Goal: Task Accomplishment & Management: Manage account settings

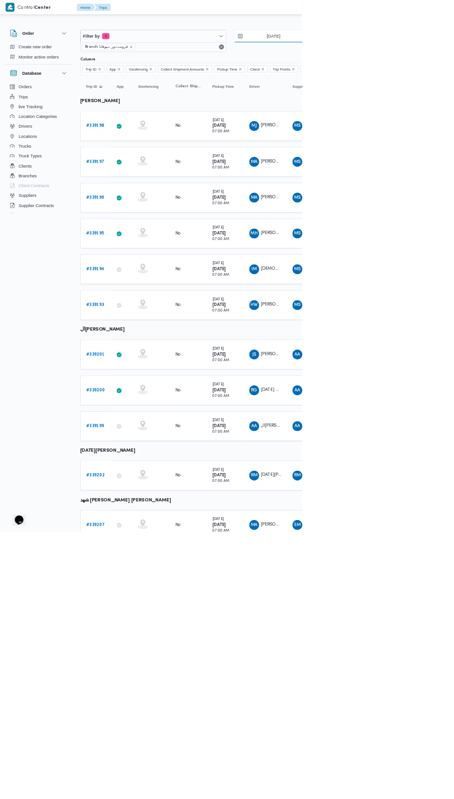
click at [400, 53] on input "[DATE]" at bounding box center [404, 54] width 105 height 19
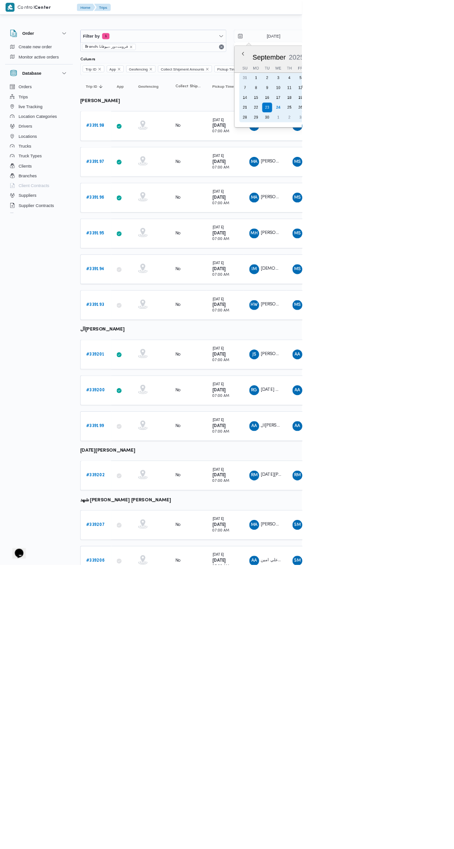
click at [422, 155] on div "24" at bounding box center [418, 161] width 15 height 15
type input "[DATE]"
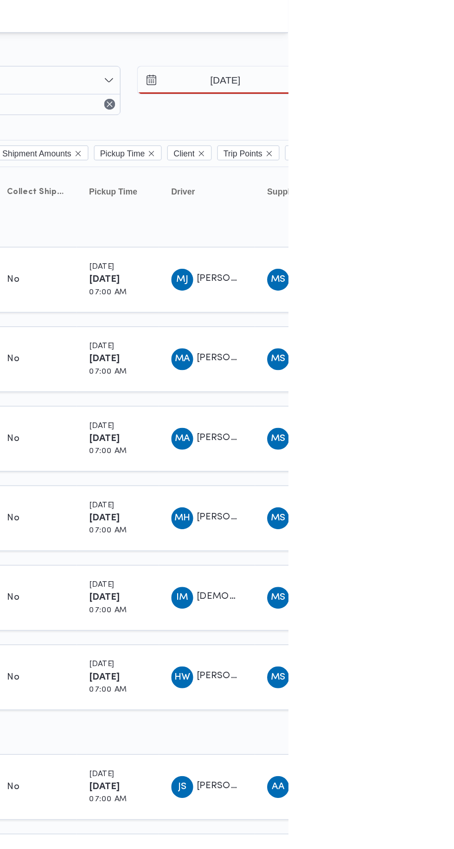
click at [451, 20] on div at bounding box center [310, 11] width 280 height 22
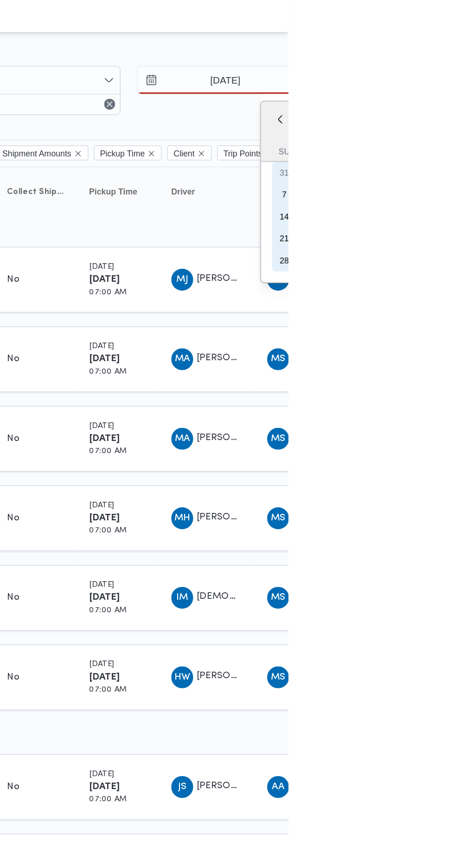
type input "[DATE]"
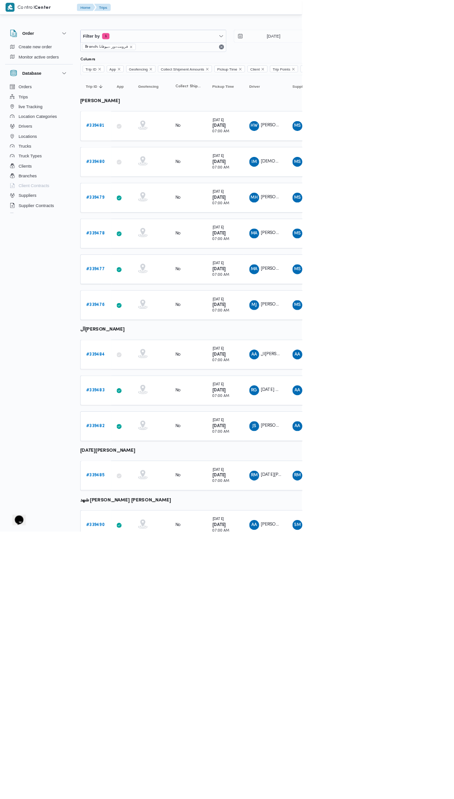
click at [131, 188] on b "# 339481" at bounding box center [143, 189] width 28 height 6
click at [424, 185] on div "HW [PERSON_NAME] [PERSON_NAME]" at bounding box center [399, 189] width 56 height 22
click at [411, 188] on span "[PERSON_NAME] [PERSON_NAME]" at bounding box center [446, 189] width 108 height 6
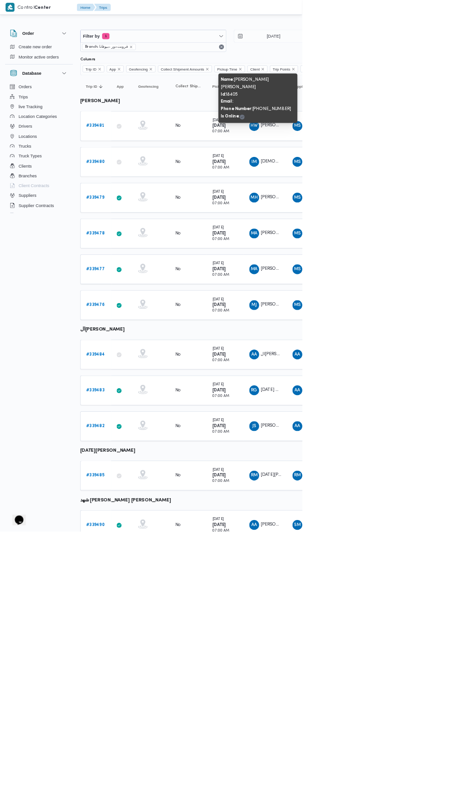
click at [416, 240] on span "[DEMOGRAPHIC_DATA] [PERSON_NAME]" at bounding box center [456, 242] width 129 height 6
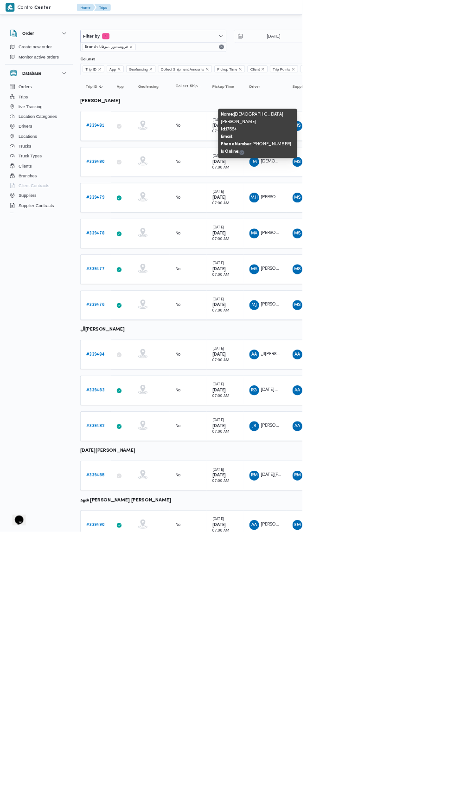
click at [412, 294] on span "[PERSON_NAME] غلاب" at bounding box center [426, 296] width 68 height 6
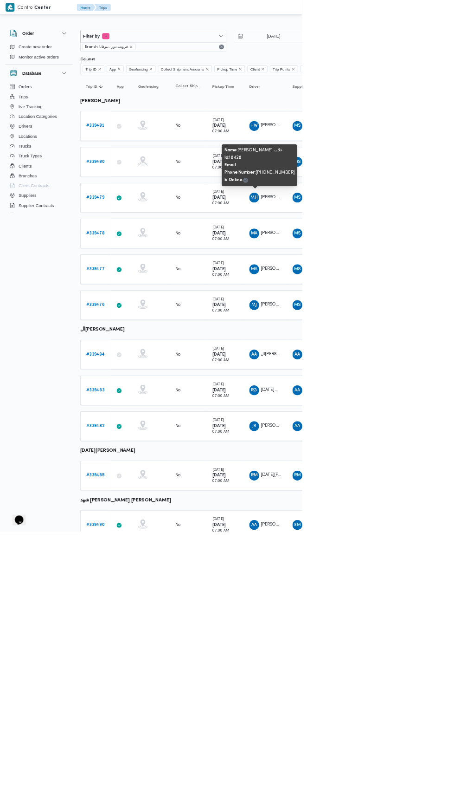
click at [419, 347] on span "[PERSON_NAME] [PERSON_NAME]" at bounding box center [446, 350] width 108 height 6
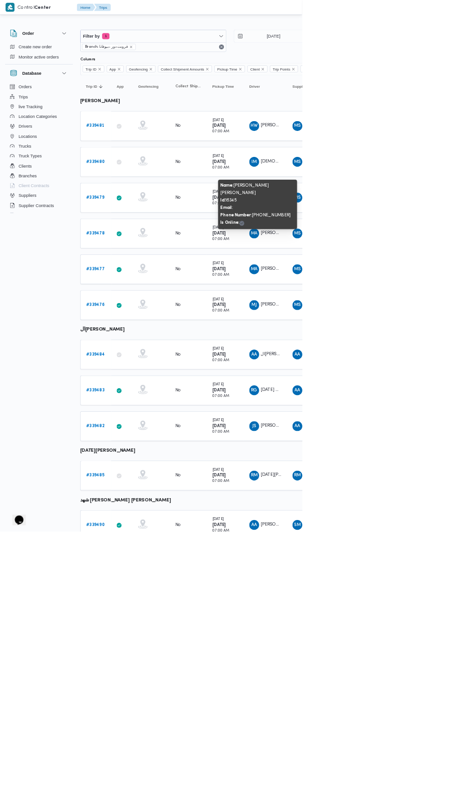
click at [406, 401] on span "[PERSON_NAME] [PERSON_NAME]" at bounding box center [446, 404] width 108 height 6
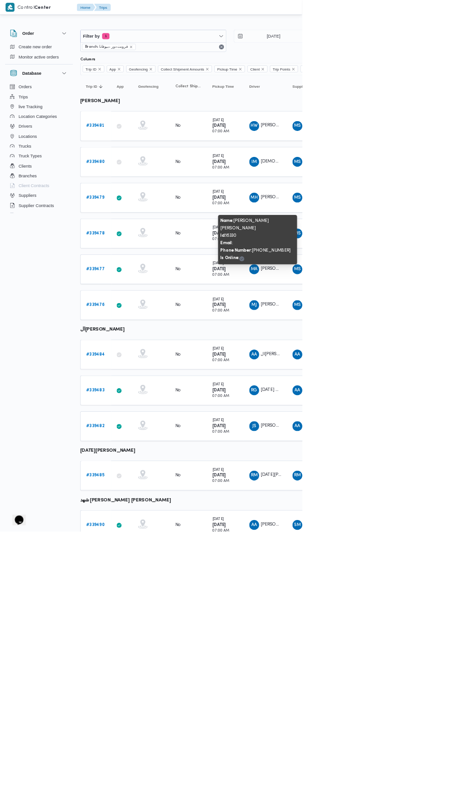
click at [409, 455] on span "[PERSON_NAME] [PERSON_NAME]" at bounding box center [446, 458] width 108 height 6
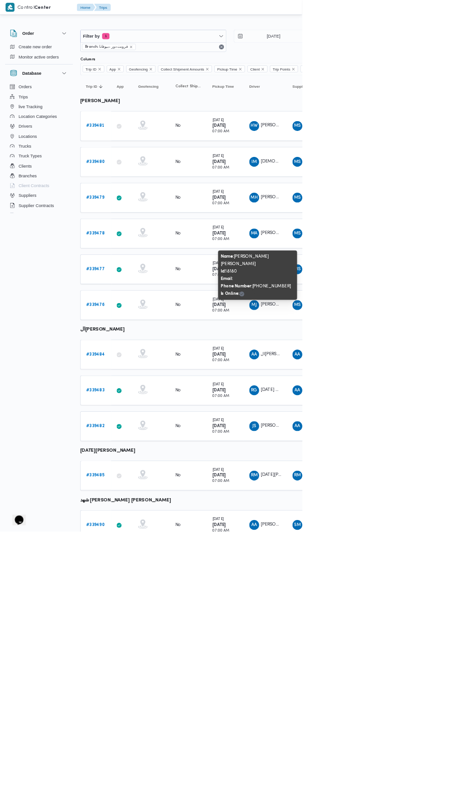
click at [154, 188] on b "# 339481" at bounding box center [143, 189] width 28 height 6
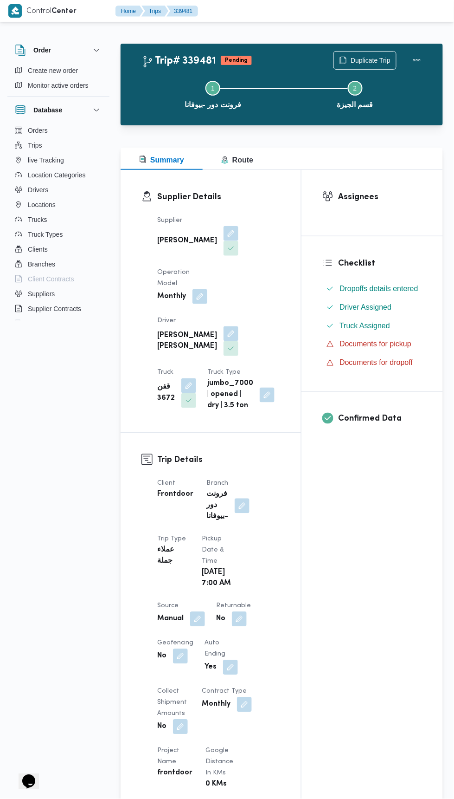
click at [224, 326] on button "button" at bounding box center [231, 333] width 15 height 15
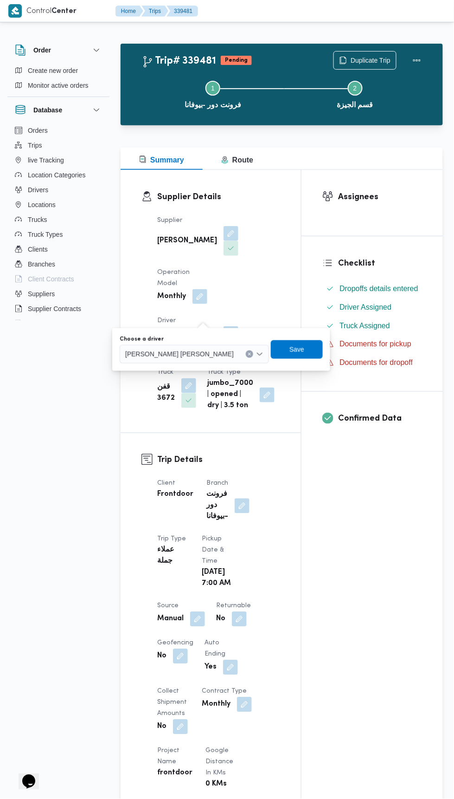
click at [238, 354] on input "Choose a driver" at bounding box center [238, 354] width 1 height 11
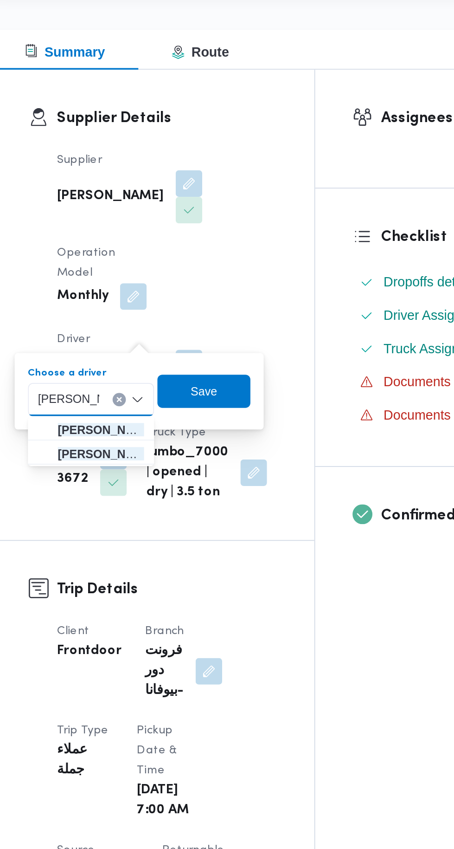
type input "[PERSON_NAME]"
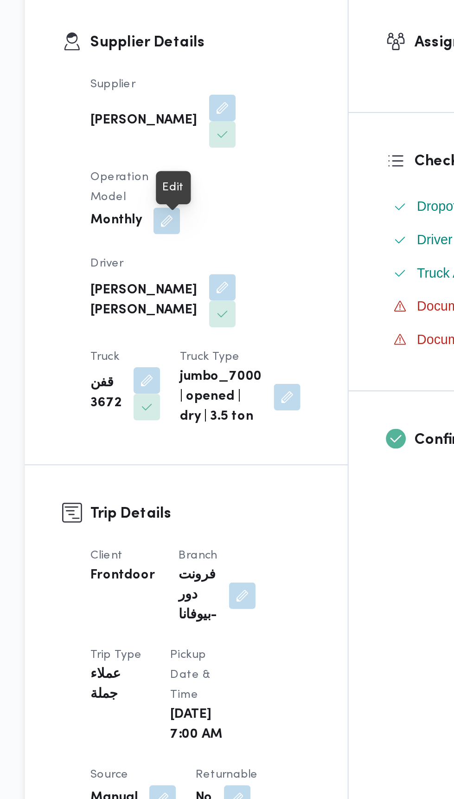
click at [224, 326] on button "button" at bounding box center [231, 333] width 15 height 15
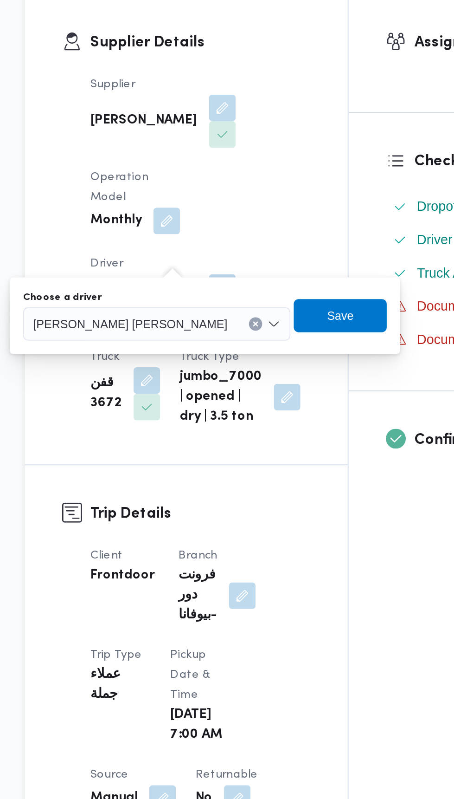
click at [188, 360] on div "[PERSON_NAME] [PERSON_NAME]" at bounding box center [194, 354] width 149 height 19
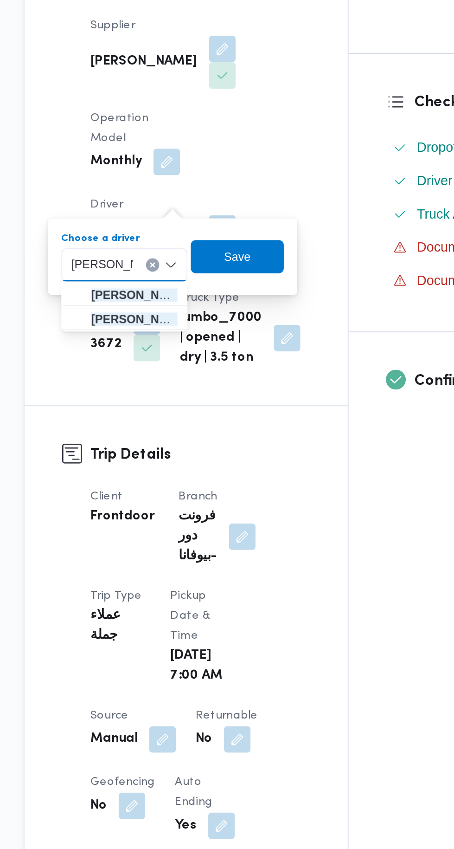
type input "[PERSON_NAME]"
click at [186, 381] on span "[PERSON_NAME] [PERSON_NAME]" at bounding box center [182, 384] width 48 height 11
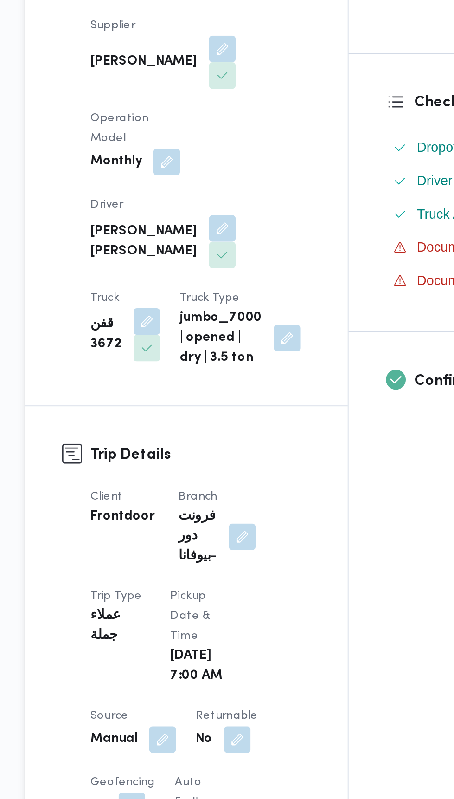
click at [274, 433] on div "Trip Details Client Frontdoor Branch فرونت دور -بيوفانا Trip Type عملاء جملة Pi…" at bounding box center [211, 724] width 181 height 582
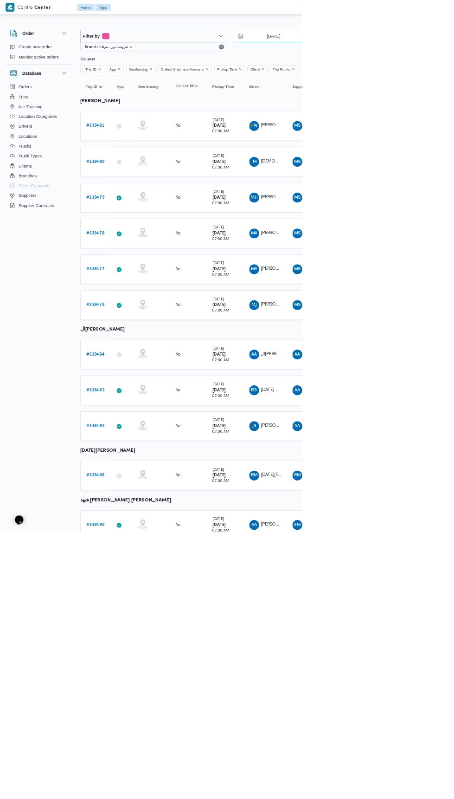
click at [410, 54] on input "[DATE]" at bounding box center [404, 54] width 105 height 19
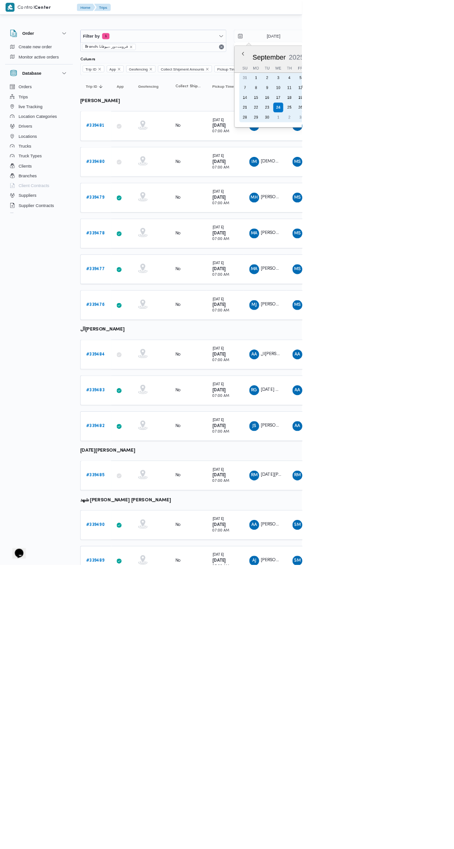
click at [387, 166] on div "22" at bounding box center [385, 161] width 15 height 15
type input "[DATE]"
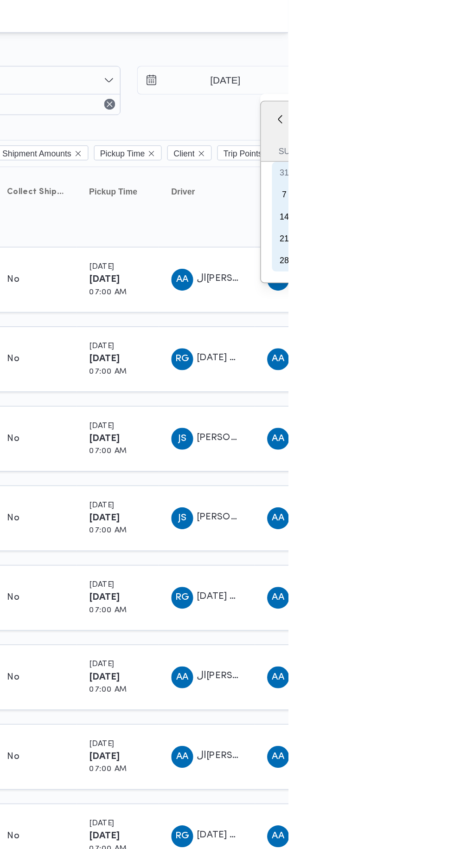
type input "[DATE]"
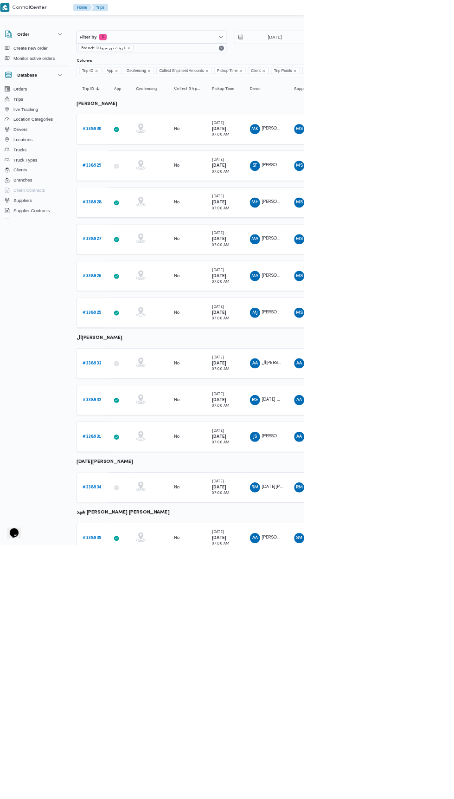
click at [411, 451] on span "MJ [PERSON_NAME] [PERSON_NAME]" at bounding box center [399, 458] width 48 height 15
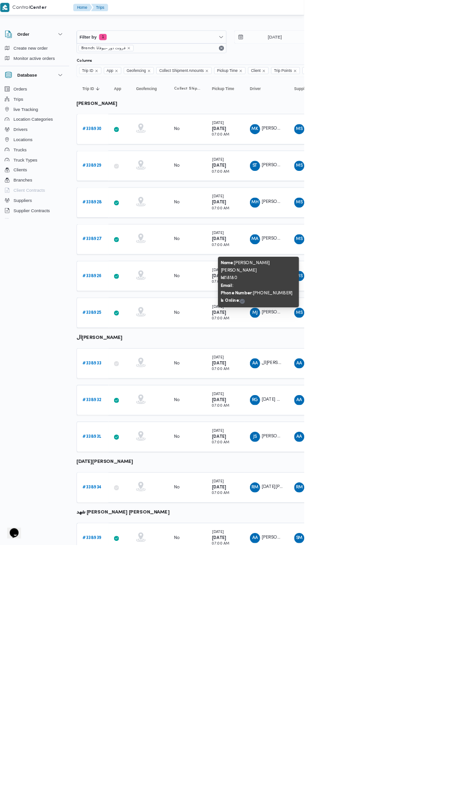
click at [407, 170] on td "Driver MK [PERSON_NAME] [PERSON_NAME]" at bounding box center [399, 189] width 65 height 45
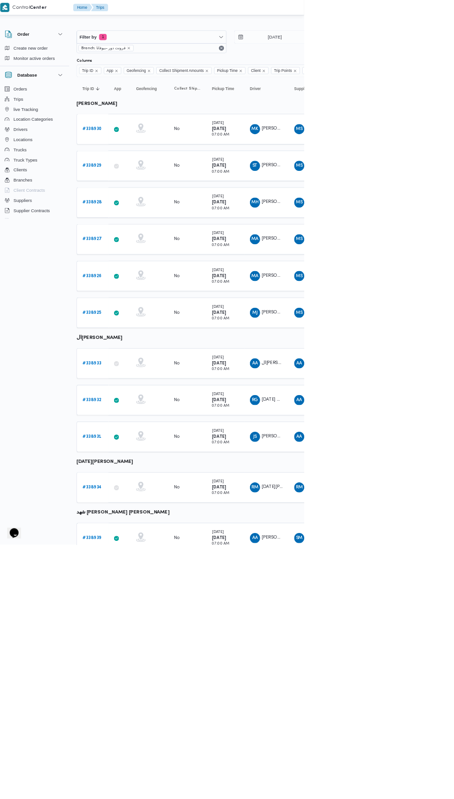
click at [403, 195] on span "MK [PERSON_NAME] [PERSON_NAME]" at bounding box center [399, 189] width 48 height 15
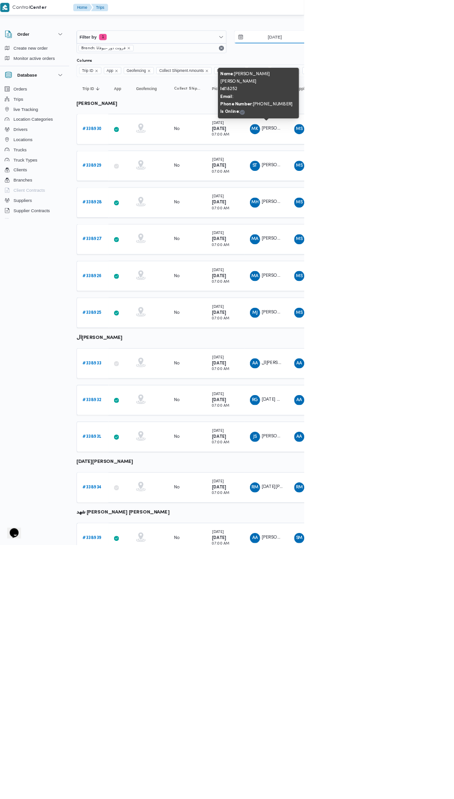
click at [430, 54] on input "[DATE]" at bounding box center [404, 54] width 105 height 19
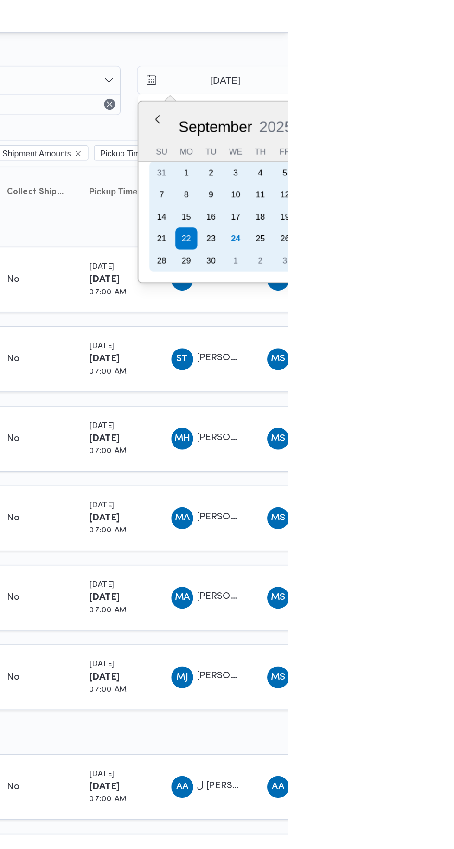
click at [418, 161] on div "24" at bounding box center [418, 161] width 15 height 15
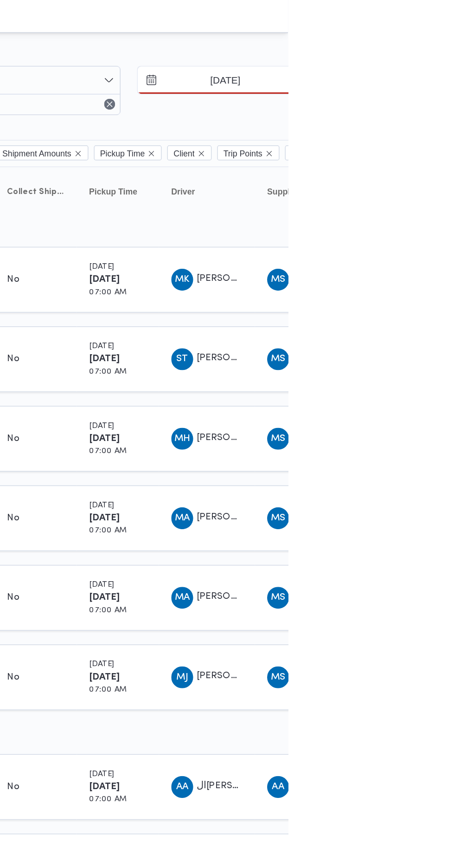
type input "[DATE]"
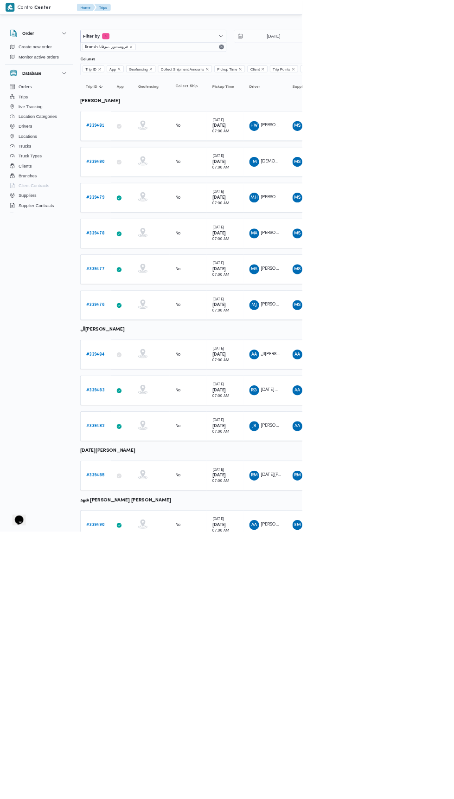
click at [145, 187] on b "# 339481" at bounding box center [143, 189] width 28 height 6
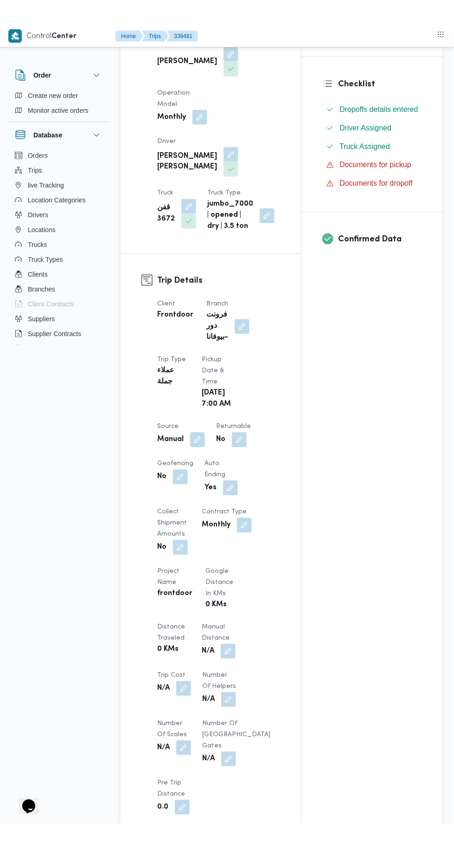
scroll to position [200, 0]
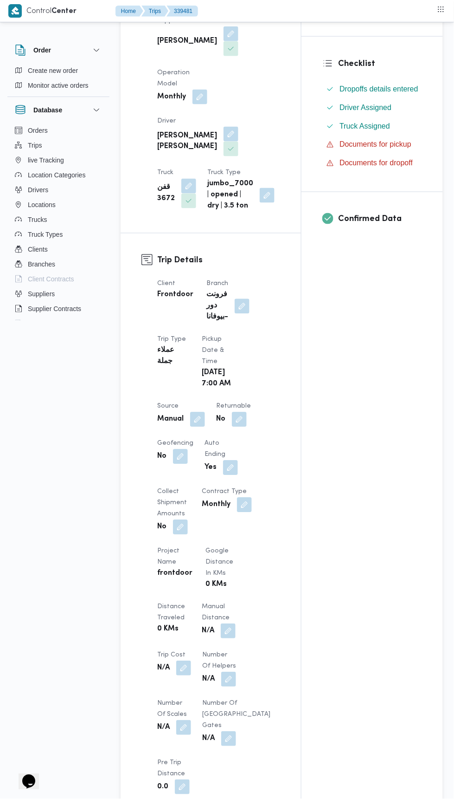
click at [224, 127] on button "button" at bounding box center [231, 134] width 15 height 15
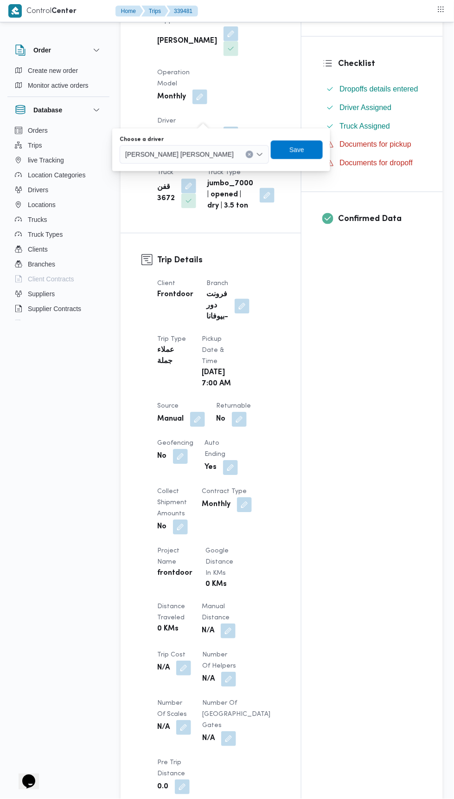
click at [238, 154] on input "Choose a driver" at bounding box center [238, 154] width 1 height 11
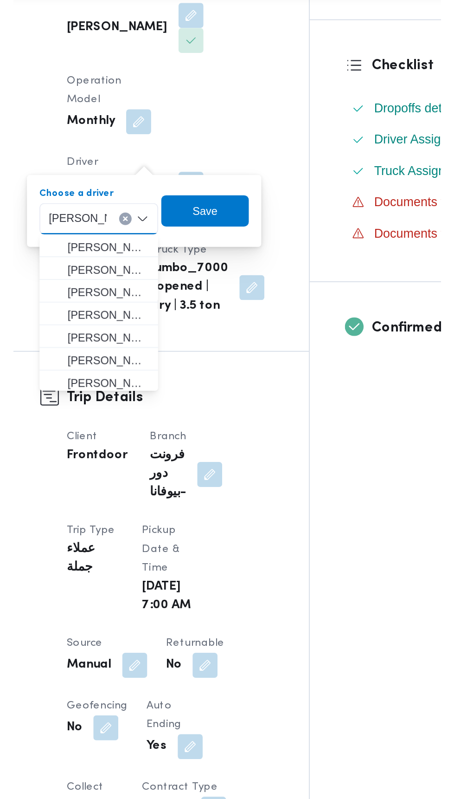
scroll to position [0, 0]
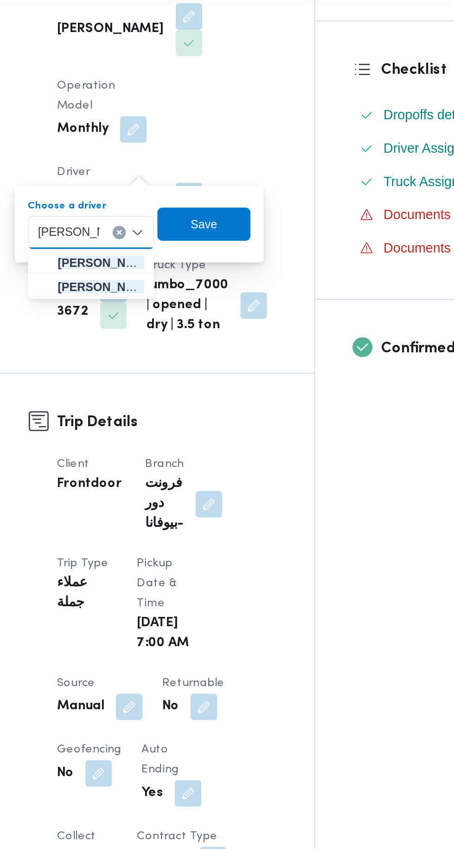
type input "[PERSON_NAME]"
click at [197, 185] on span "[PERSON_NAME] [PERSON_NAME]" at bounding box center [182, 184] width 48 height 11
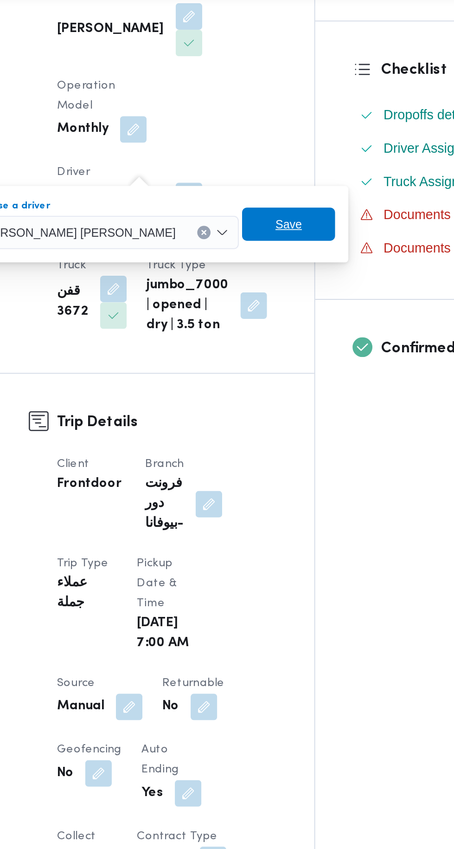
click at [281, 152] on span "Save" at bounding box center [287, 150] width 52 height 19
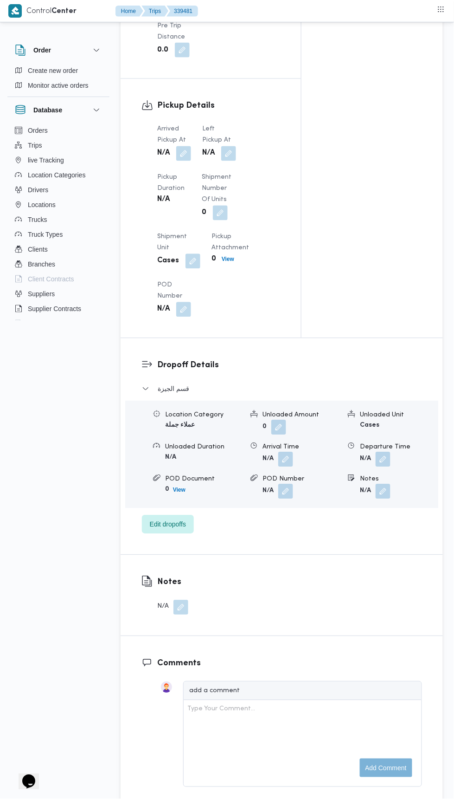
scroll to position [956, 0]
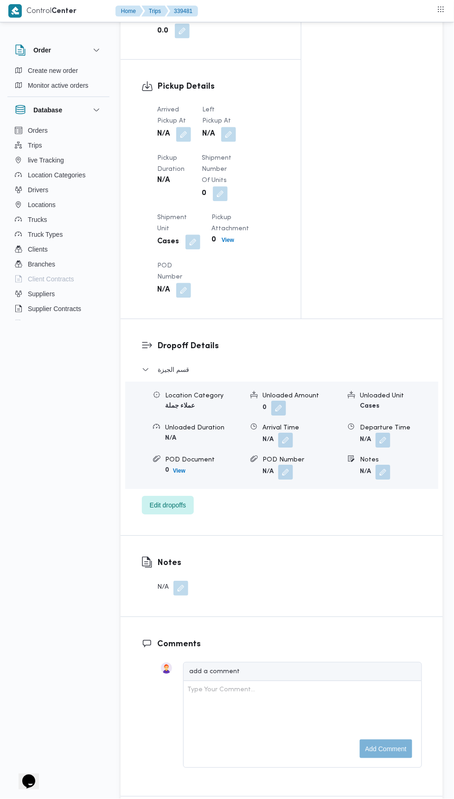
click at [184, 142] on button "button" at bounding box center [183, 134] width 15 height 15
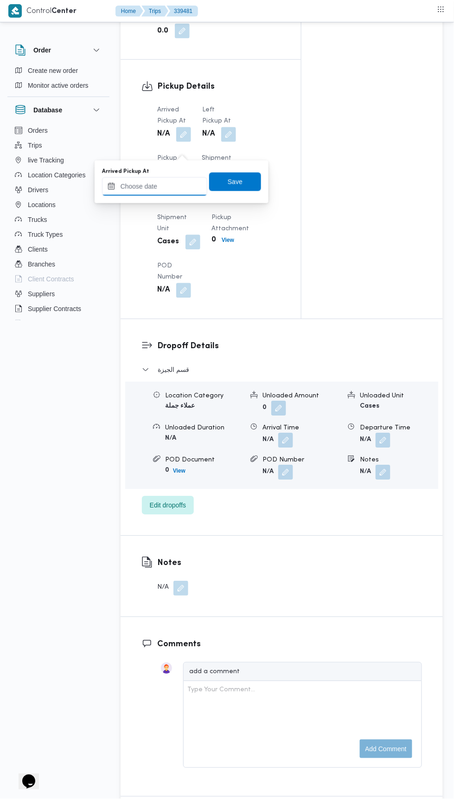
click at [177, 193] on input "Arrived Pickup At" at bounding box center [154, 186] width 105 height 19
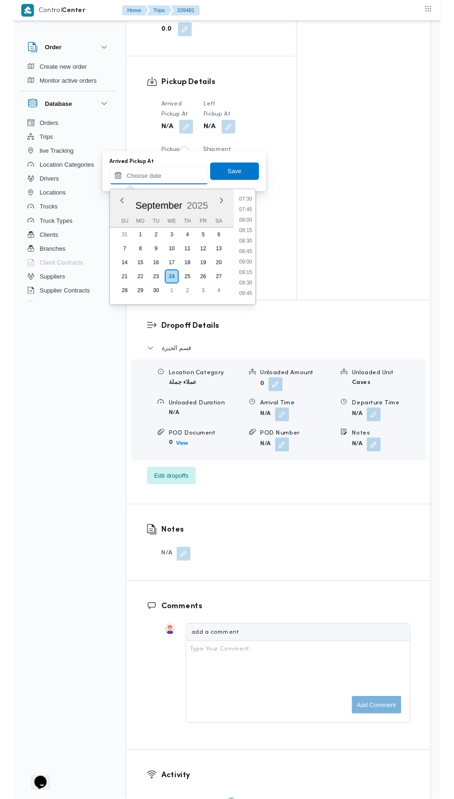
scroll to position [335, 0]
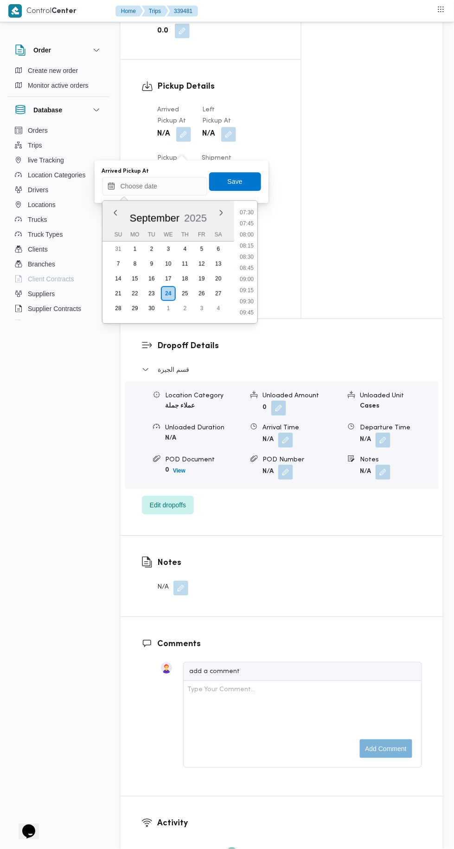
click at [249, 212] on li "07:30" at bounding box center [246, 212] width 21 height 9
type input "[DATE] 07:30"
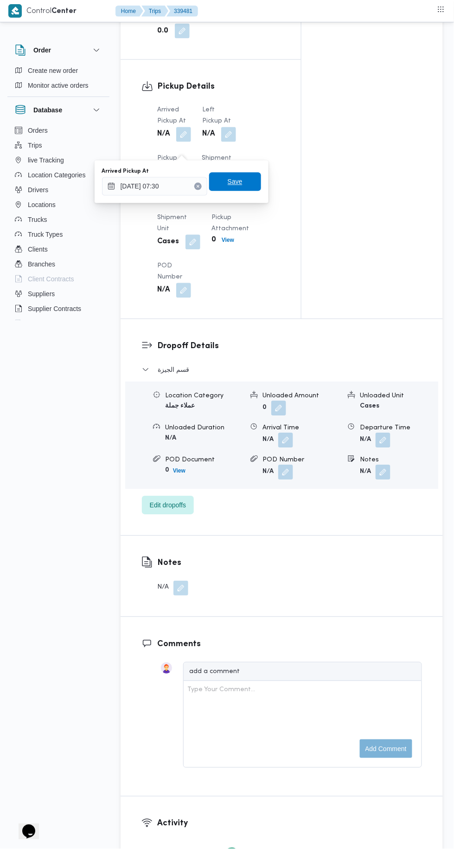
click at [252, 183] on span "Save" at bounding box center [235, 182] width 52 height 19
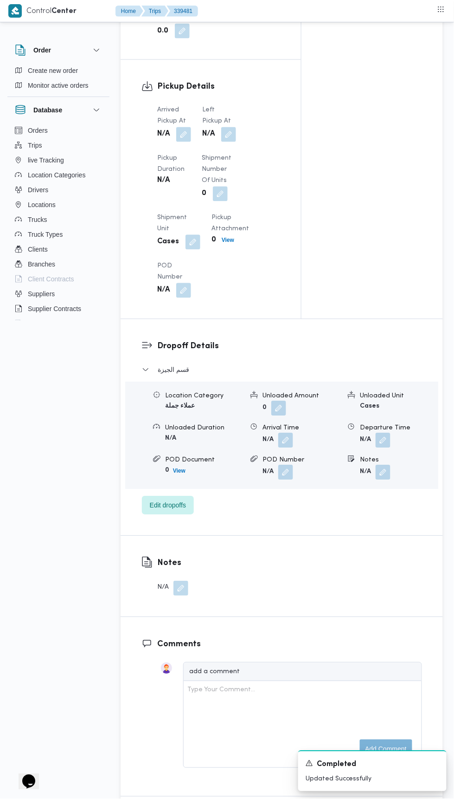
click at [227, 142] on button "button" at bounding box center [228, 134] width 15 height 15
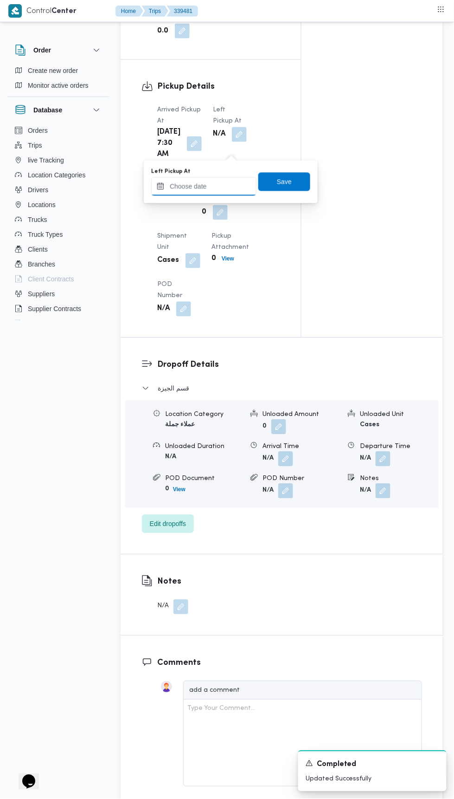
click at [228, 189] on input "Left Pickup At" at bounding box center [203, 186] width 105 height 19
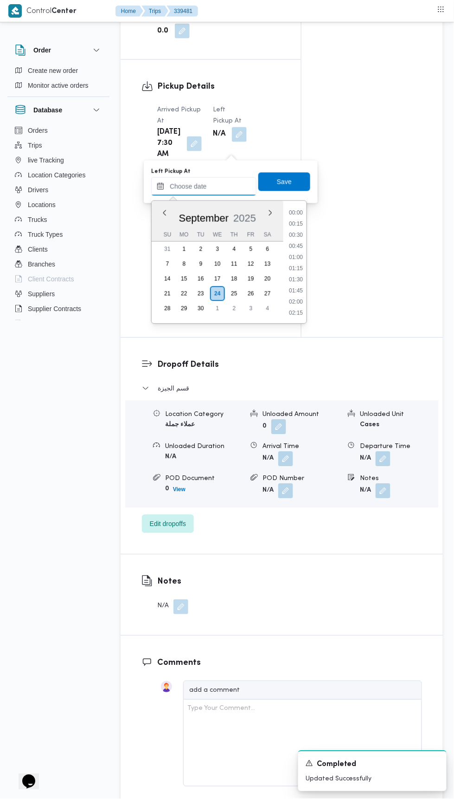
scroll to position [433, 0]
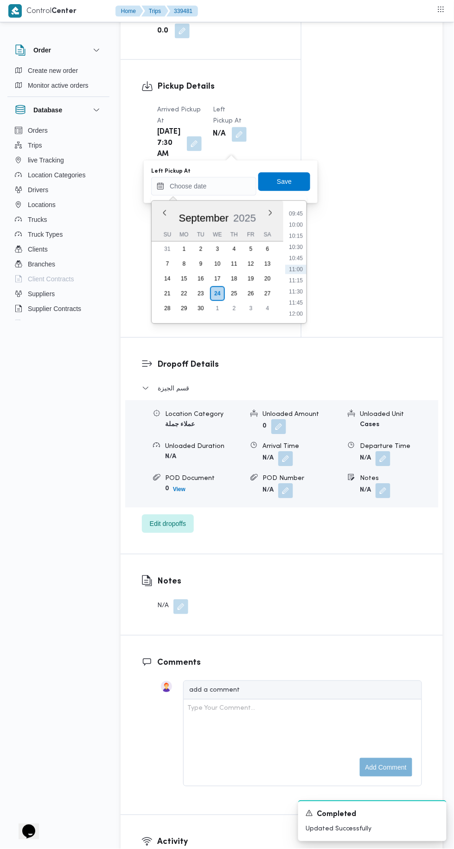
click at [303, 226] on li "10:00" at bounding box center [295, 224] width 21 height 9
type input "[DATE] 10:00"
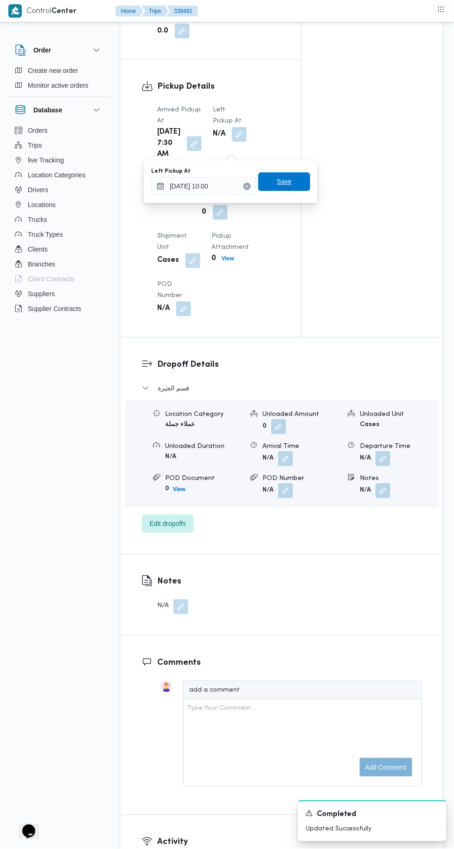
click at [298, 188] on span "Save" at bounding box center [284, 182] width 52 height 19
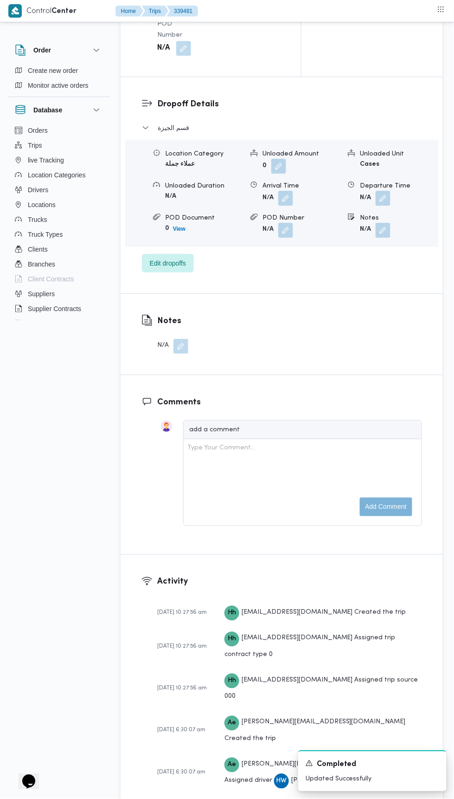
scroll to position [1231, 0]
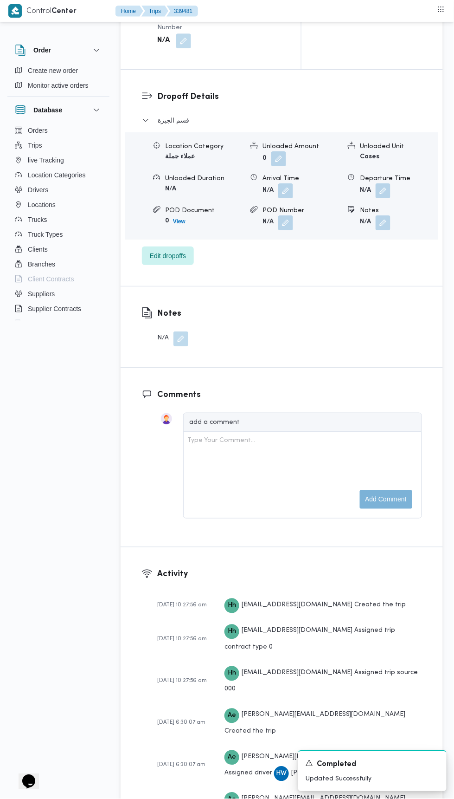
click at [387, 230] on button "button" at bounding box center [383, 222] width 15 height 15
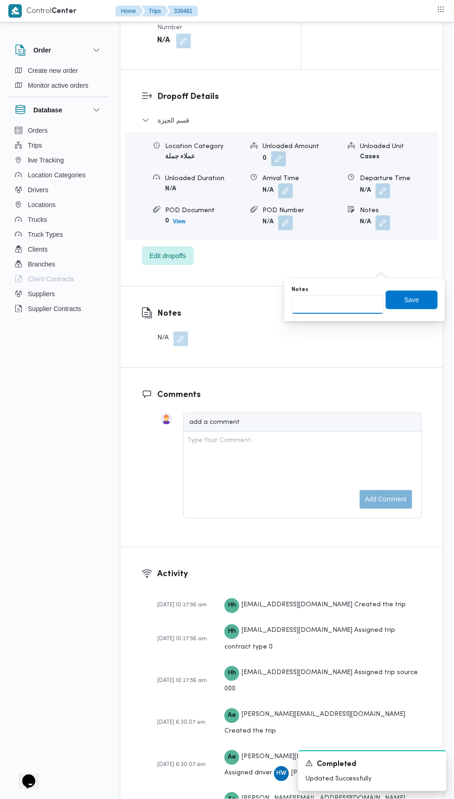
click at [353, 304] on input "Notes" at bounding box center [338, 304] width 92 height 19
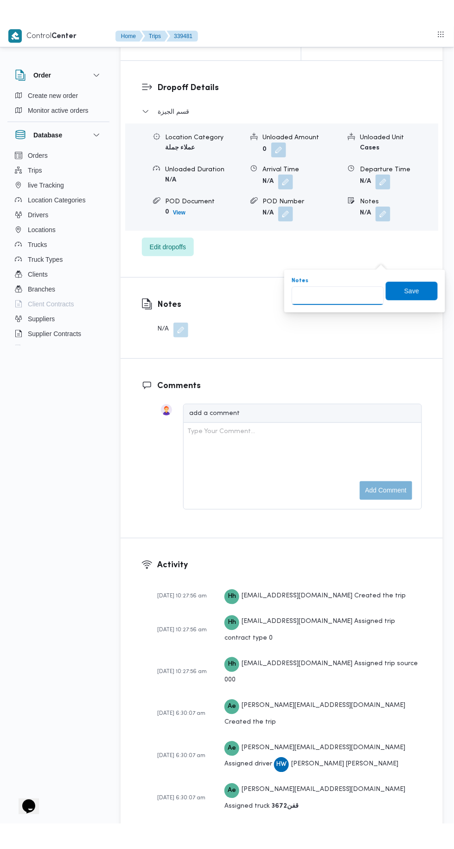
scroll to position [1270, 0]
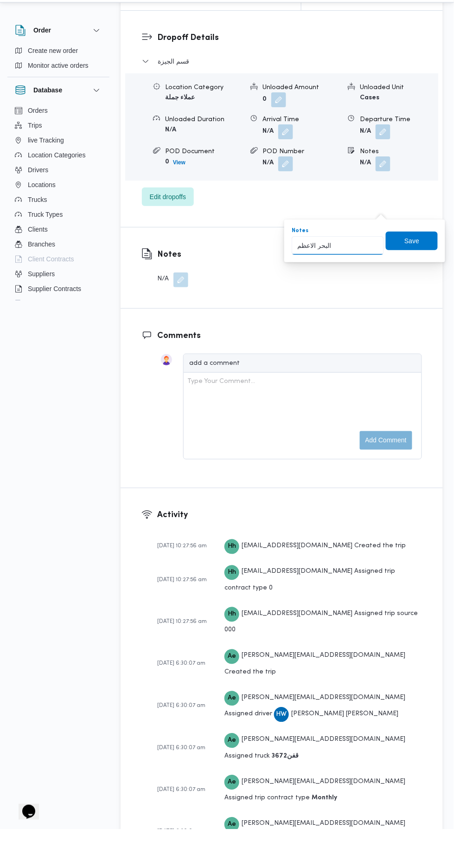
type input "البحر الاعظم"
click at [420, 252] on span "Save" at bounding box center [412, 261] width 52 height 19
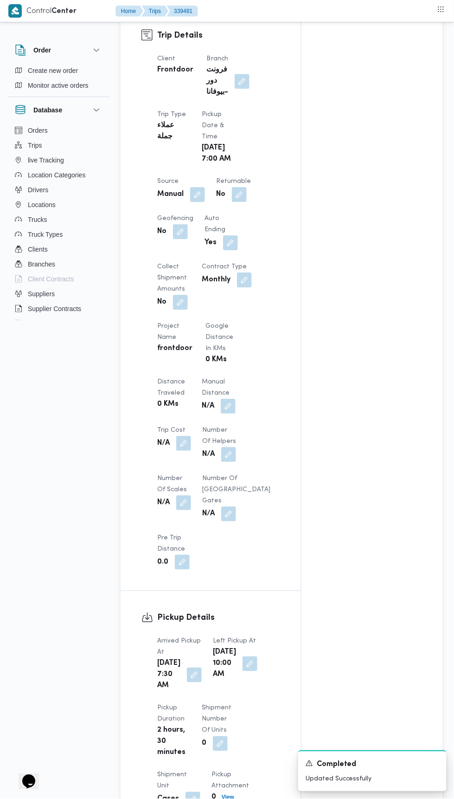
scroll to position [424, 0]
click at [244, 203] on button "button" at bounding box center [239, 195] width 15 height 15
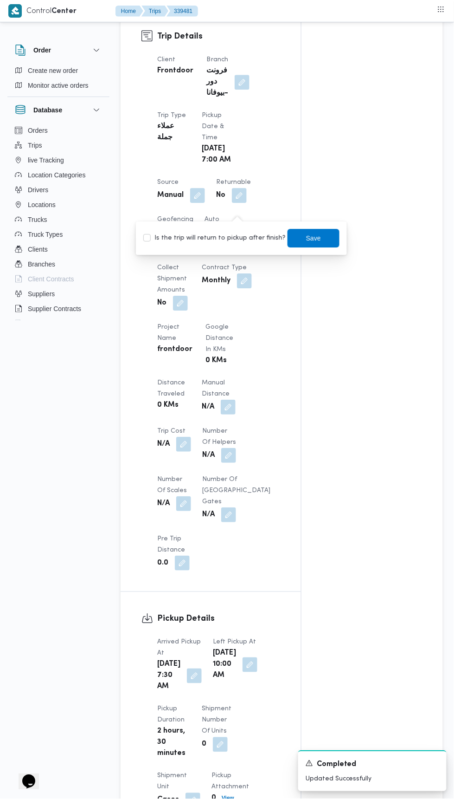
click at [221, 238] on label "Is the trip will return to pickup after finish?" at bounding box center [214, 238] width 142 height 11
checkbox input "true"
click at [317, 242] on span "Save" at bounding box center [314, 238] width 52 height 19
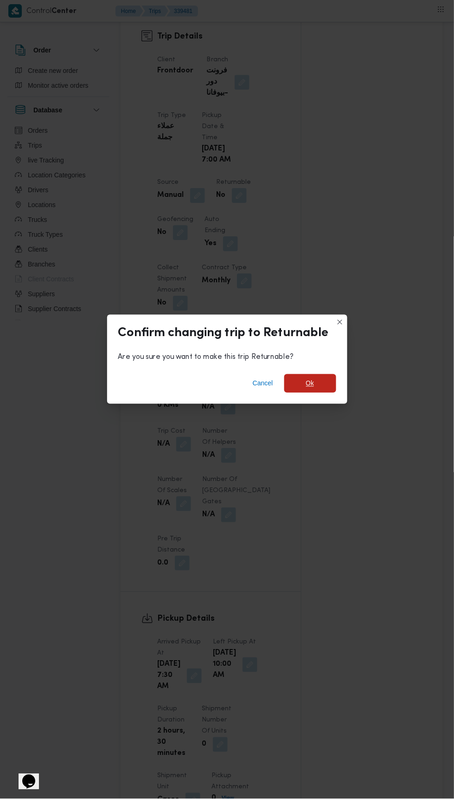
click at [321, 375] on span "Ok" at bounding box center [310, 383] width 52 height 19
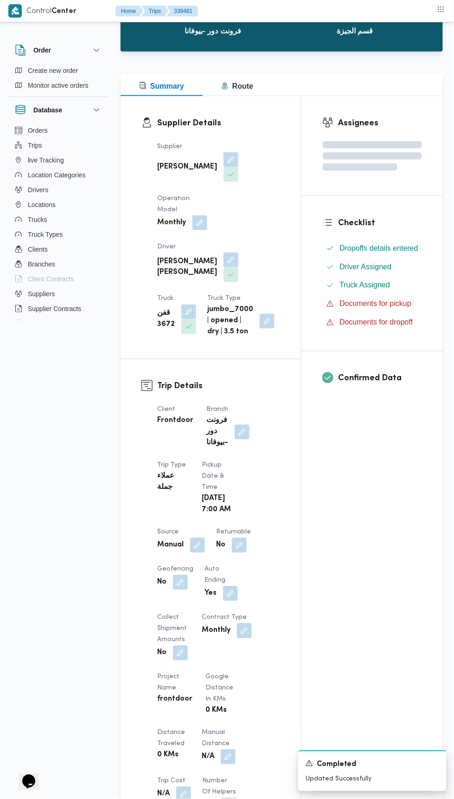
scroll to position [0, 0]
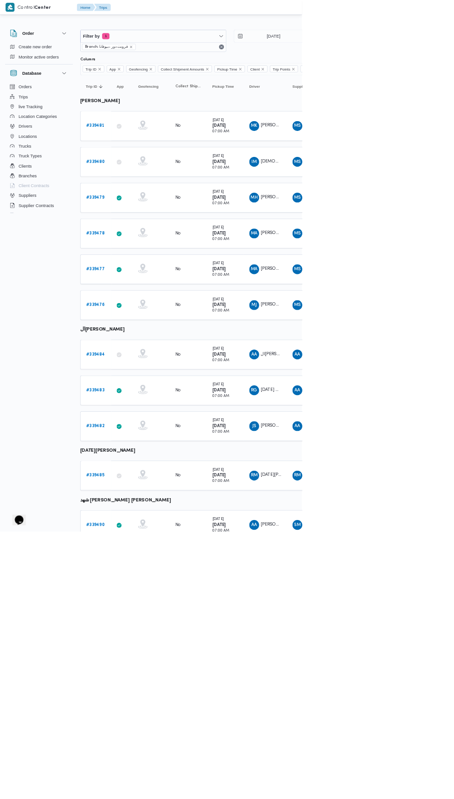
click at [143, 241] on b "# 339480" at bounding box center [143, 243] width 28 height 6
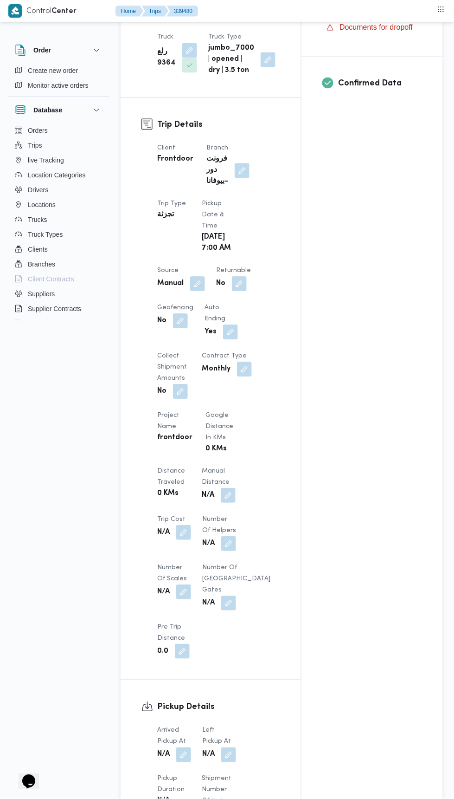
scroll to position [338, 0]
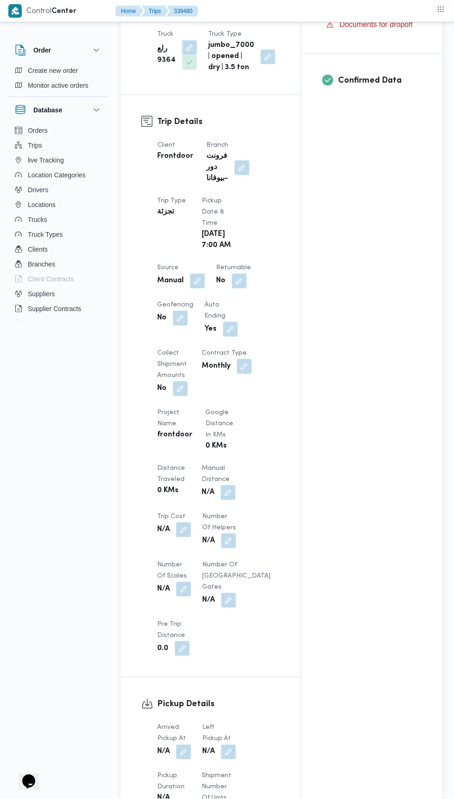
click at [204, 280] on button "button" at bounding box center [197, 281] width 15 height 15
click at [237, 286] on button "button" at bounding box center [239, 281] width 15 height 15
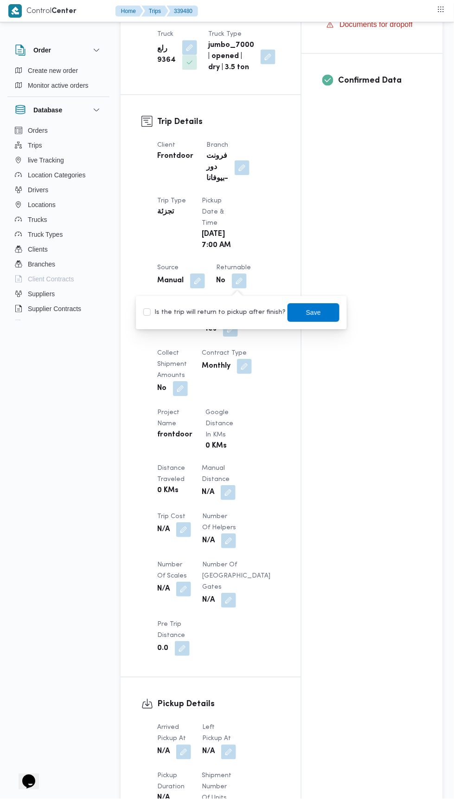
click at [234, 315] on label "Is the trip will return to pickup after finish?" at bounding box center [214, 312] width 142 height 11
checkbox input "true"
click at [306, 316] on span "Save" at bounding box center [313, 312] width 15 height 11
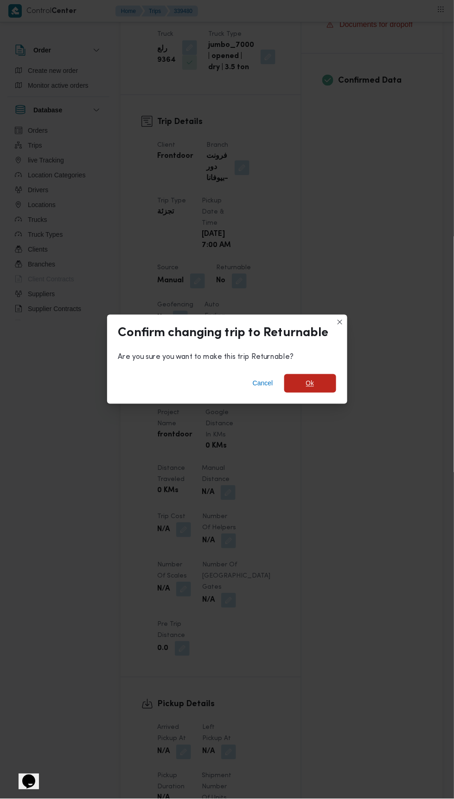
click at [331, 393] on span "Ok" at bounding box center [310, 383] width 52 height 19
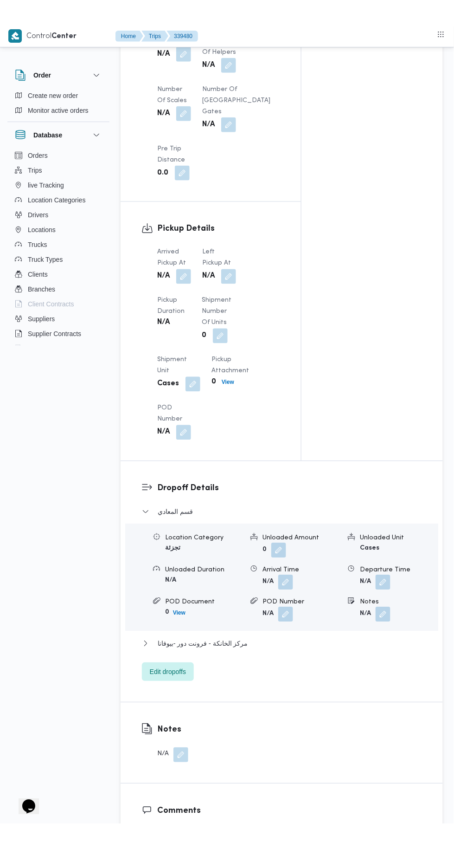
scroll to position [809, 0]
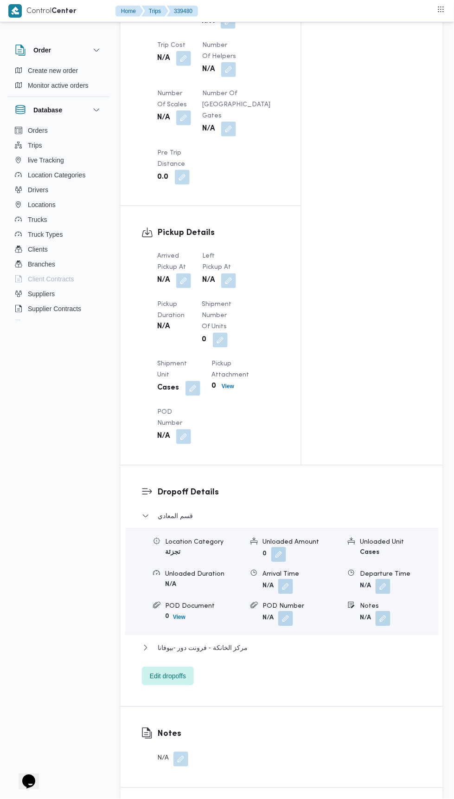
click at [187, 284] on button "button" at bounding box center [183, 280] width 15 height 15
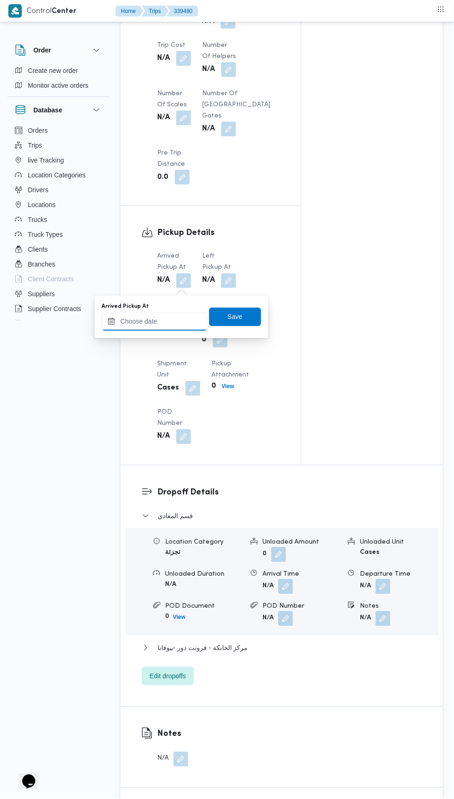
click at [182, 322] on input "Arrived Pickup At" at bounding box center [154, 321] width 105 height 19
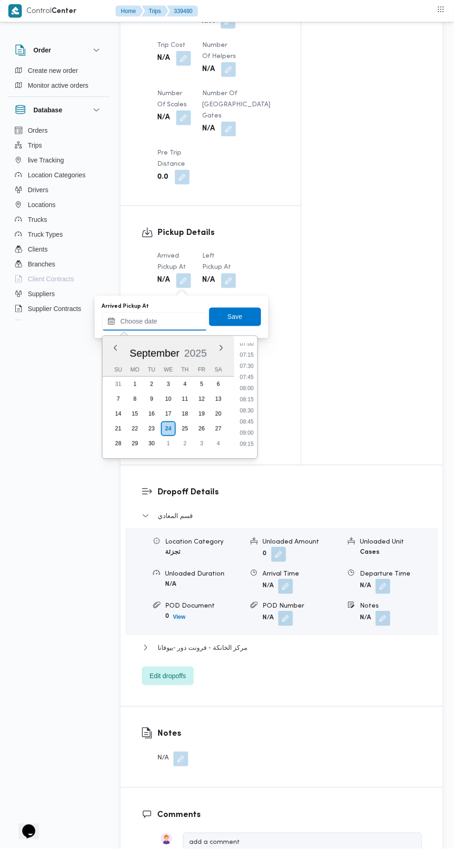
scroll to position [315, 0]
click at [247, 367] on li "07:30" at bounding box center [246, 367] width 21 height 9
type input "[DATE] 07:30"
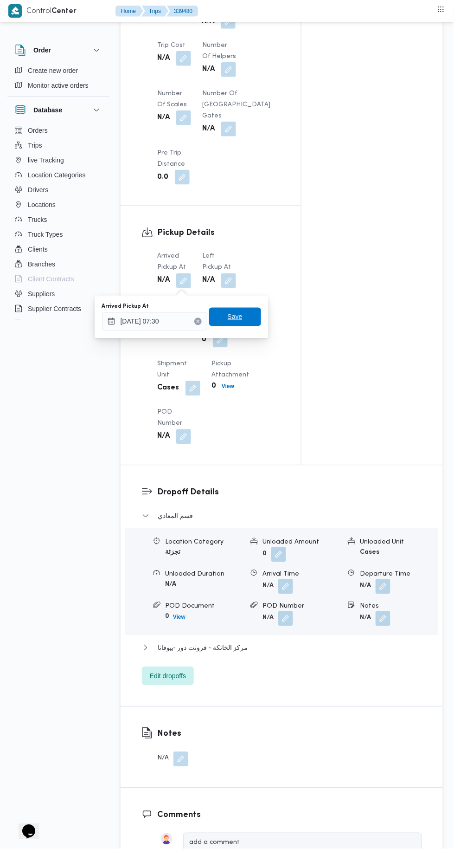
click at [231, 320] on span "Save" at bounding box center [235, 316] width 15 height 11
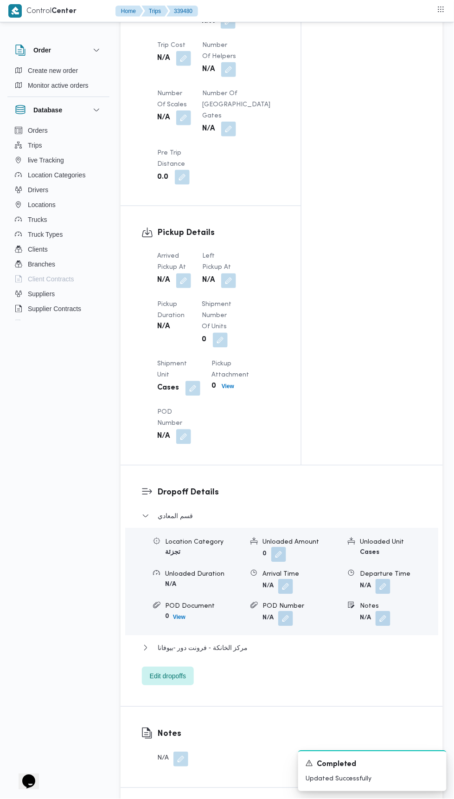
click at [235, 286] on button "button" at bounding box center [228, 280] width 15 height 15
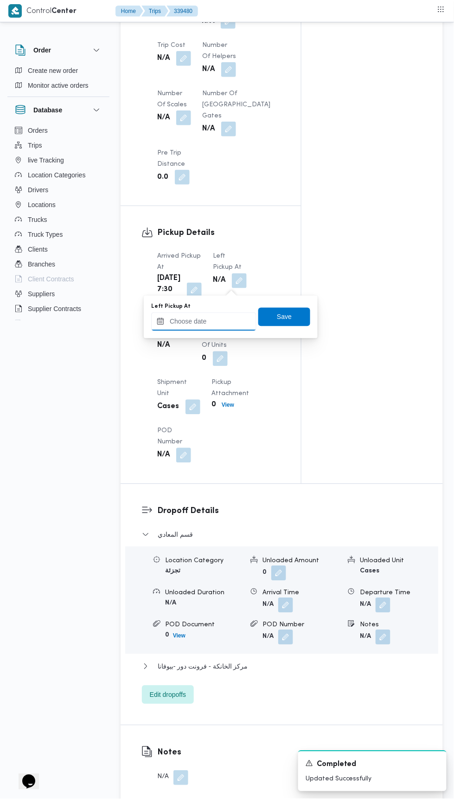
click at [220, 322] on input "Left Pickup At" at bounding box center [203, 321] width 105 height 19
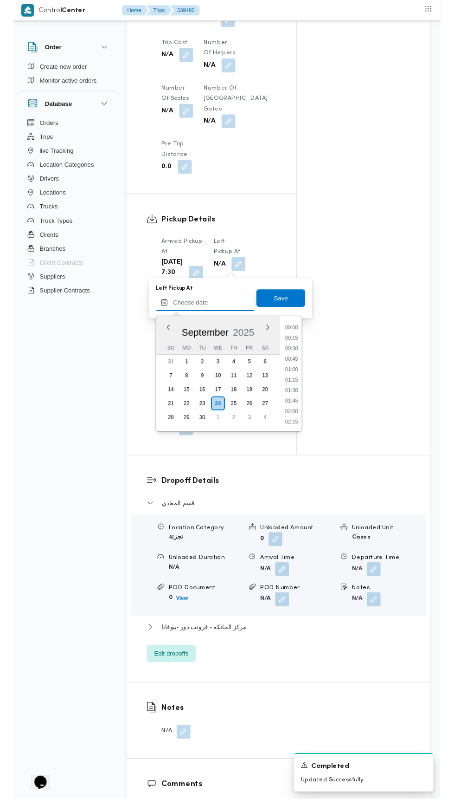
scroll to position [433, 0]
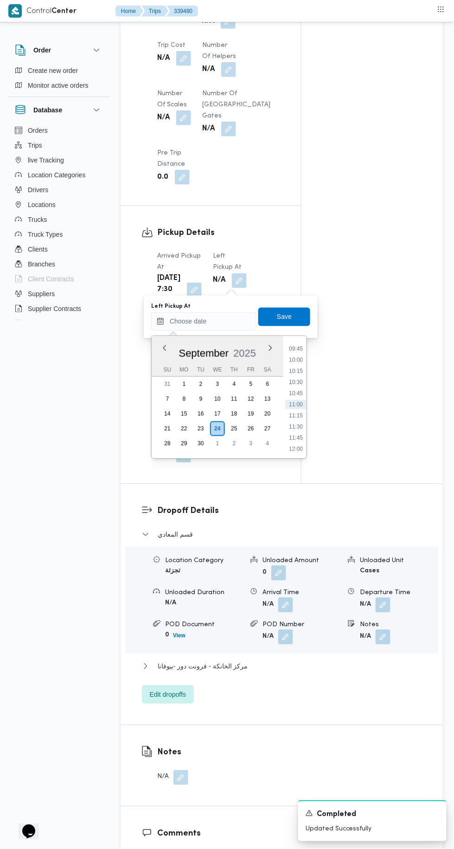
click at [296, 359] on li "10:00" at bounding box center [295, 359] width 21 height 9
type input "[DATE] 10:00"
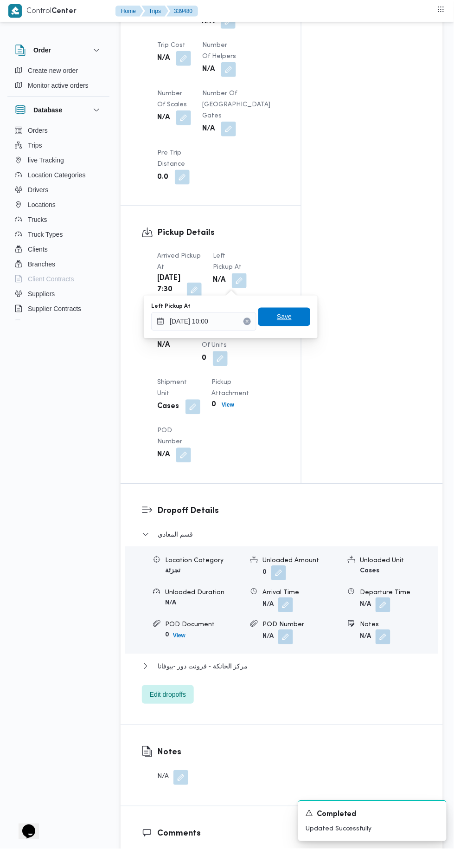
click at [299, 323] on span "Save" at bounding box center [284, 317] width 52 height 19
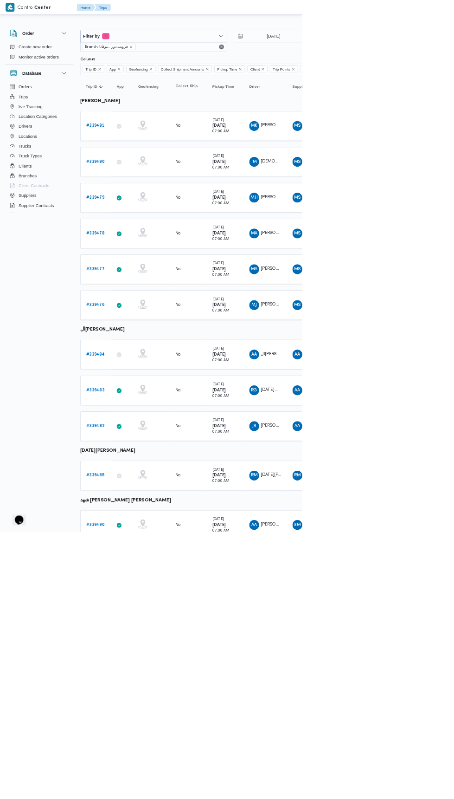
click at [142, 297] on b "# 339479" at bounding box center [143, 297] width 28 height 6
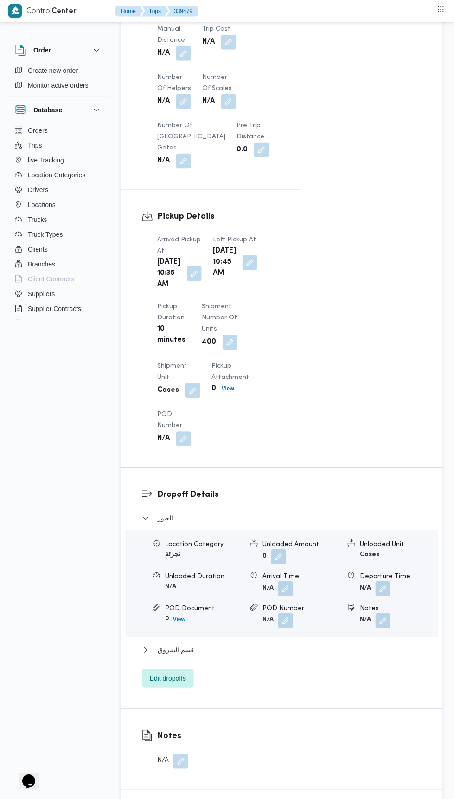
scroll to position [881, 0]
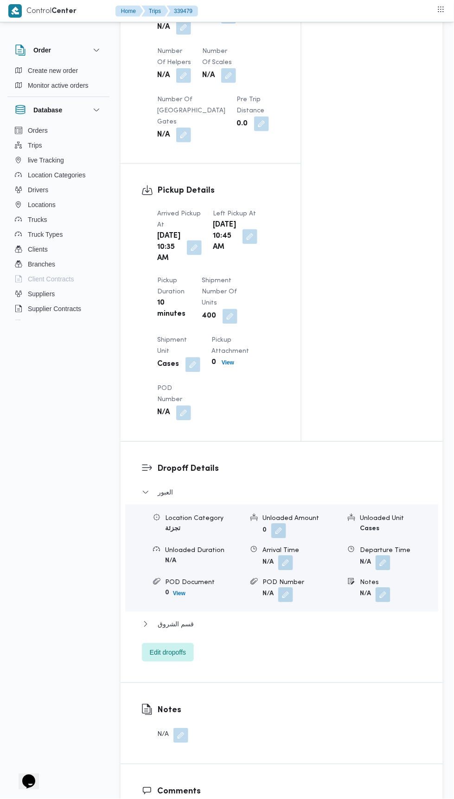
click at [189, 255] on button "button" at bounding box center [194, 247] width 15 height 15
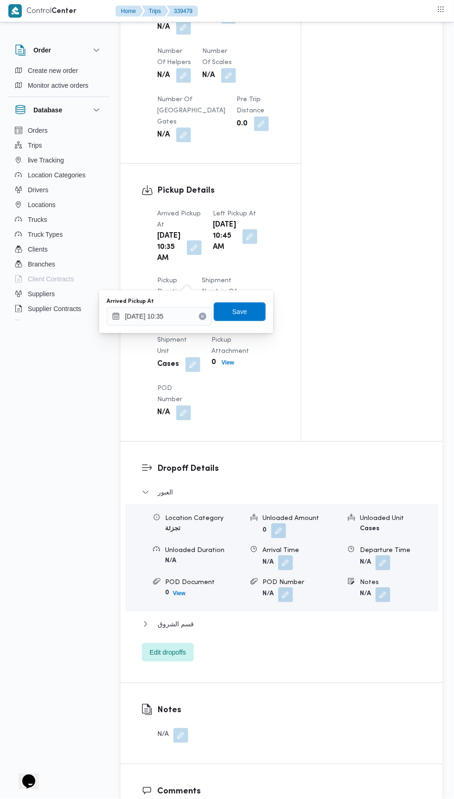
click at [204, 316] on icon "Clear input" at bounding box center [202, 316] width 2 height 2
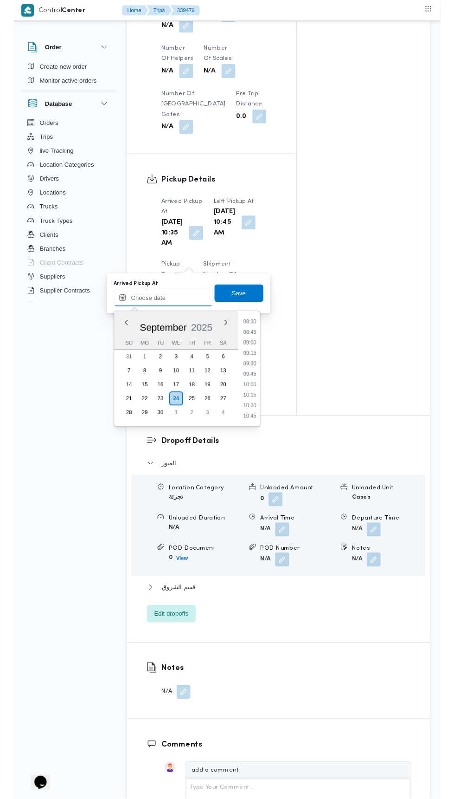
scroll to position [379, 0]
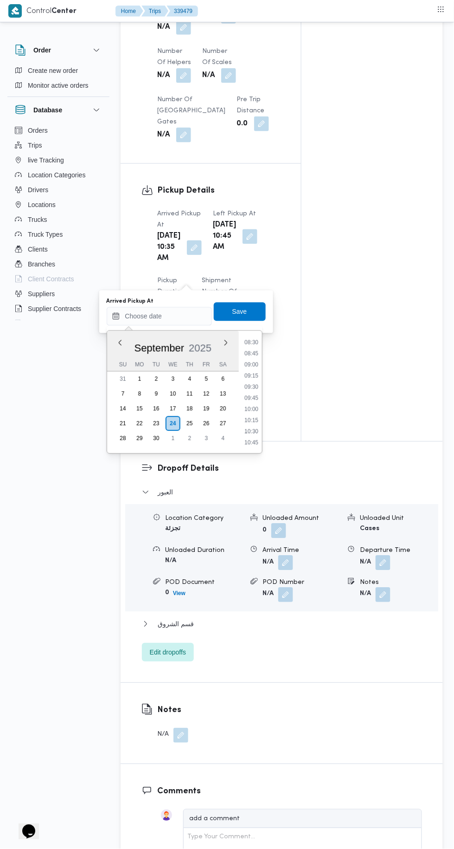
click at [252, 352] on li "08:45" at bounding box center [251, 353] width 21 height 9
type input "[DATE] 08:45"
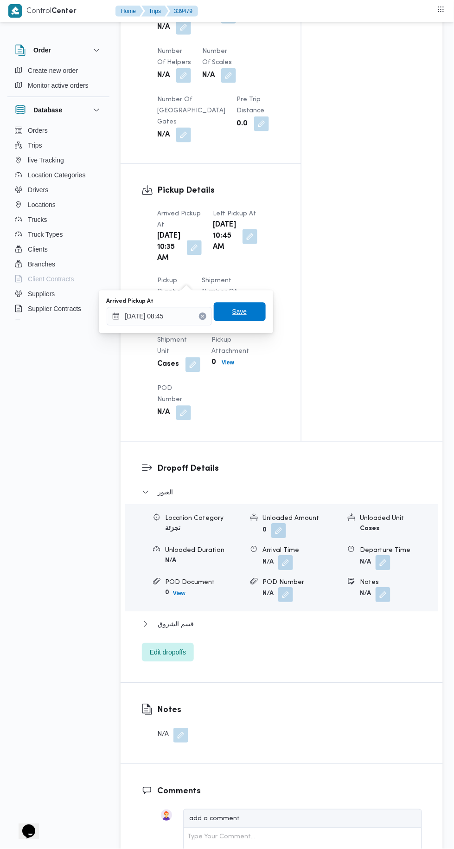
click at [239, 316] on span "Save" at bounding box center [240, 311] width 15 height 11
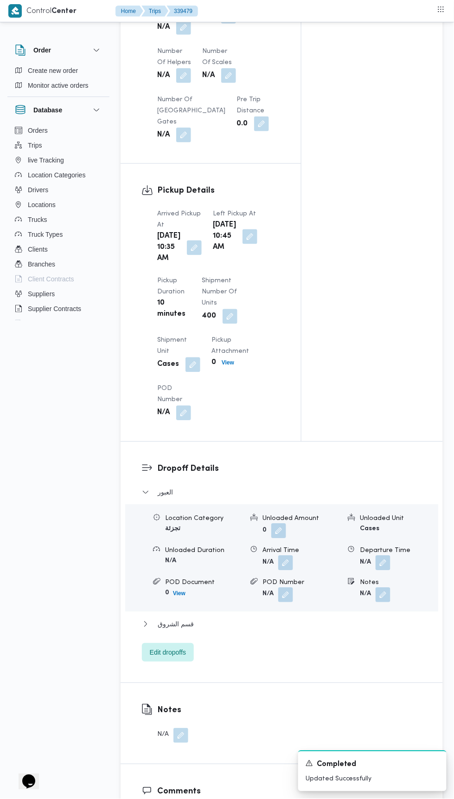
click at [243, 244] on button "button" at bounding box center [250, 236] width 15 height 15
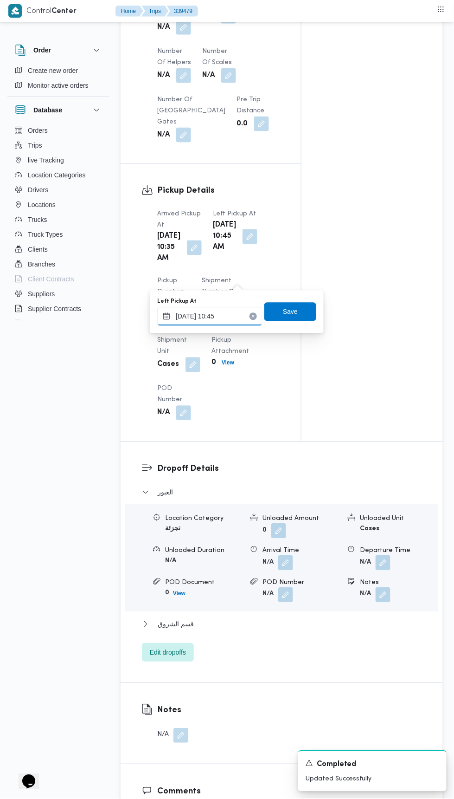
click at [227, 317] on input "[DATE] 10:45" at bounding box center [209, 316] width 105 height 19
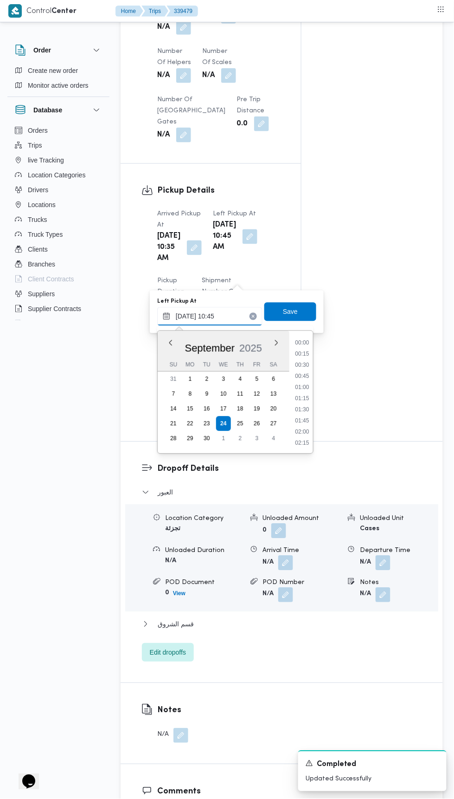
scroll to position [422, 0]
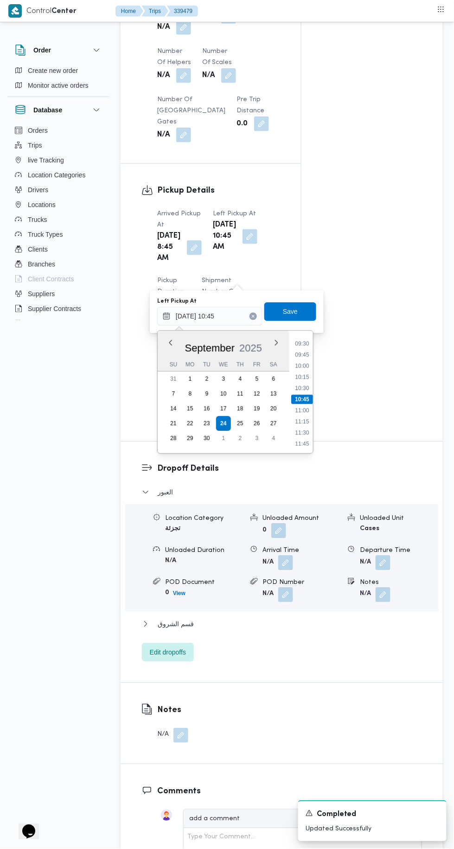
click at [302, 377] on li "10:15" at bounding box center [301, 377] width 21 height 9
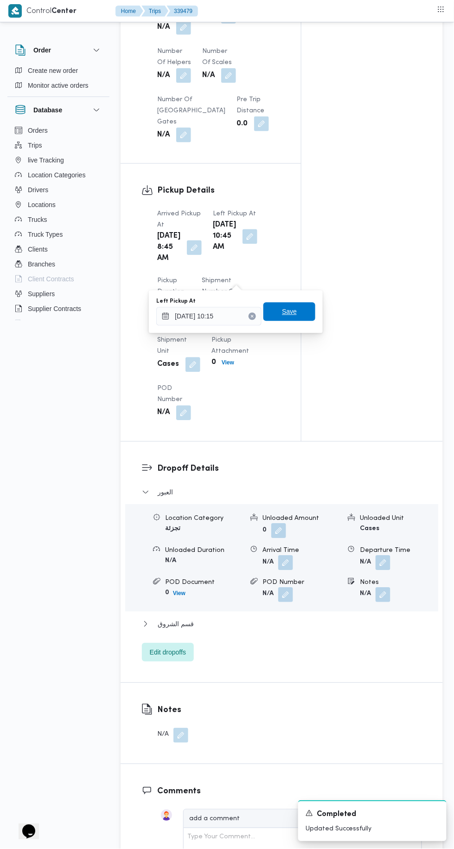
click at [298, 321] on div "Save" at bounding box center [290, 312] width 52 height 19
type input "[DATE] 10:45"
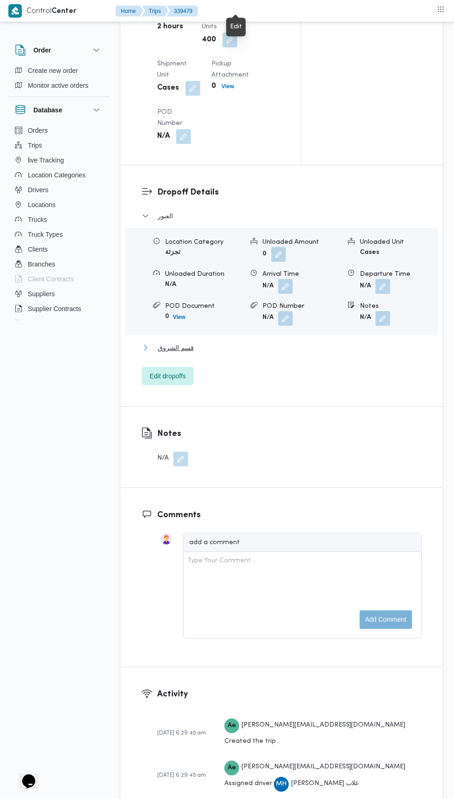
click at [264, 353] on button "قسم الشروق" at bounding box center [282, 347] width 280 height 11
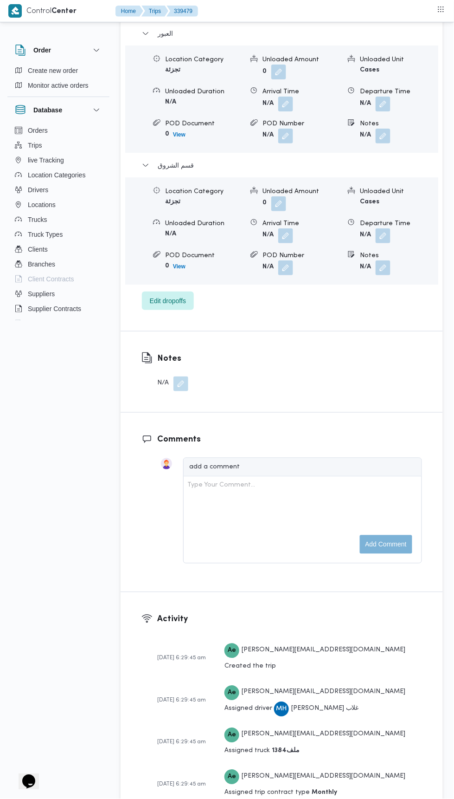
scroll to position [1352, 0]
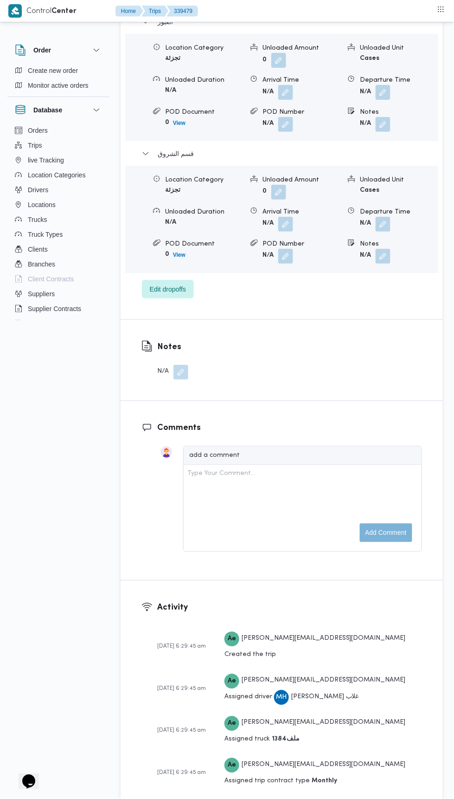
click at [384, 264] on button "button" at bounding box center [383, 256] width 15 height 15
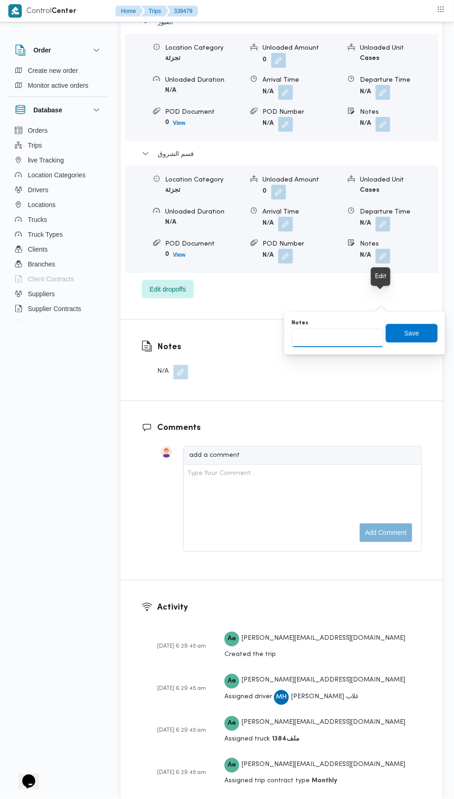
click at [352, 337] on input "Notes" at bounding box center [338, 338] width 92 height 19
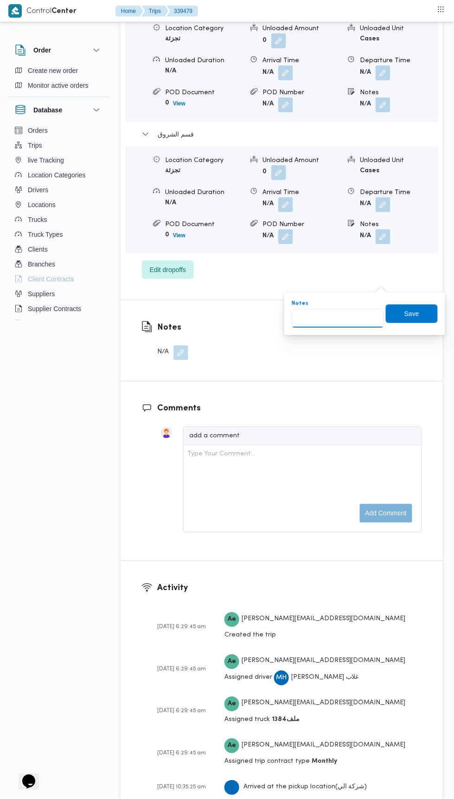
scroll to position [1391, 0]
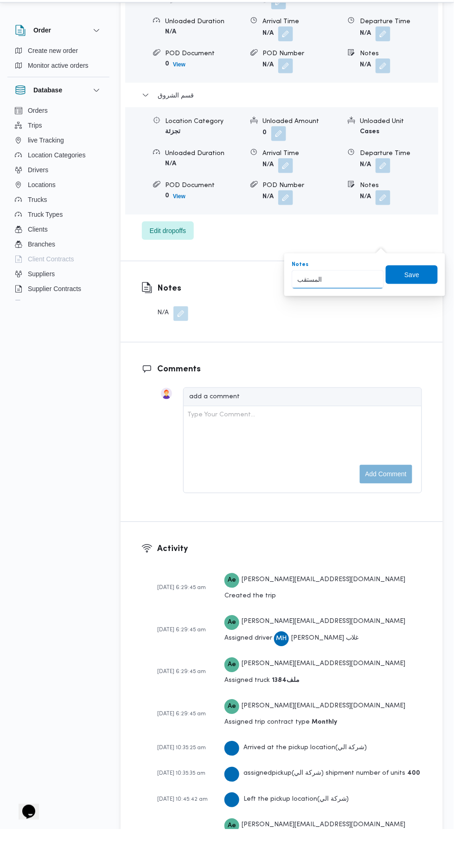
type input "المستقبل"
click at [393, 302] on span "Save" at bounding box center [412, 294] width 52 height 19
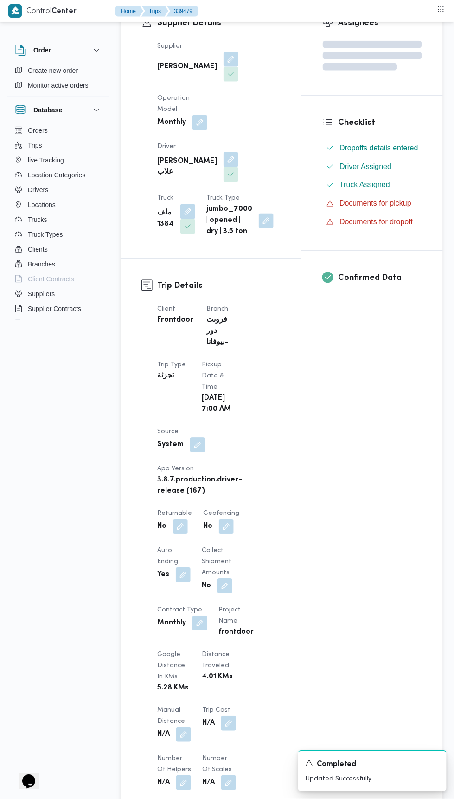
scroll to position [202, 0]
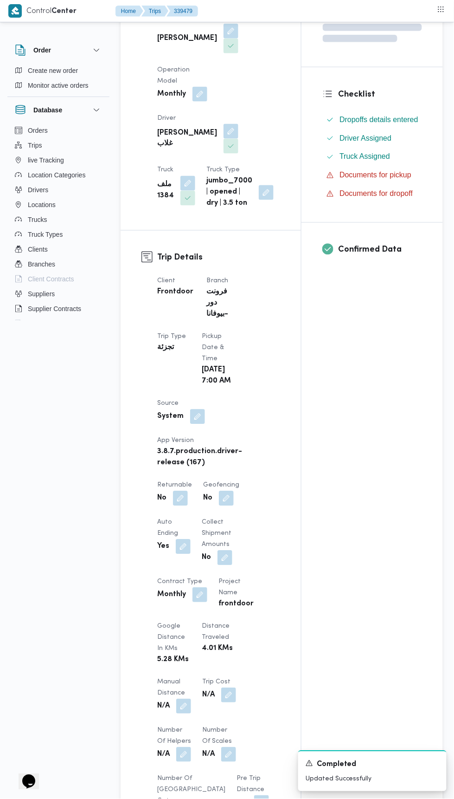
click at [182, 502] on button "button" at bounding box center [180, 498] width 15 height 15
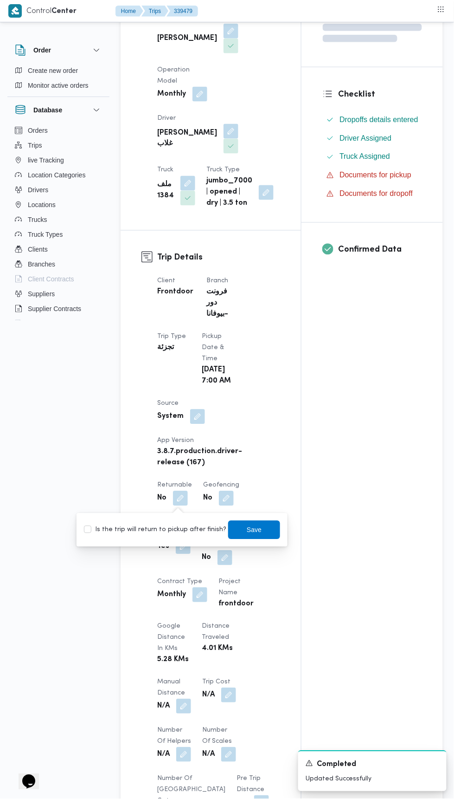
click at [191, 528] on label "Is the trip will return to pickup after finish?" at bounding box center [155, 529] width 142 height 11
checkbox input "true"
click at [247, 528] on span "Save" at bounding box center [254, 529] width 15 height 11
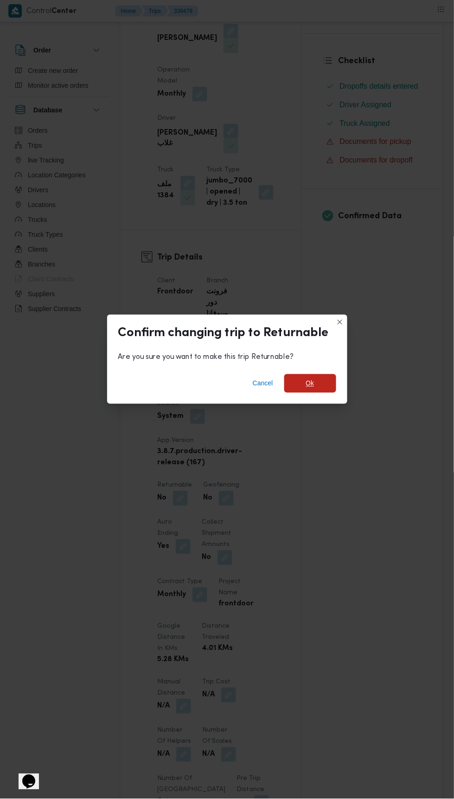
click at [310, 389] on span "Ok" at bounding box center [310, 383] width 8 height 11
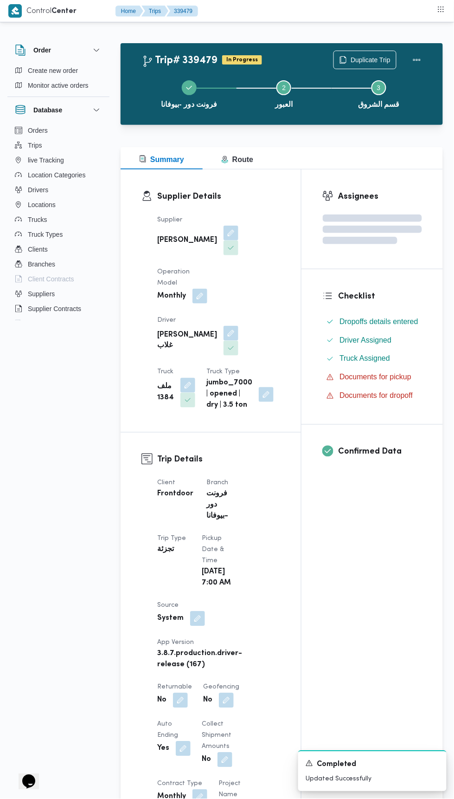
scroll to position [0, 0]
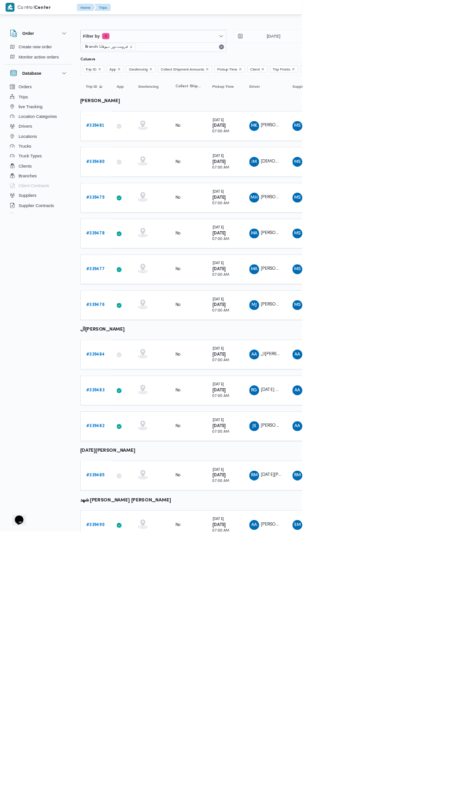
click at [131, 348] on b "# 339478" at bounding box center [143, 351] width 28 height 6
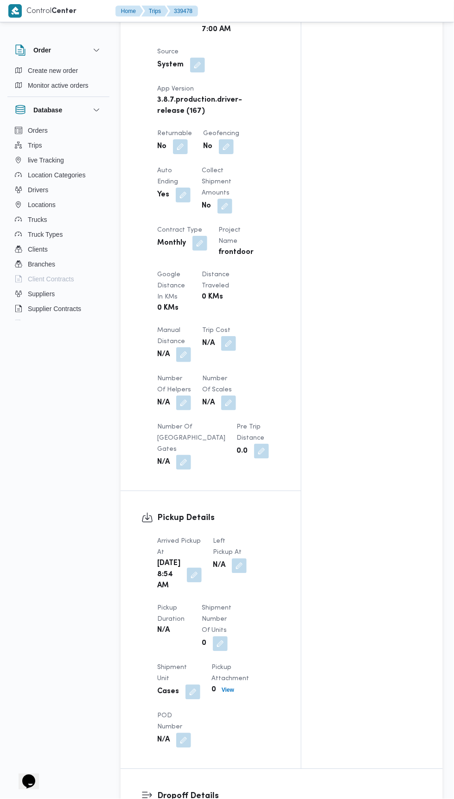
scroll to position [555, 0]
click at [177, 152] on button "button" at bounding box center [180, 145] width 15 height 15
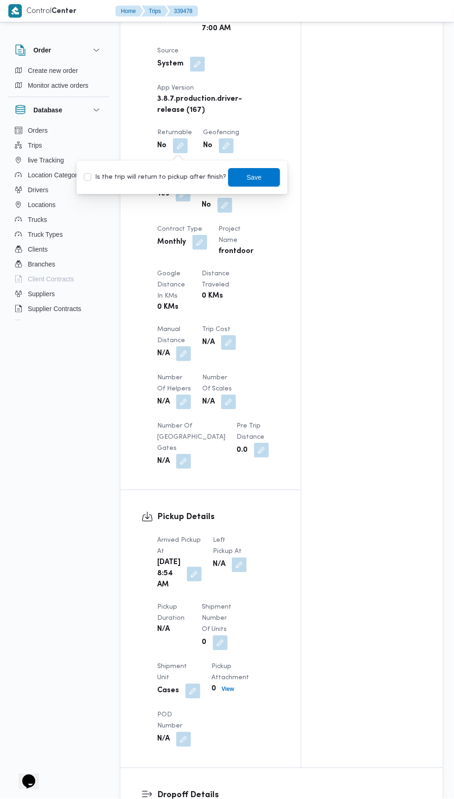
click at [179, 176] on label "Is the trip will return to pickup after finish?" at bounding box center [155, 177] width 142 height 11
checkbox input "true"
click at [247, 176] on span "Save" at bounding box center [254, 177] width 15 height 11
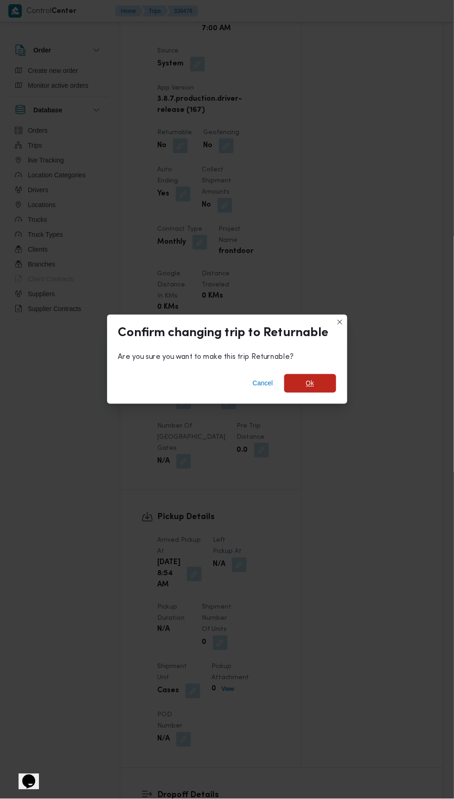
click at [316, 382] on span "Ok" at bounding box center [310, 383] width 52 height 19
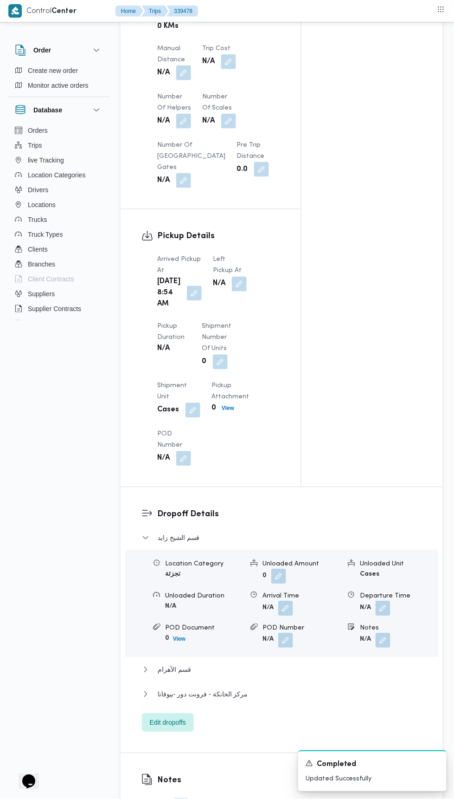
scroll to position [845, 0]
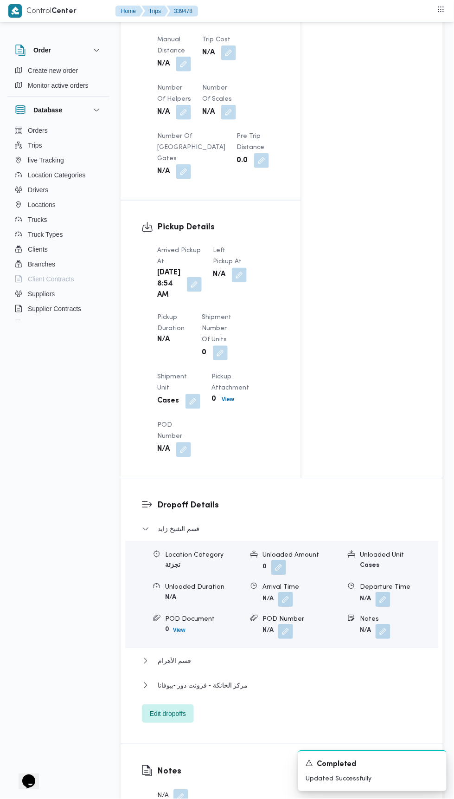
click at [236, 273] on button "button" at bounding box center [239, 275] width 15 height 15
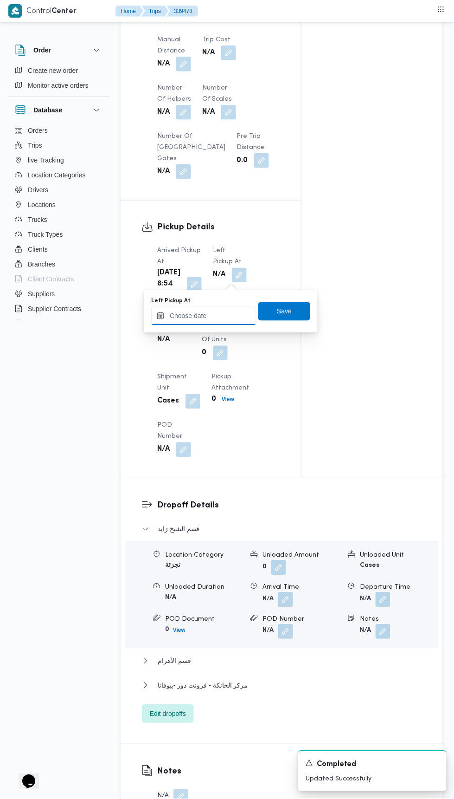
click at [231, 316] on input "Left Pickup At" at bounding box center [203, 316] width 105 height 19
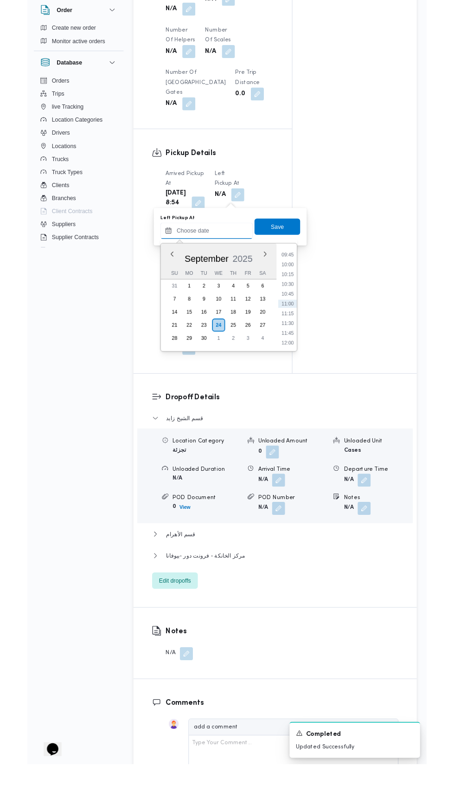
scroll to position [859, 0]
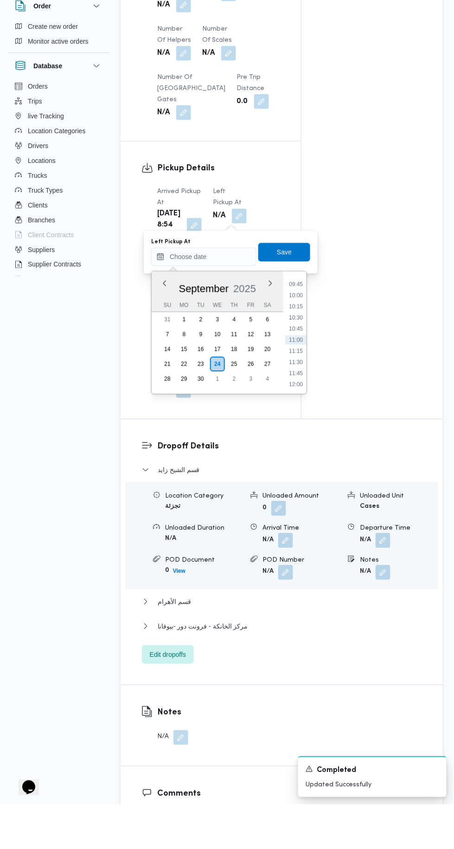
click at [296, 350] on li "10:15" at bounding box center [295, 350] width 21 height 9
type input "[DATE] 10:15"
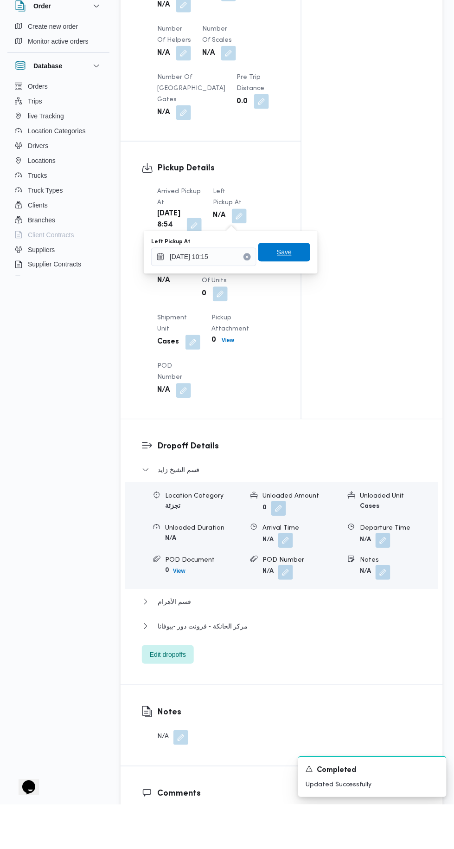
click at [295, 300] on span "Save" at bounding box center [284, 296] width 52 height 19
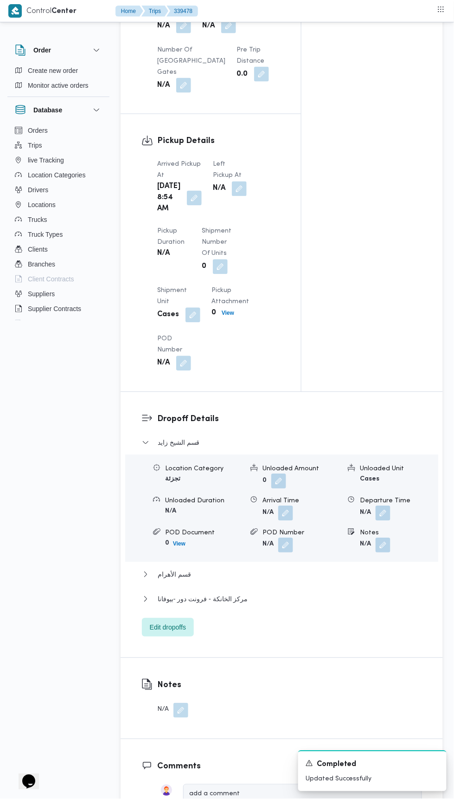
scroll to position [938, 0]
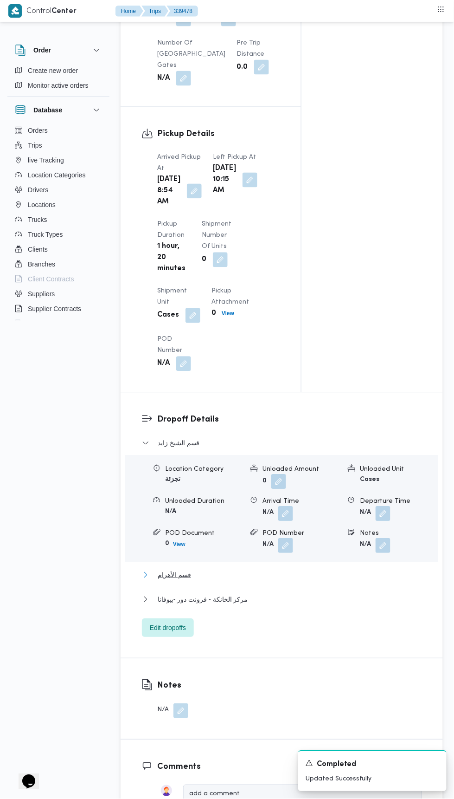
click at [164, 581] on span "قسم الأهرام" at bounding box center [174, 574] width 33 height 11
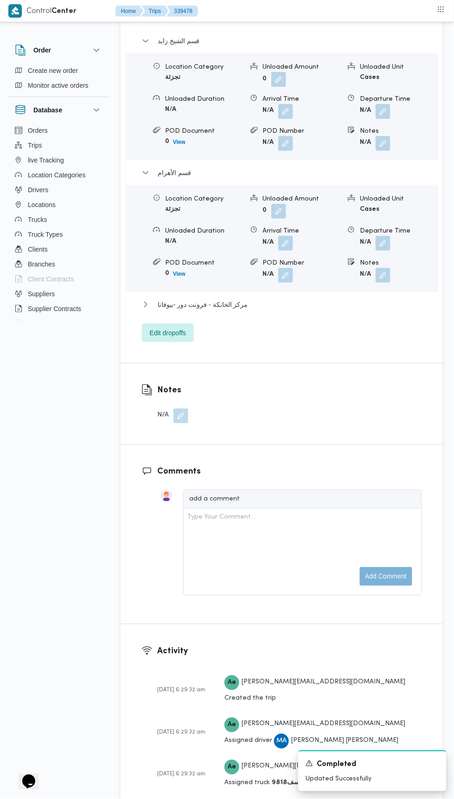
scroll to position [1365, 0]
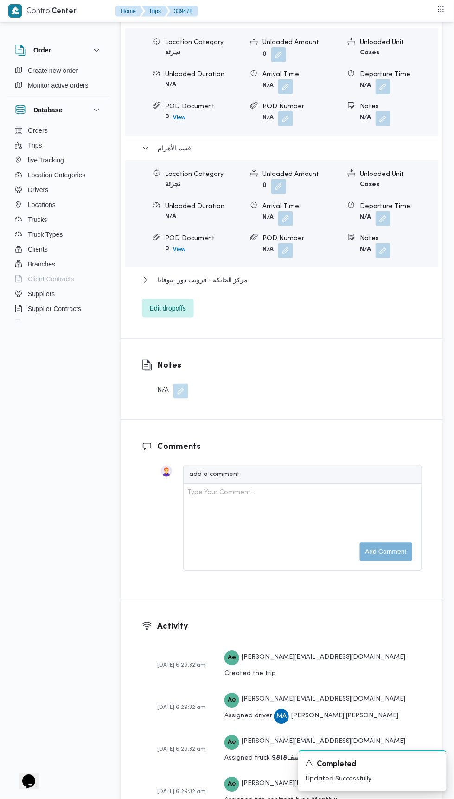
click at [384, 226] on button "button" at bounding box center [383, 218] width 15 height 15
click at [358, 338] on div "Dropoff Details قسم [PERSON_NAME] Category تجزئة Unloaded Amount 0 Unloaded Uni…" at bounding box center [282, 152] width 323 height 373
click at [387, 258] on button "button" at bounding box center [383, 250] width 15 height 15
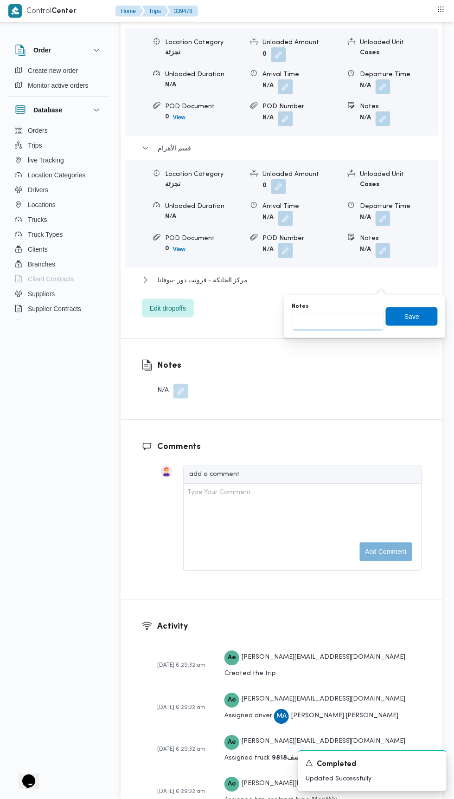
click at [360, 321] on input "Notes" at bounding box center [338, 321] width 92 height 19
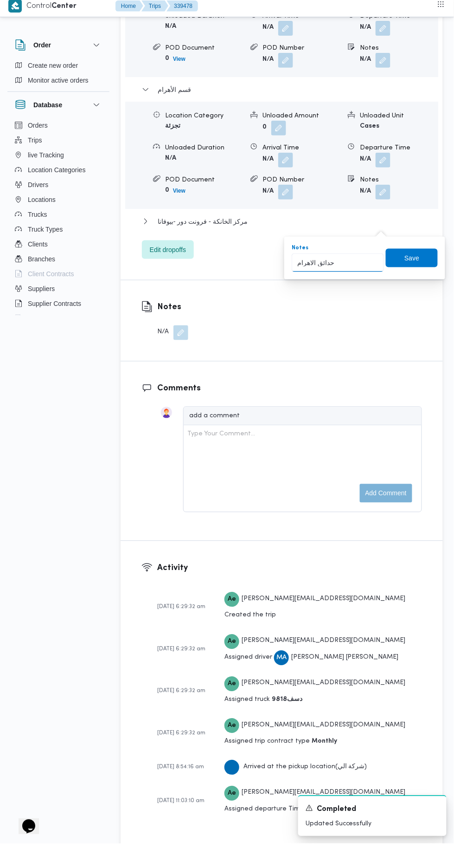
type input "حدائق الاهرام"
click at [423, 270] on span "Save" at bounding box center [412, 263] width 52 height 19
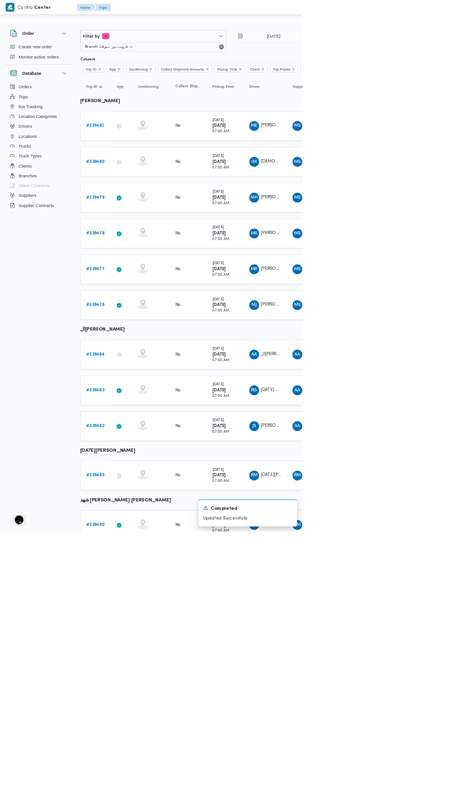
click at [153, 403] on b "# 339477" at bounding box center [143, 404] width 28 height 6
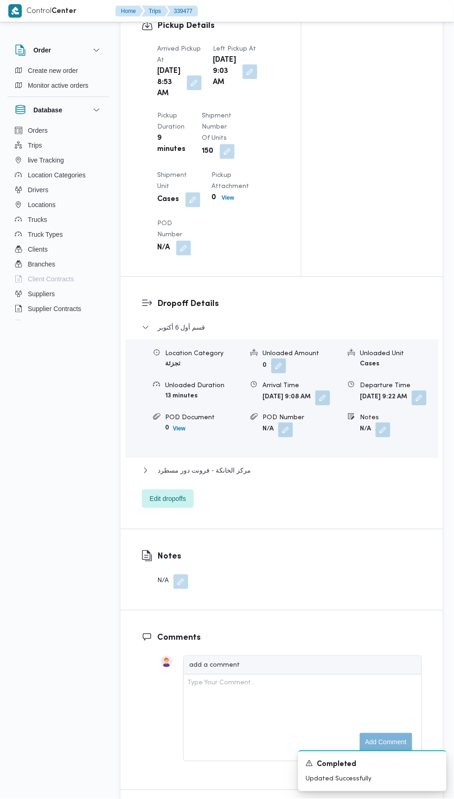
scroll to position [1040, 0]
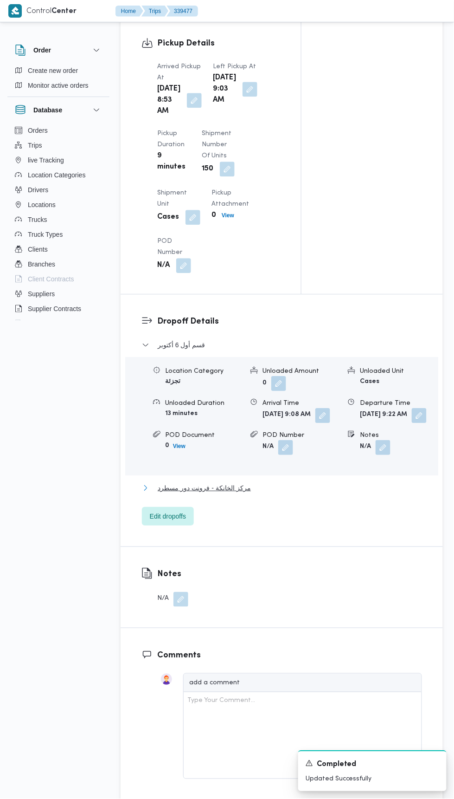
click at [270, 493] on button "مركز الخانكة - فرونت دور مسطرد" at bounding box center [282, 487] width 280 height 11
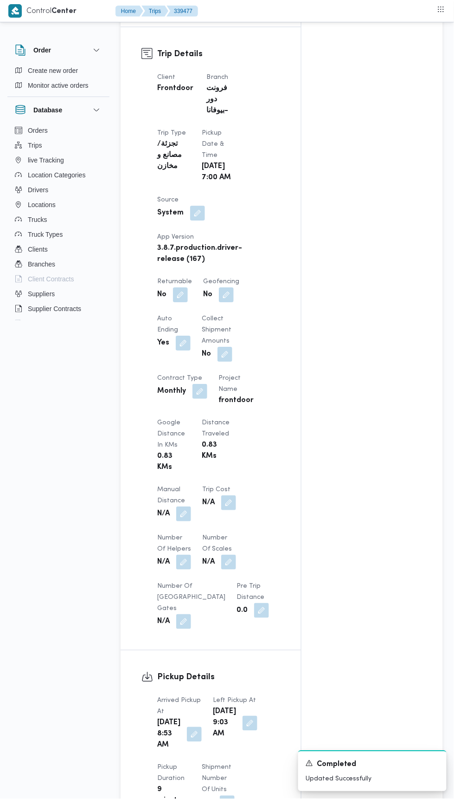
scroll to position [0, 0]
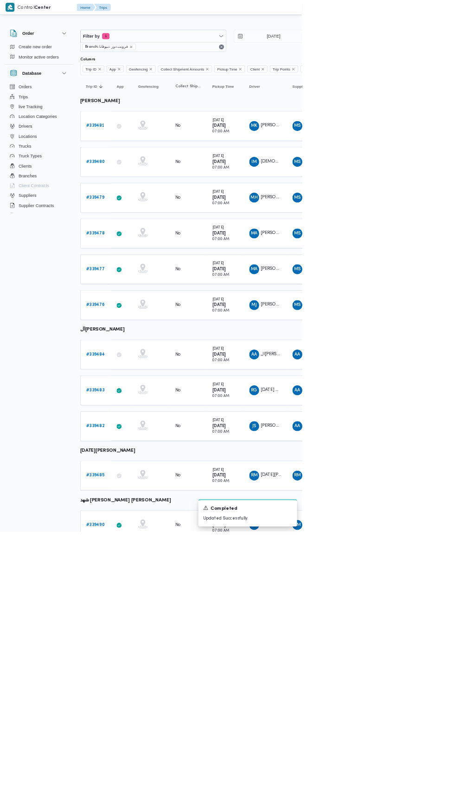
click at [141, 455] on b "# 339476" at bounding box center [143, 458] width 28 height 6
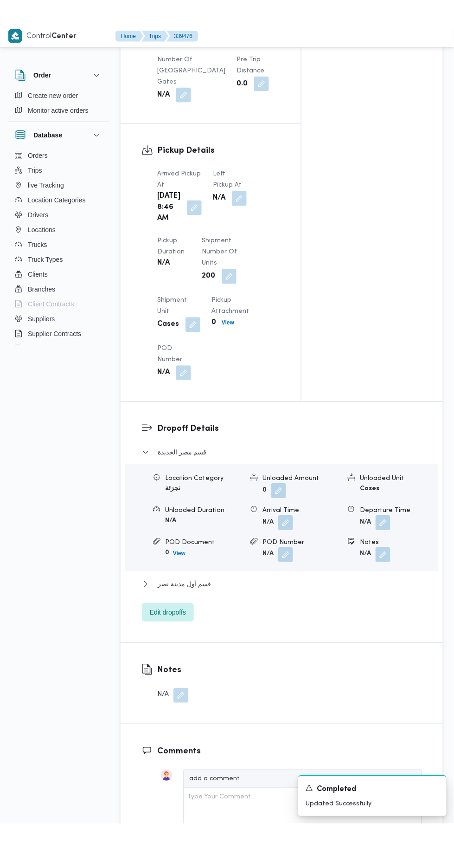
scroll to position [948, 0]
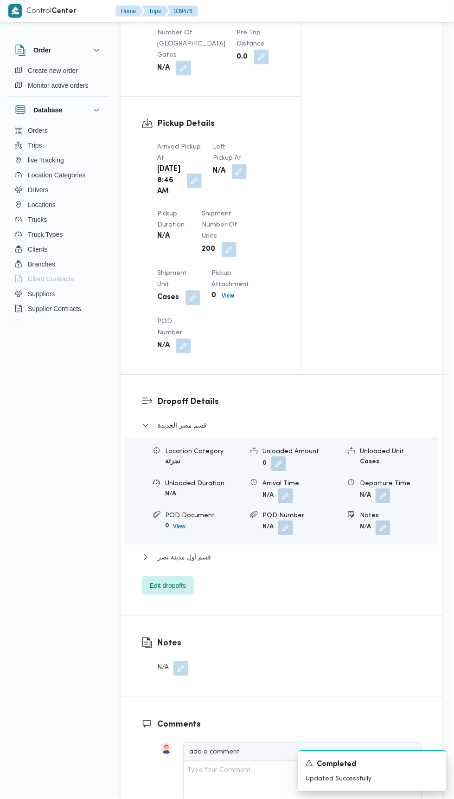
click at [192, 188] on button "button" at bounding box center [194, 181] width 15 height 15
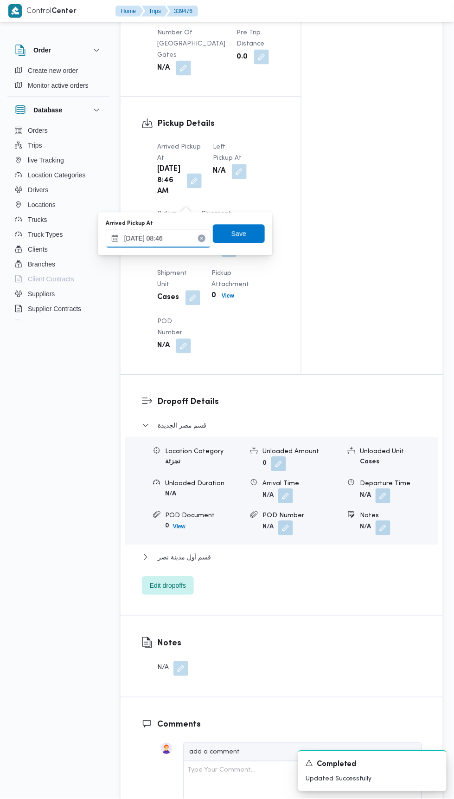
click at [184, 237] on input "[DATE] 08:46" at bounding box center [158, 238] width 105 height 19
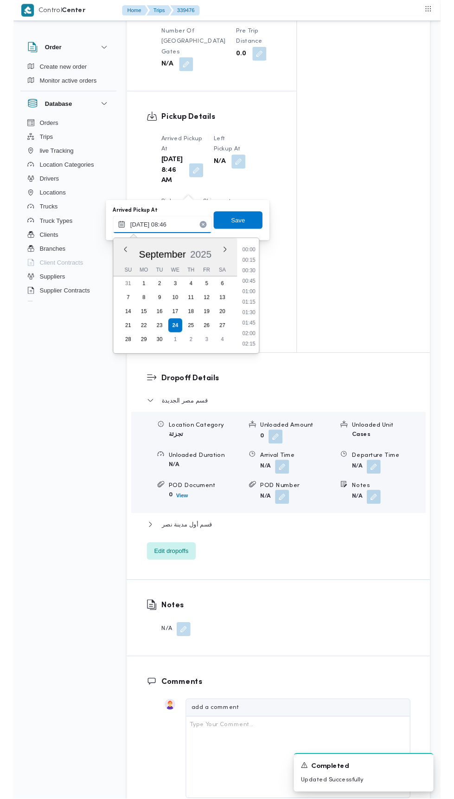
scroll to position [333, 0]
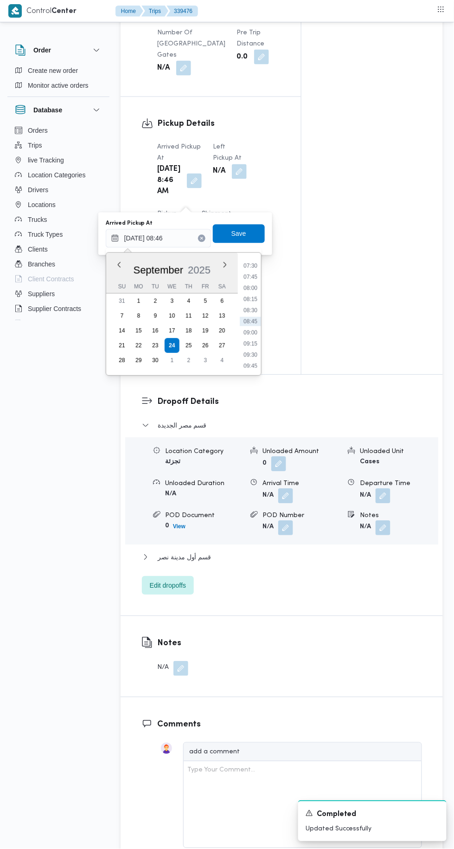
click at [255, 310] on li "08:30" at bounding box center [250, 310] width 21 height 9
type input "[DATE] 08:30"
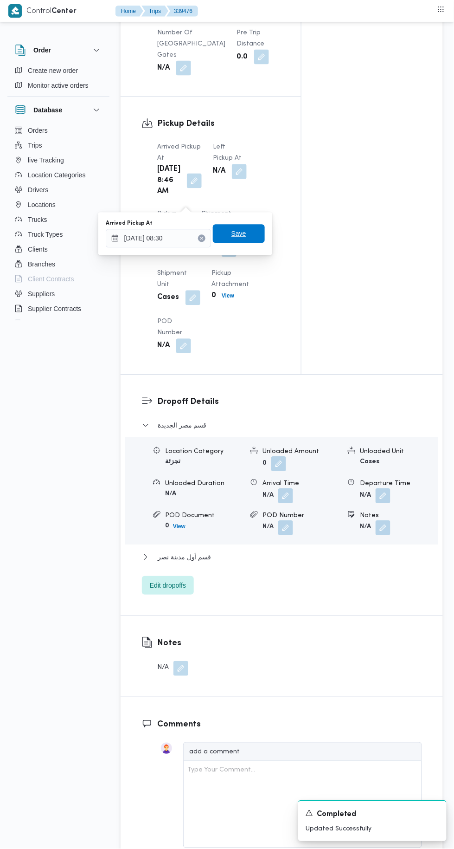
click at [256, 240] on span "Save" at bounding box center [239, 234] width 52 height 19
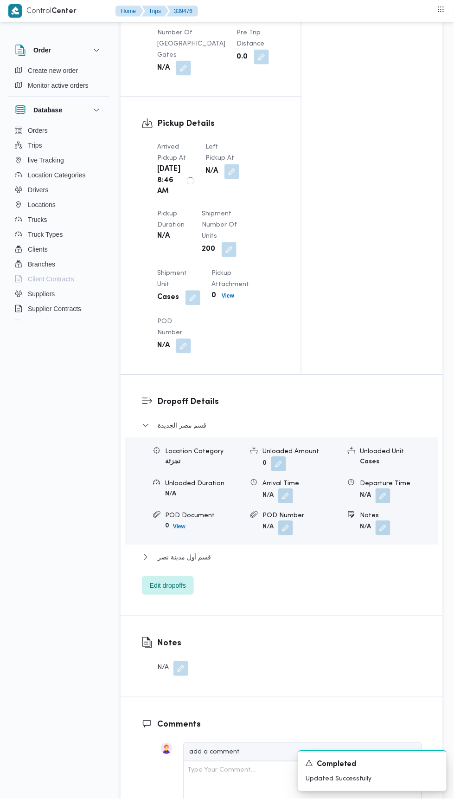
click at [231, 175] on button "button" at bounding box center [232, 171] width 15 height 15
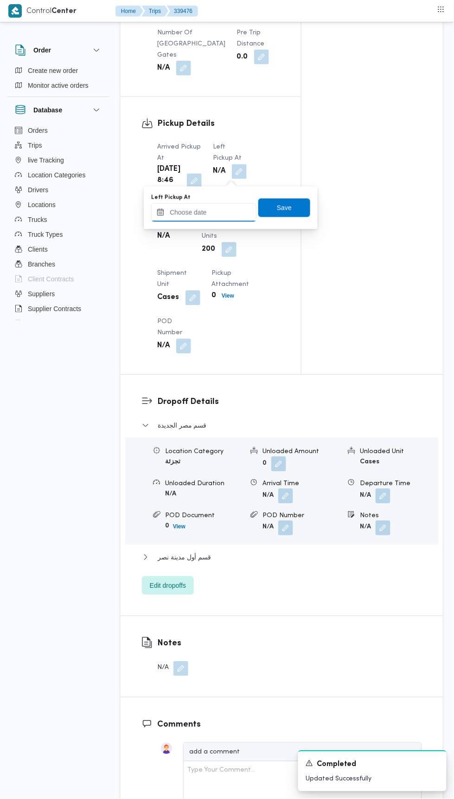
click at [236, 212] on input "Left Pickup At" at bounding box center [203, 212] width 105 height 19
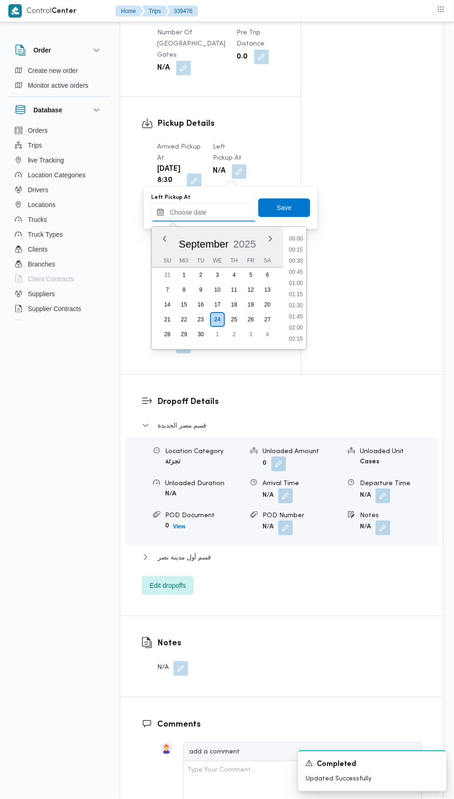
scroll to position [433, 0]
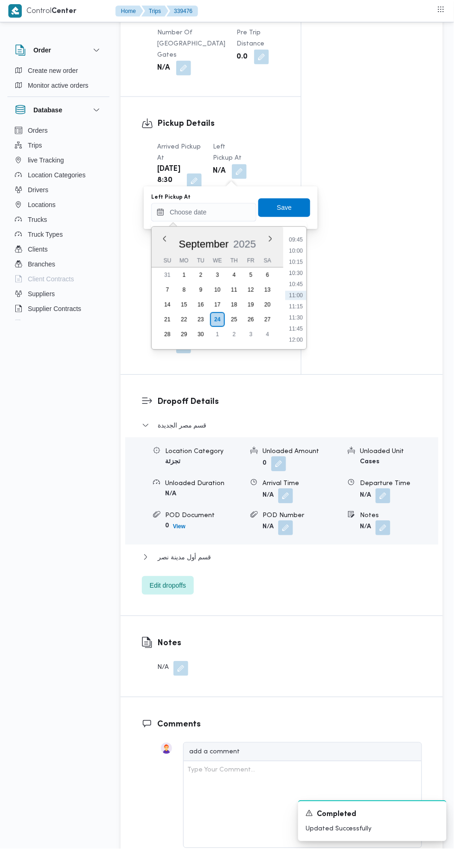
click at [298, 250] on li "10:00" at bounding box center [295, 250] width 21 height 9
type input "[DATE] 10:00"
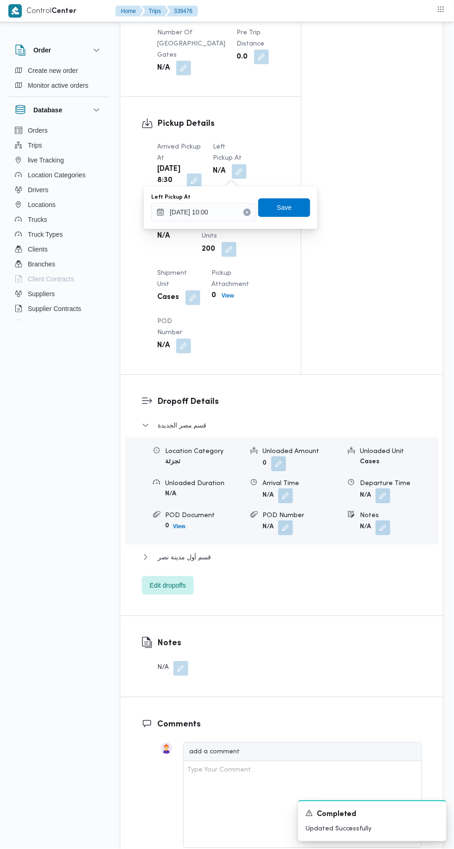
click at [248, 212] on icon "Clear input" at bounding box center [247, 212] width 2 height 2
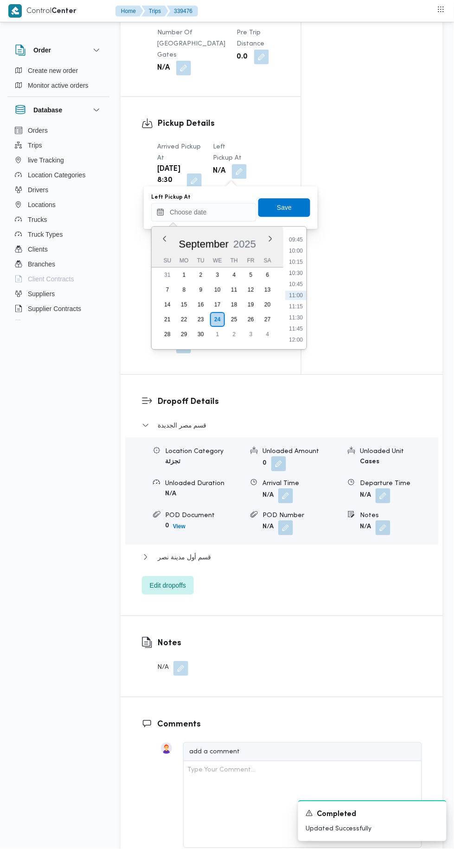
click at [299, 305] on li "11:15" at bounding box center [295, 306] width 21 height 9
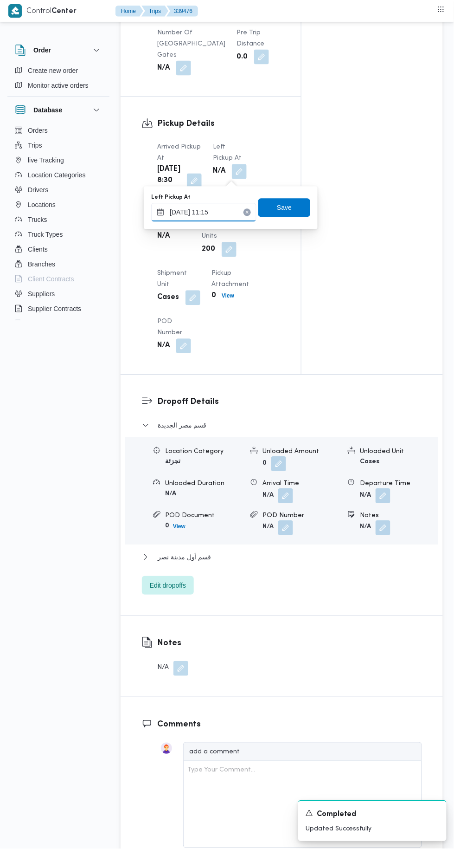
click at [234, 213] on input "[DATE] 11:15" at bounding box center [203, 212] width 105 height 19
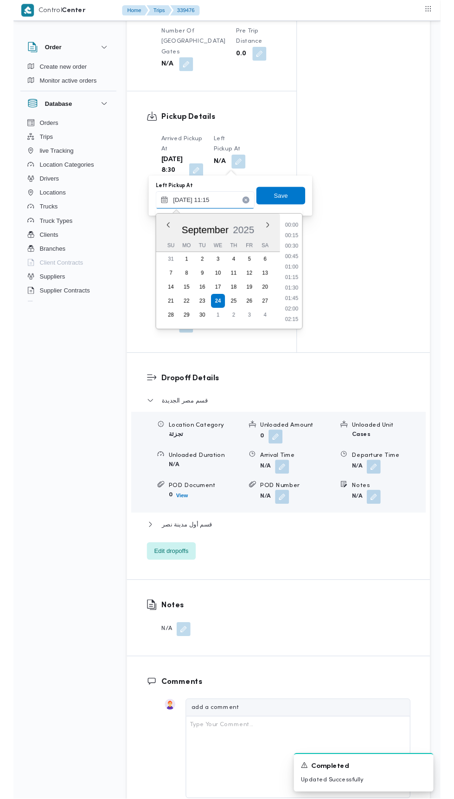
scroll to position [445, 0]
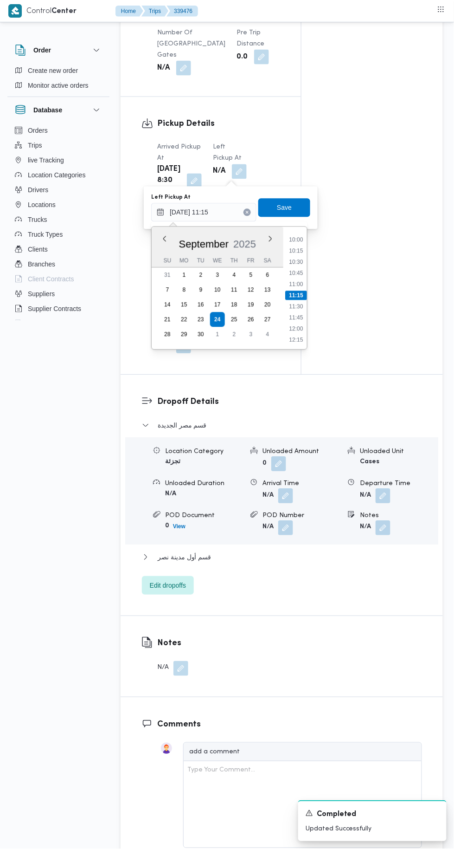
click at [299, 250] on li "10:15" at bounding box center [296, 250] width 21 height 9
type input "[DATE] 10:15"
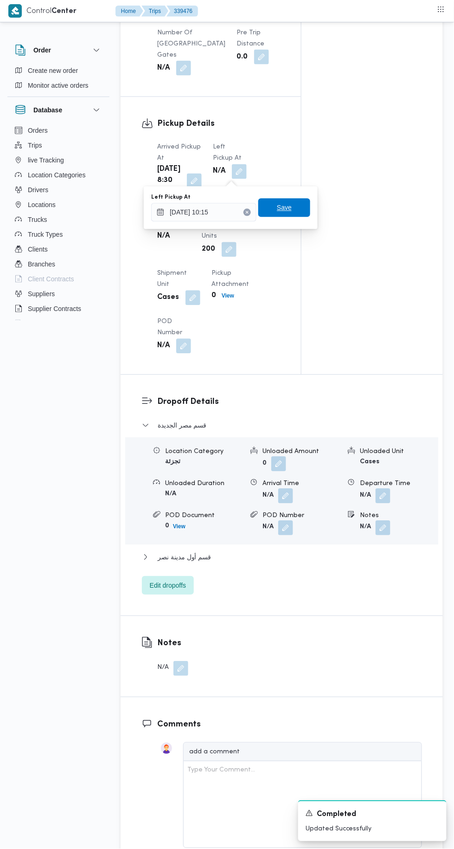
click at [300, 212] on span "Save" at bounding box center [284, 208] width 52 height 19
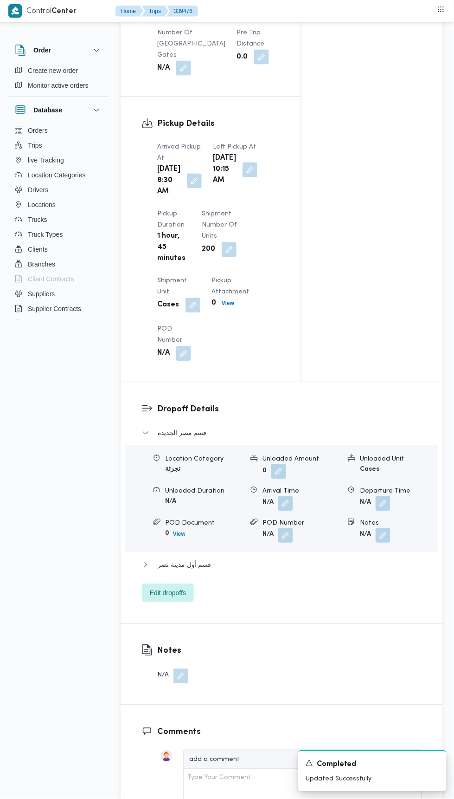
scroll to position [0, 0]
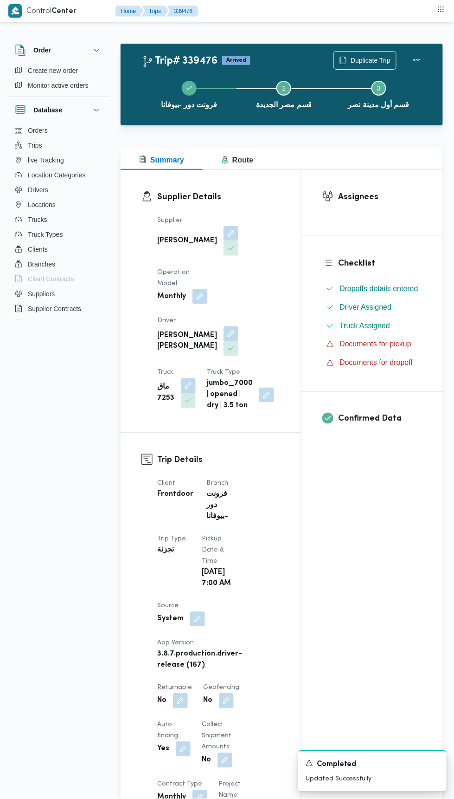
click at [185, 708] on button "button" at bounding box center [180, 700] width 15 height 15
click at [187, 731] on label "Is the trip will return to pickup after finish?" at bounding box center [155, 732] width 142 height 11
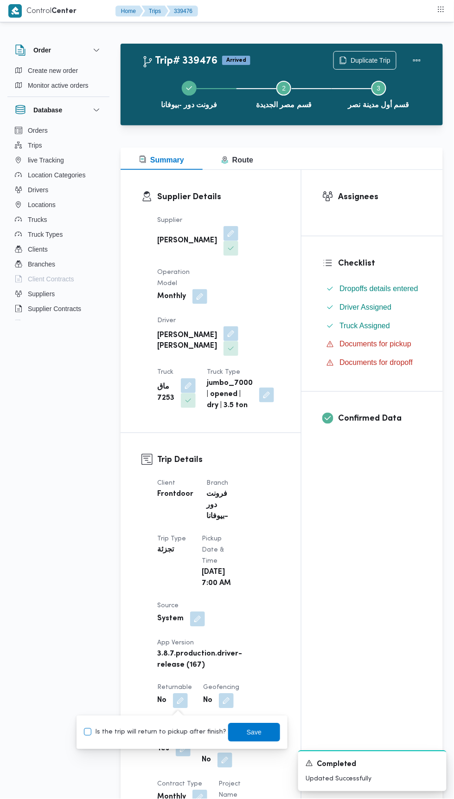
checkbox input "true"
click at [254, 728] on span "Save" at bounding box center [254, 732] width 52 height 19
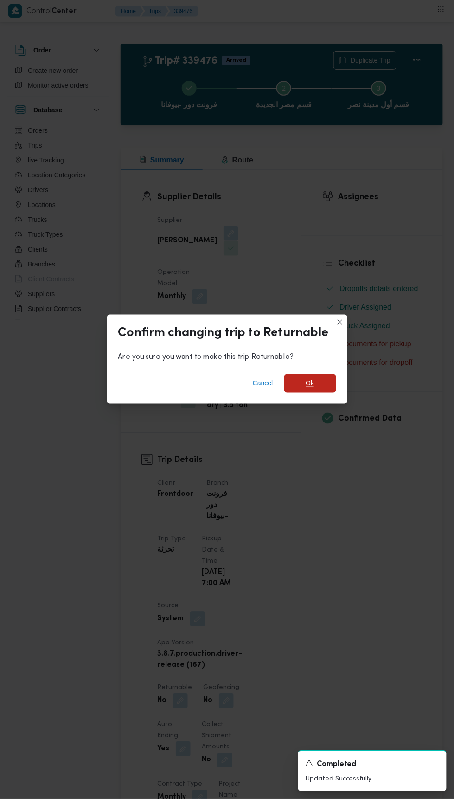
click at [324, 384] on span "Ok" at bounding box center [310, 383] width 52 height 19
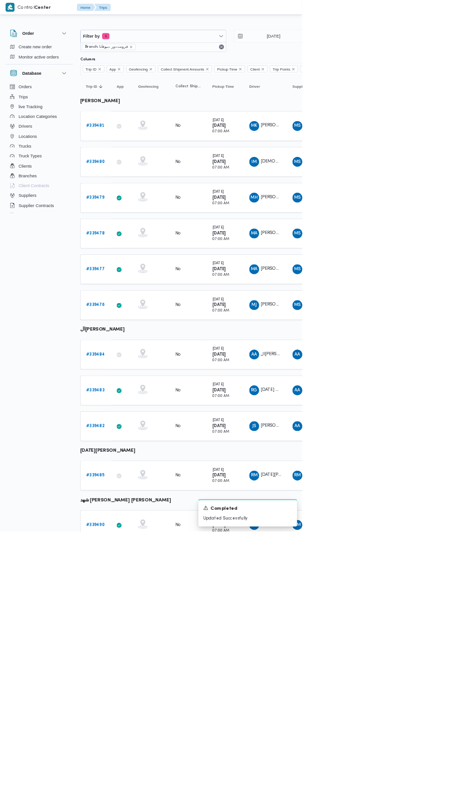
click at [145, 530] on b "# 339484" at bounding box center [143, 533] width 28 height 6
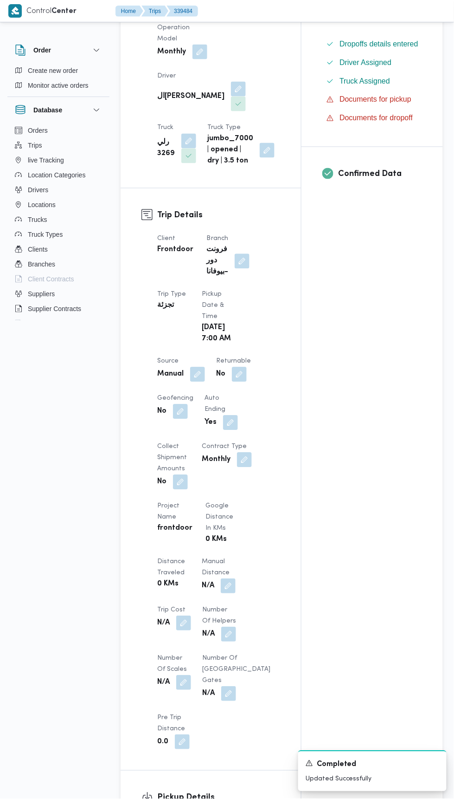
scroll to position [241, 0]
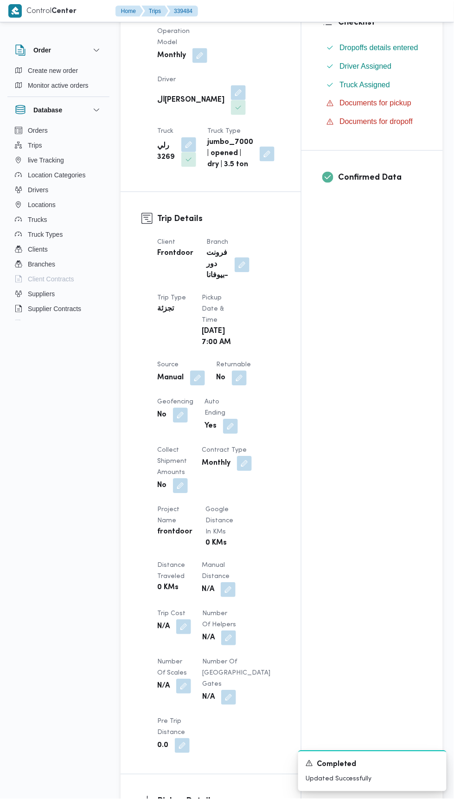
click at [244, 381] on button "button" at bounding box center [239, 378] width 15 height 15
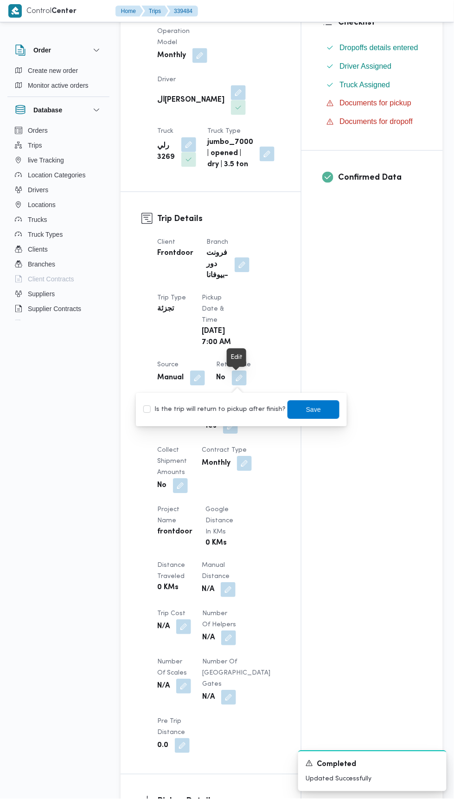
click at [236, 411] on label "Is the trip will return to pickup after finish?" at bounding box center [214, 409] width 142 height 11
checkbox input "true"
click at [322, 413] on span "Save" at bounding box center [314, 409] width 52 height 19
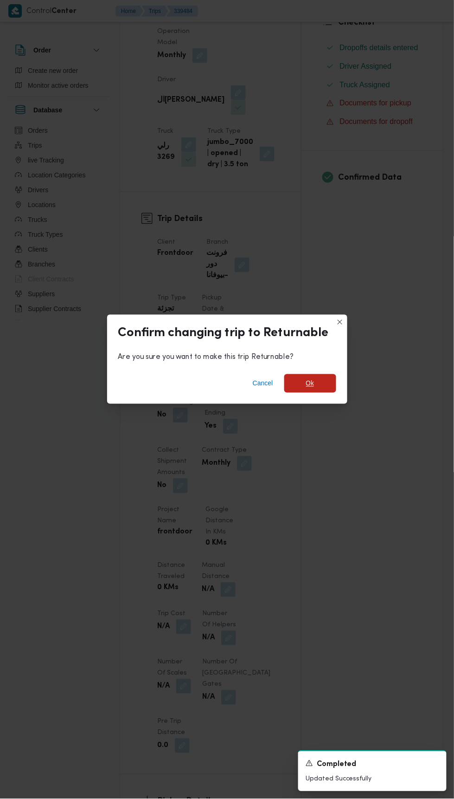
click at [304, 382] on span "Ok" at bounding box center [310, 383] width 52 height 19
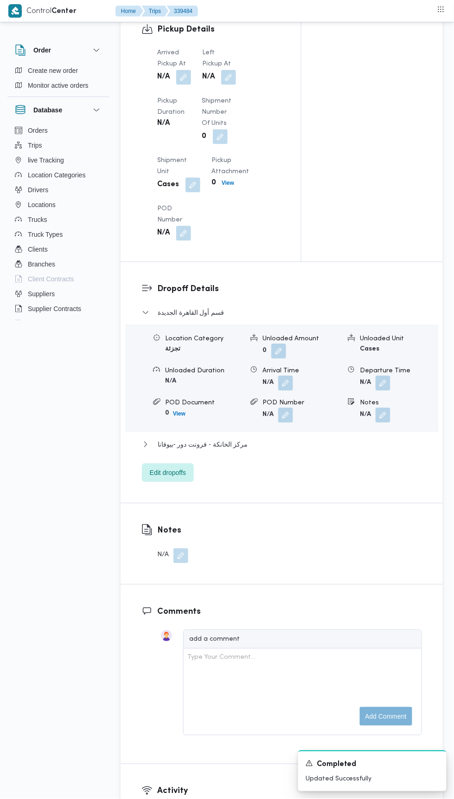
scroll to position [789, 0]
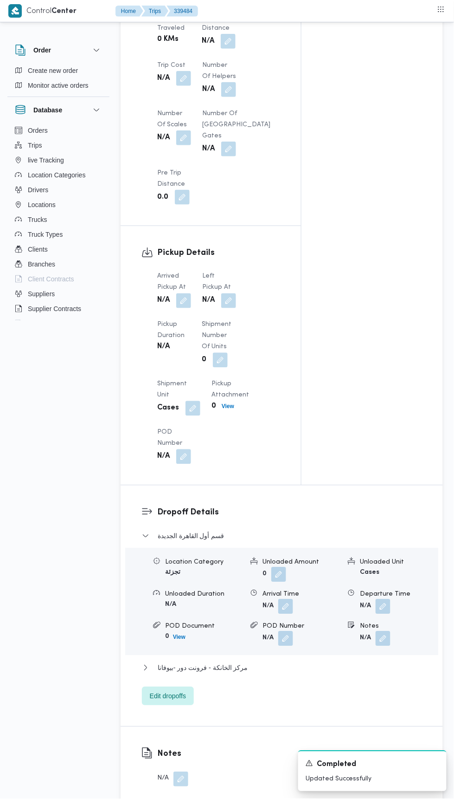
click at [188, 300] on button "button" at bounding box center [183, 300] width 15 height 15
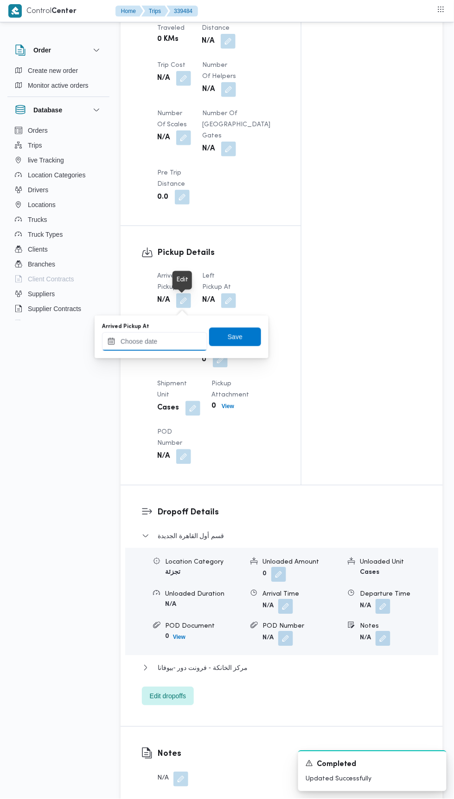
click at [187, 341] on input "Arrived Pickup At" at bounding box center [154, 341] width 105 height 19
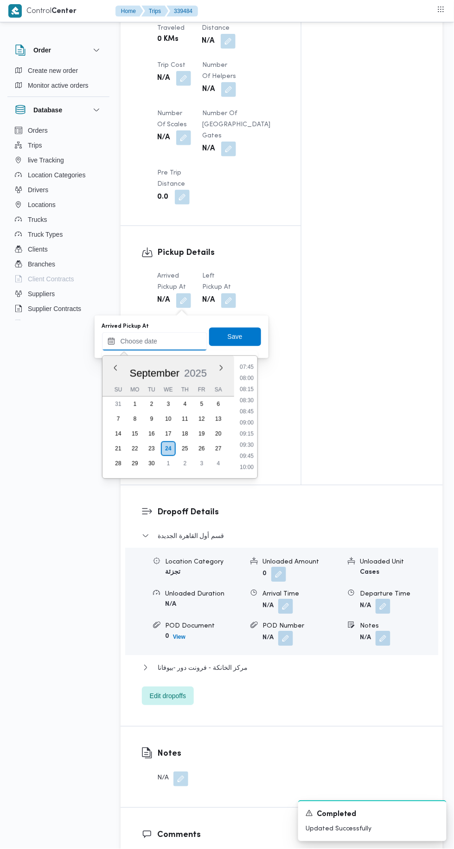
scroll to position [345, 0]
click at [248, 398] on li "08:30" at bounding box center [246, 401] width 21 height 9
type input "[DATE] 08:30"
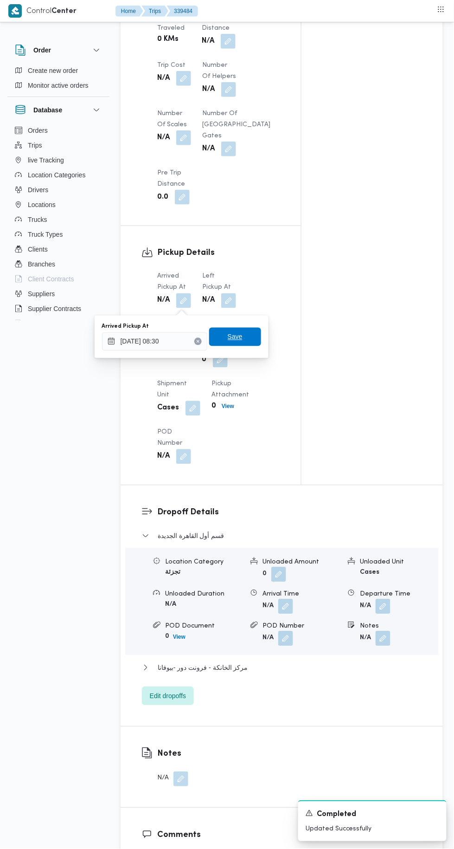
click at [260, 333] on span "Save" at bounding box center [235, 337] width 52 height 19
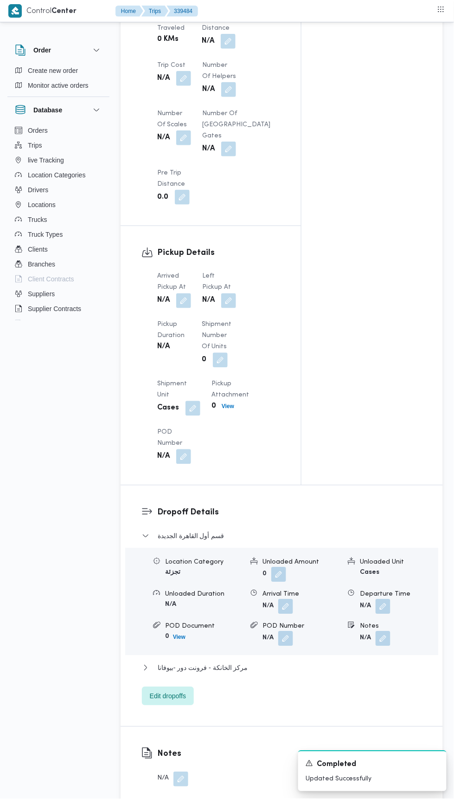
click at [230, 304] on button "button" at bounding box center [228, 300] width 15 height 15
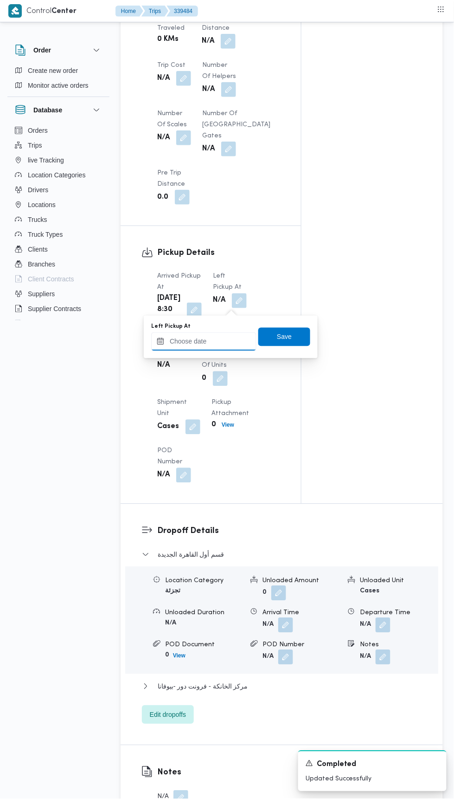
click at [228, 342] on input "Left Pickup At" at bounding box center [203, 341] width 105 height 19
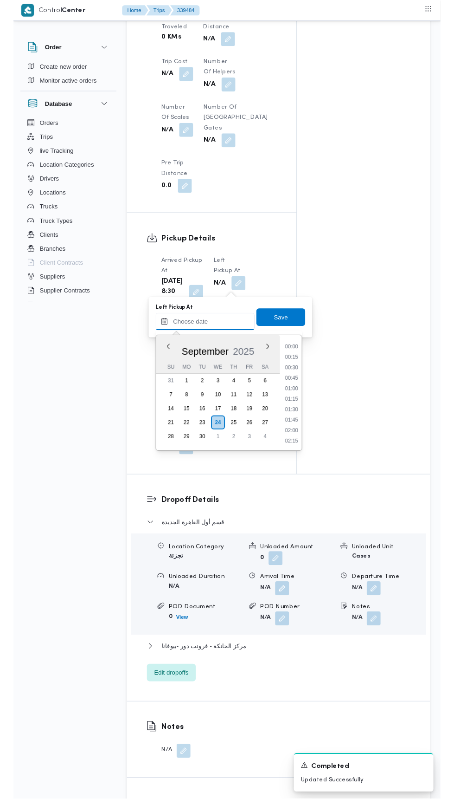
scroll to position [433, 0]
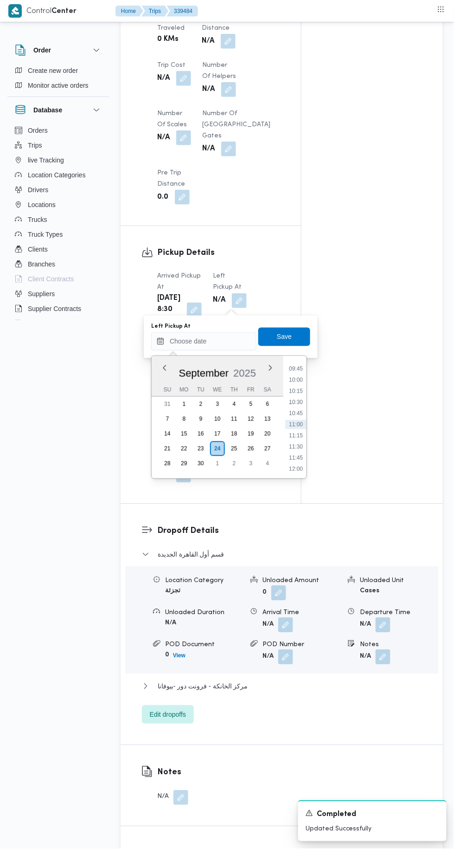
click at [296, 381] on li "10:00" at bounding box center [295, 379] width 21 height 9
type input "[DATE] 10:00"
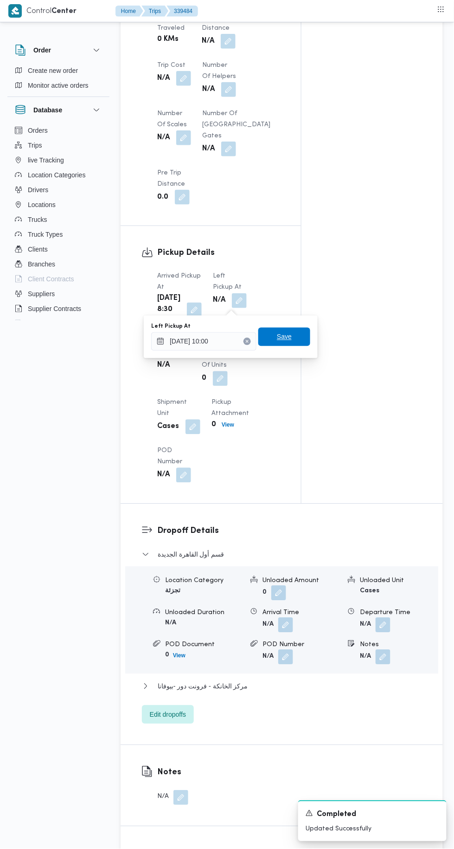
click at [303, 342] on span "Save" at bounding box center [284, 337] width 52 height 19
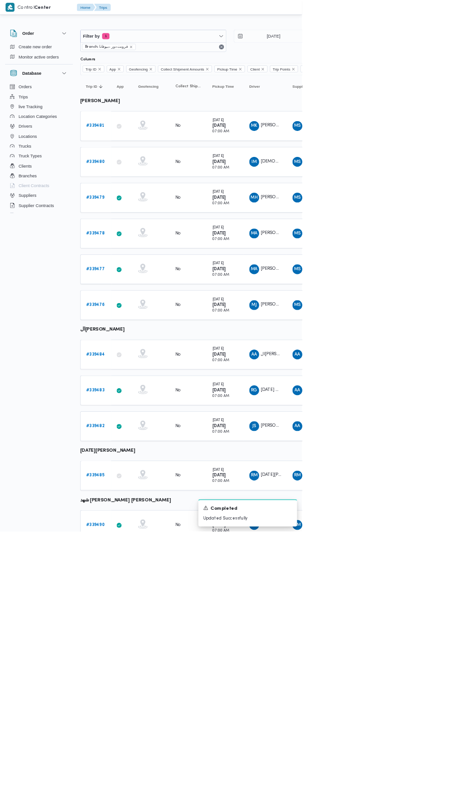
click at [140, 583] on b "# 339483" at bounding box center [143, 586] width 28 height 6
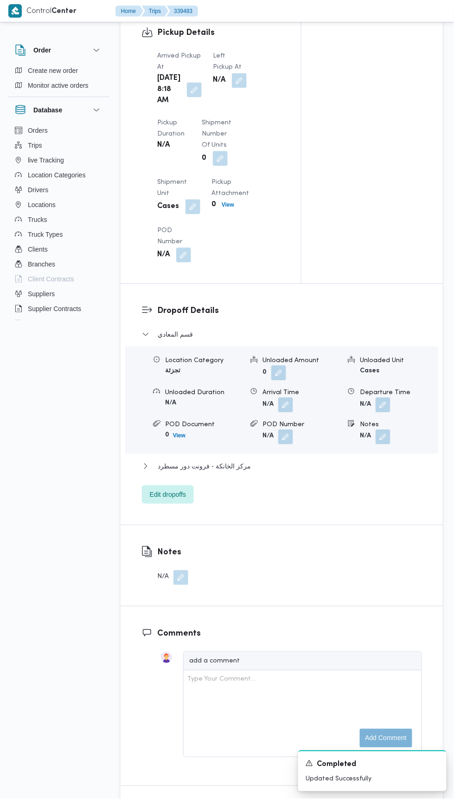
scroll to position [1037, 0]
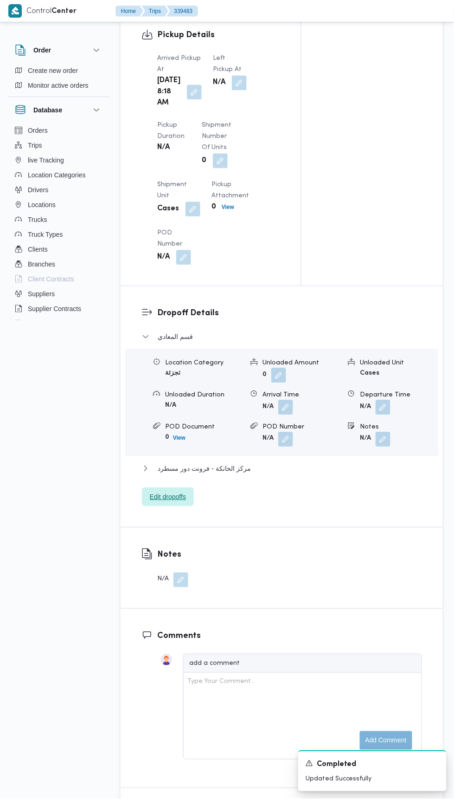
click at [159, 503] on span "Edit dropoffs" at bounding box center [168, 496] width 36 height 11
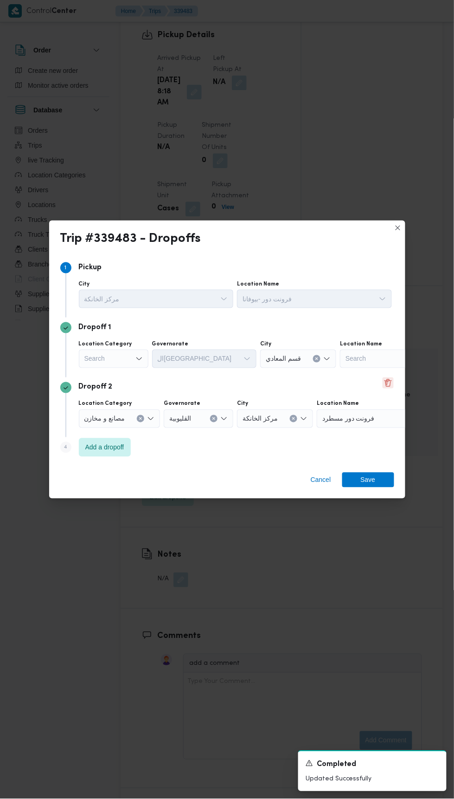
click at [383, 382] on button "Delete" at bounding box center [388, 382] width 11 height 11
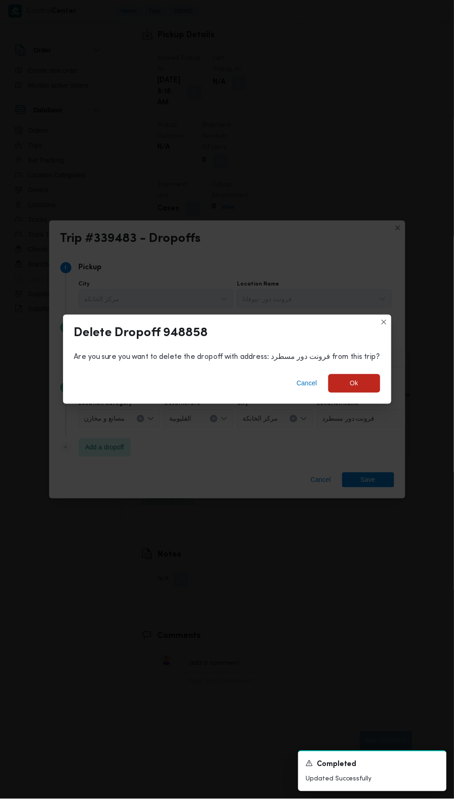
click at [364, 394] on div "Cancel Ok" at bounding box center [227, 385] width 329 height 37
click at [360, 376] on span "Ok" at bounding box center [355, 383] width 52 height 19
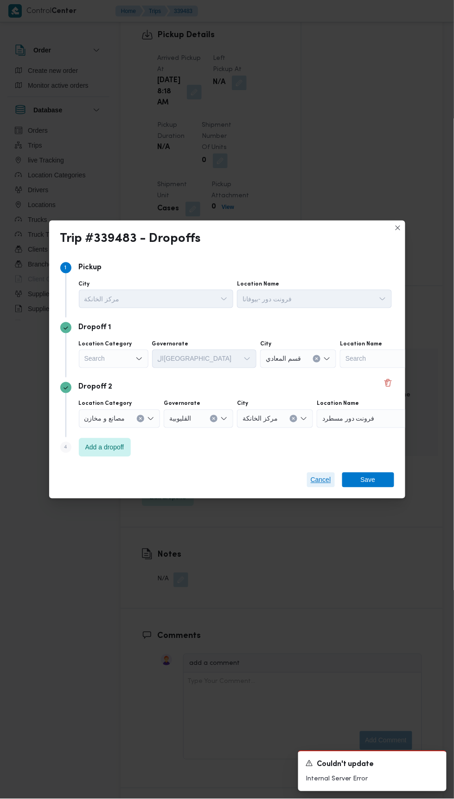
click at [322, 474] on span "Cancel" at bounding box center [321, 479] width 20 height 11
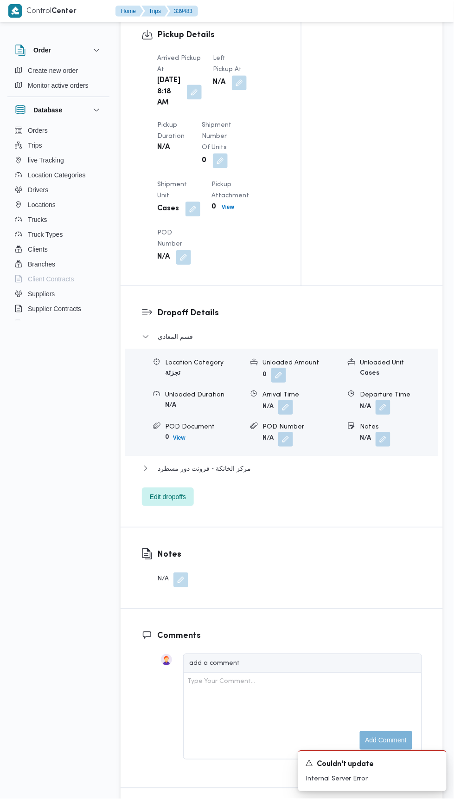
click at [232, 86] on button "button" at bounding box center [239, 83] width 15 height 15
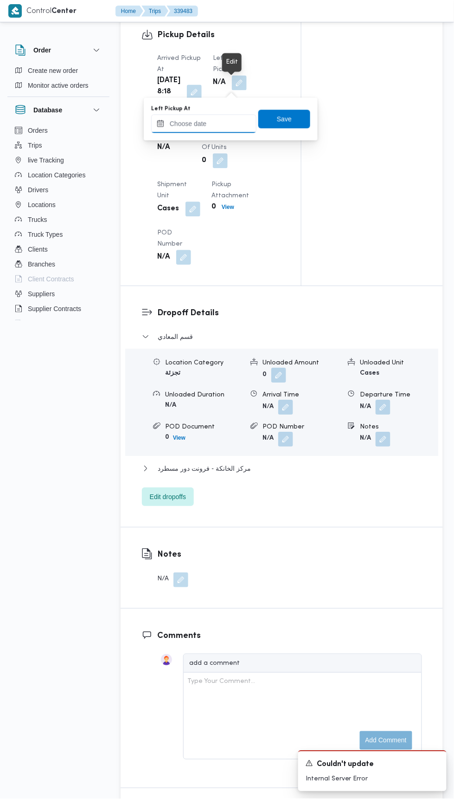
click at [219, 125] on input "Left Pickup At" at bounding box center [203, 124] width 105 height 19
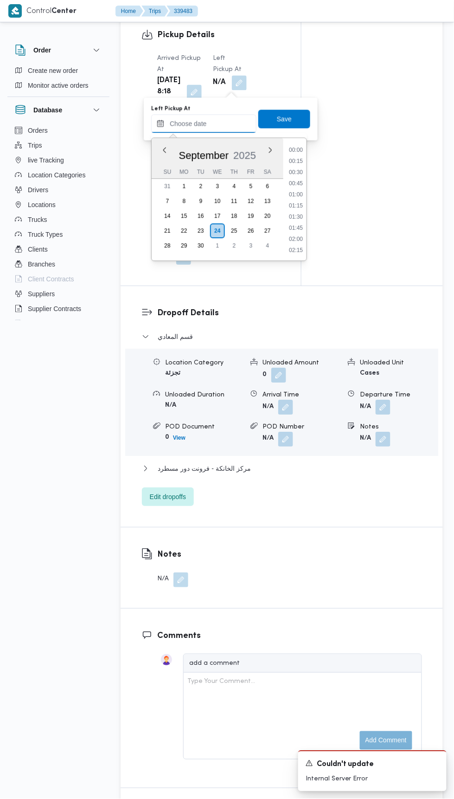
scroll to position [433, 0]
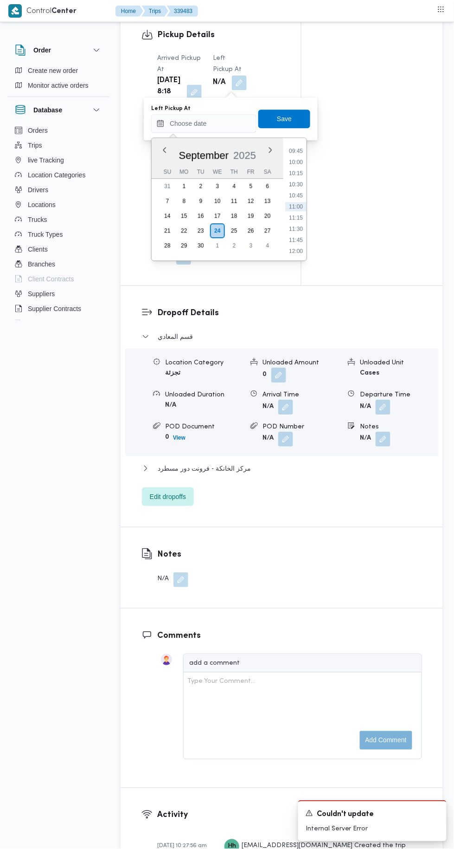
click at [293, 161] on li "10:00" at bounding box center [295, 162] width 21 height 9
type input "[DATE] 10:00"
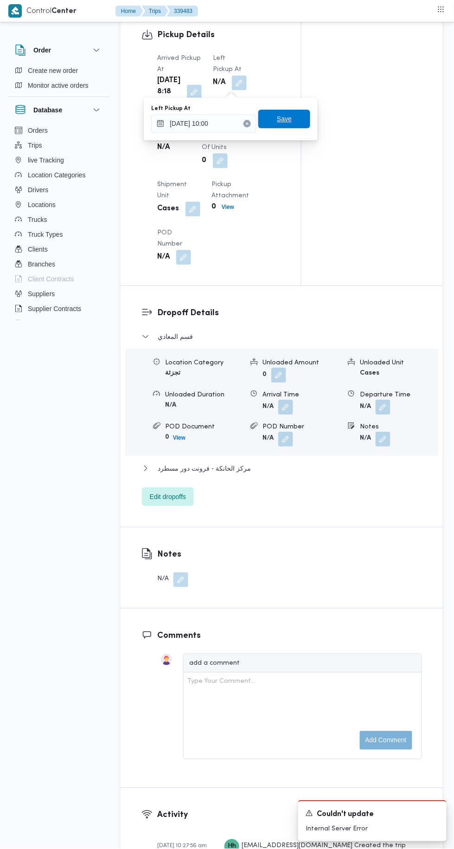
click at [298, 123] on span "Save" at bounding box center [284, 119] width 52 height 19
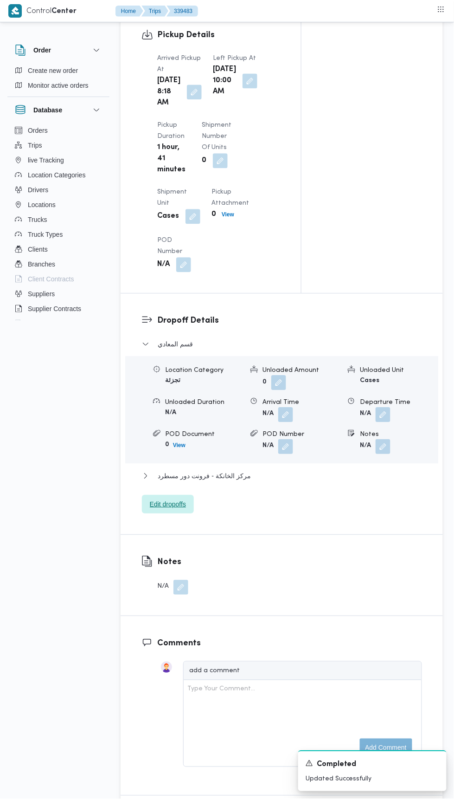
click at [156, 510] on span "Edit dropoffs" at bounding box center [168, 504] width 36 height 11
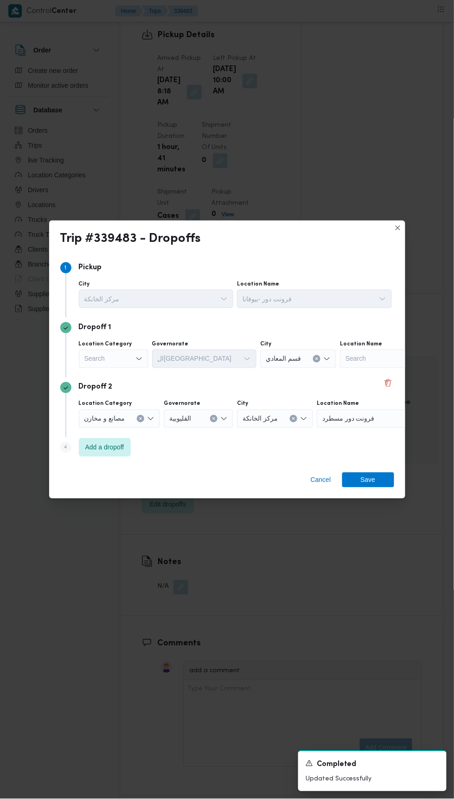
click at [385, 398] on div "Location Category مصانع و [GEOGRAPHIC_DATA] [GEOGRAPHIC_DATA] مركز الخانكة Loca…" at bounding box center [235, 414] width 317 height 32
click at [388, 377] on button "Delete" at bounding box center [388, 382] width 11 height 11
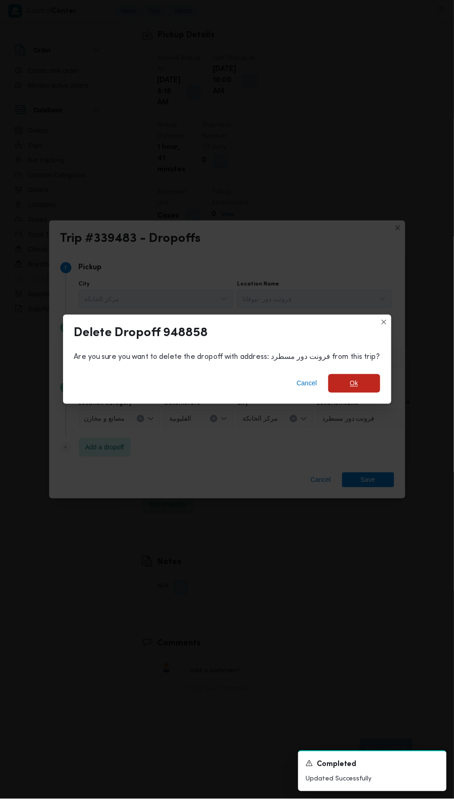
click at [344, 374] on span "Ok" at bounding box center [355, 383] width 52 height 19
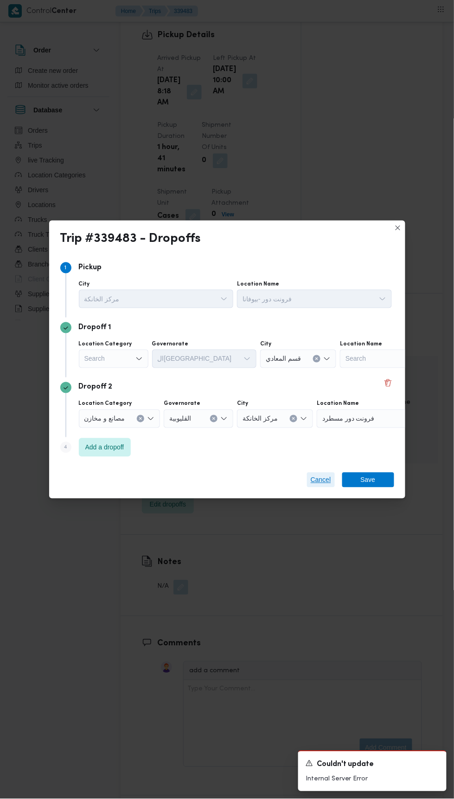
click at [315, 476] on span "Cancel" at bounding box center [321, 479] width 20 height 11
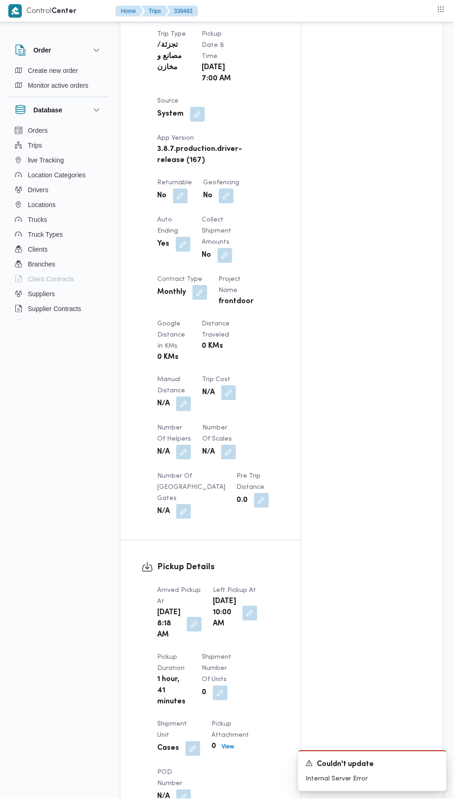
scroll to position [504, 0]
click at [182, 200] on button "button" at bounding box center [180, 196] width 15 height 15
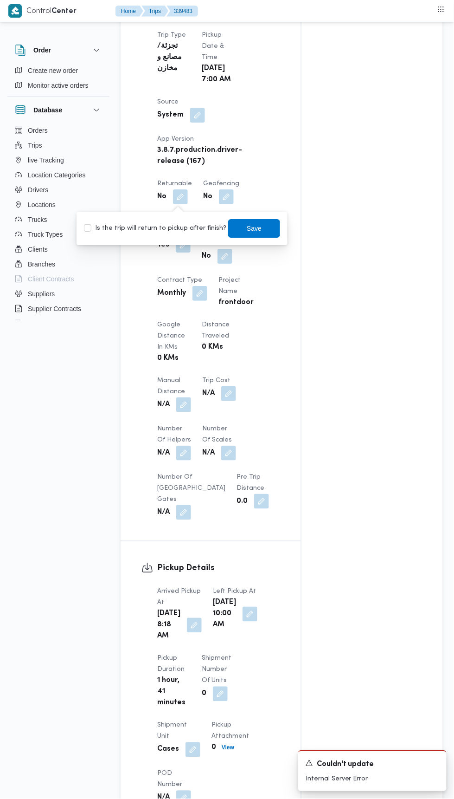
click at [177, 227] on label "Is the trip will return to pickup after finish?" at bounding box center [155, 228] width 142 height 11
checkbox input "true"
click at [261, 227] on span "Save" at bounding box center [254, 228] width 52 height 19
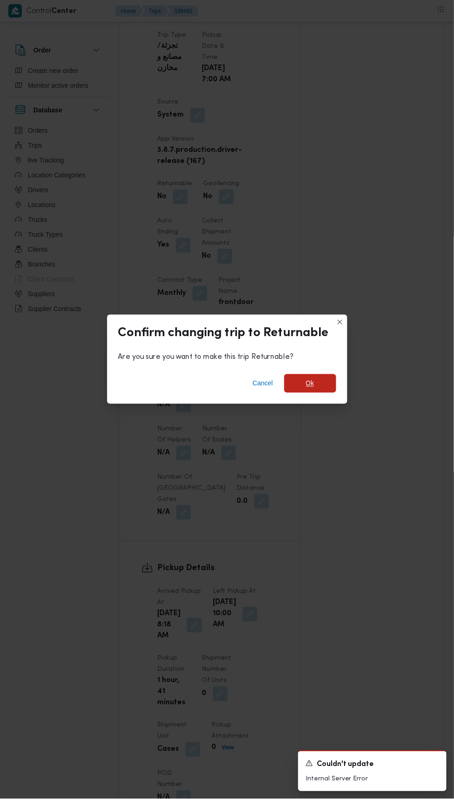
click at [313, 378] on span "Ok" at bounding box center [310, 383] width 8 height 11
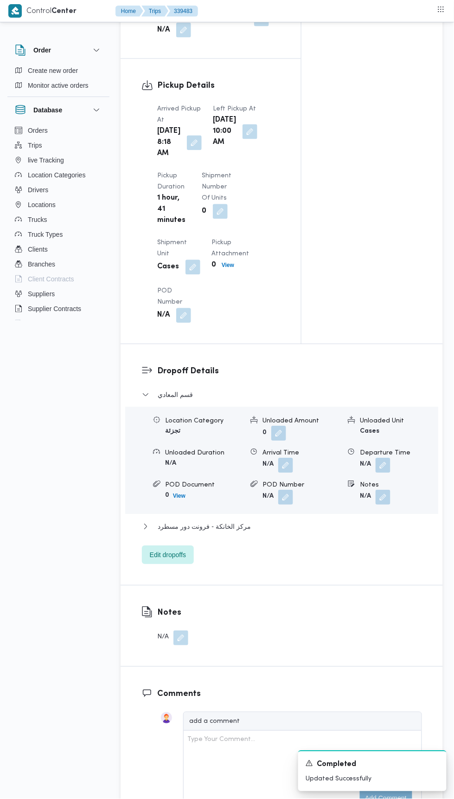
scroll to position [1093, 0]
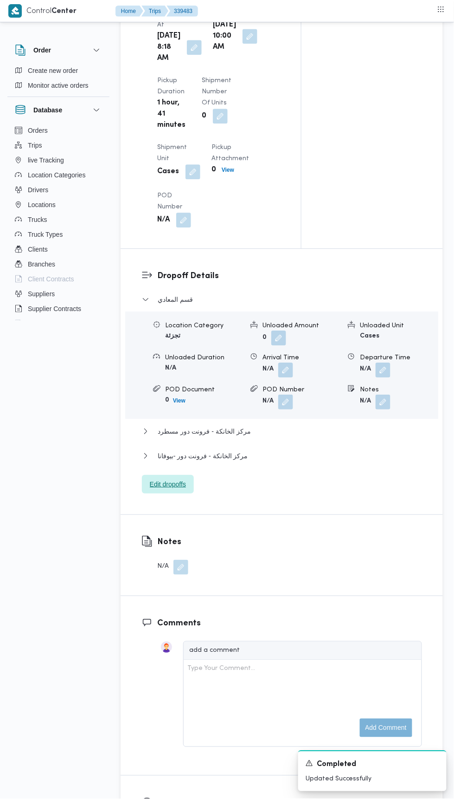
click at [182, 493] on span "Edit dropoffs" at bounding box center [168, 484] width 52 height 19
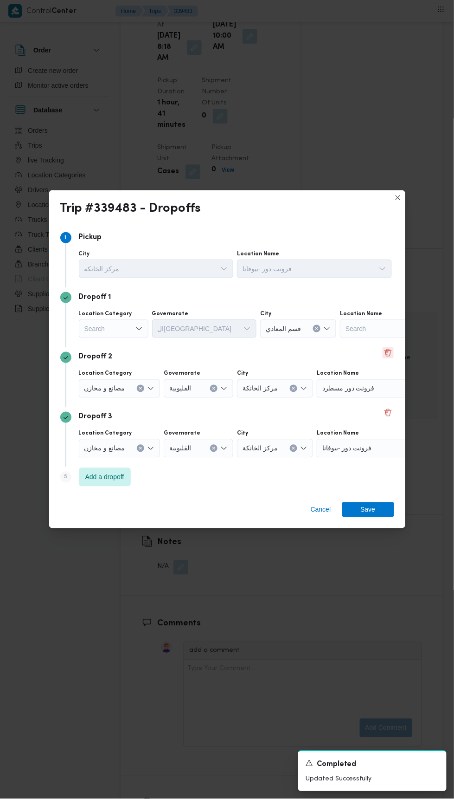
click at [390, 358] on button "Delete" at bounding box center [388, 352] width 11 height 11
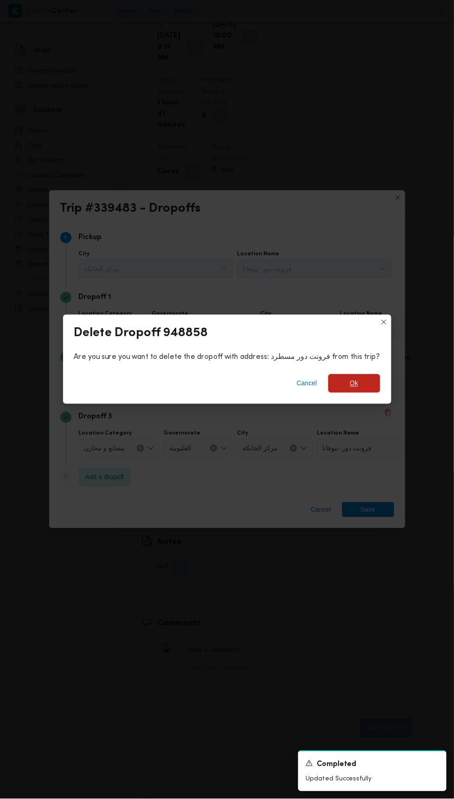
click at [367, 393] on span "Ok" at bounding box center [355, 383] width 52 height 19
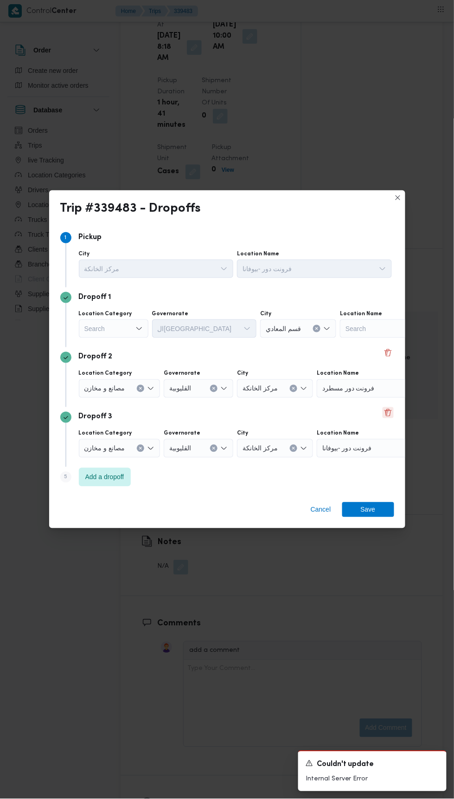
click at [386, 418] on button "Delete" at bounding box center [388, 412] width 11 height 11
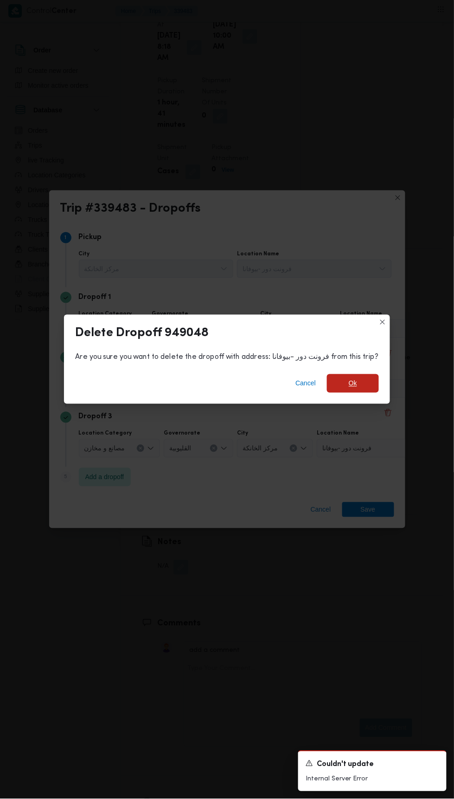
click at [356, 374] on span "Ok" at bounding box center [353, 383] width 52 height 19
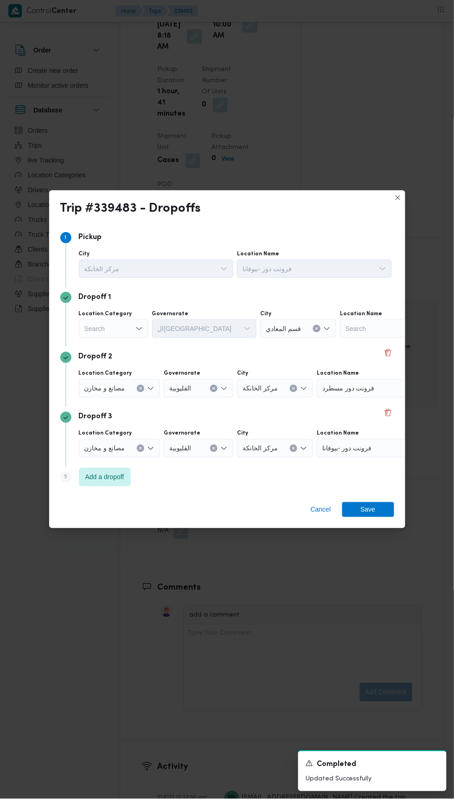
scroll to position [1082, 0]
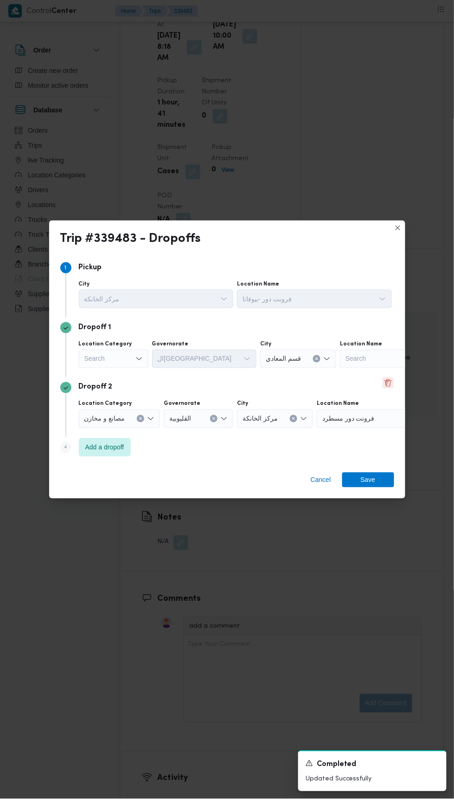
click at [388, 379] on button "Delete" at bounding box center [388, 382] width 11 height 11
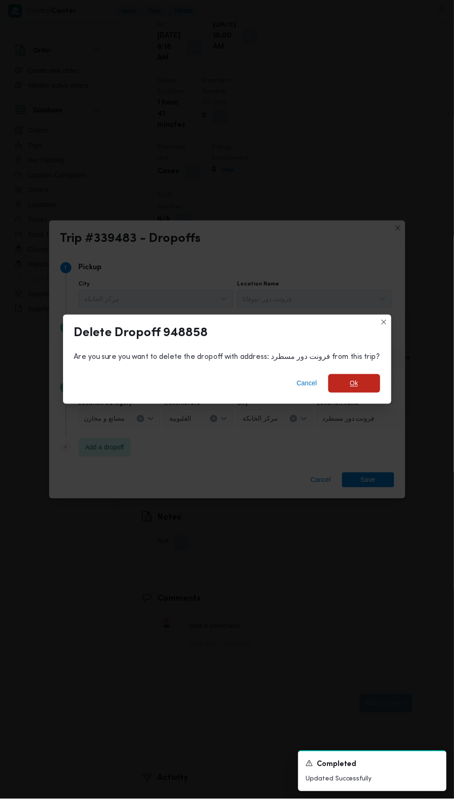
click at [359, 382] on span "Ok" at bounding box center [355, 383] width 52 height 19
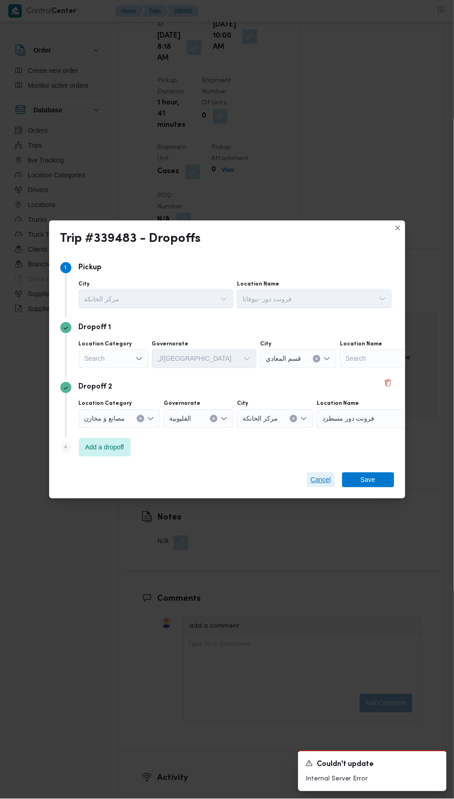
click at [320, 474] on span "Cancel" at bounding box center [321, 479] width 20 height 11
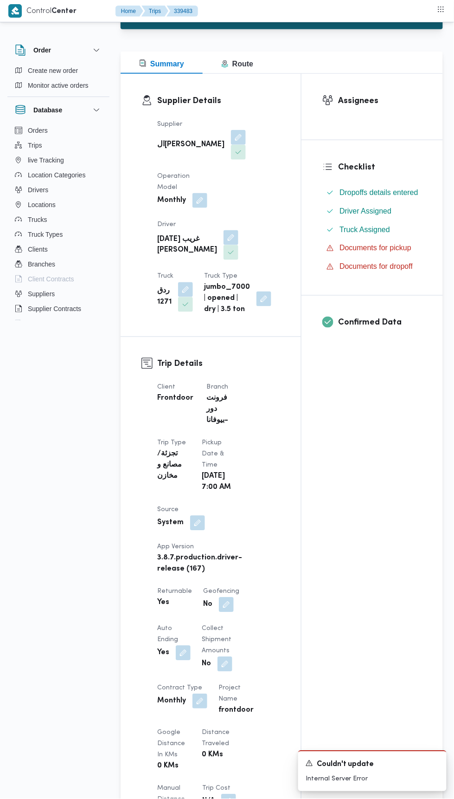
scroll to position [0, 0]
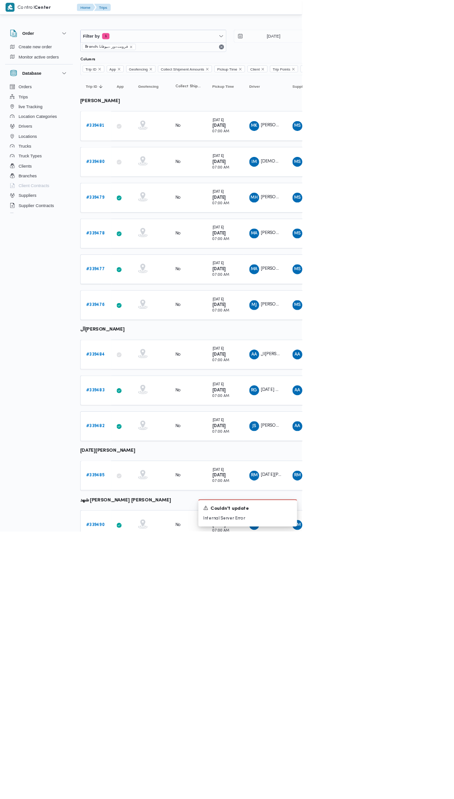
click at [131, 637] on b "# 339482" at bounding box center [143, 640] width 28 height 6
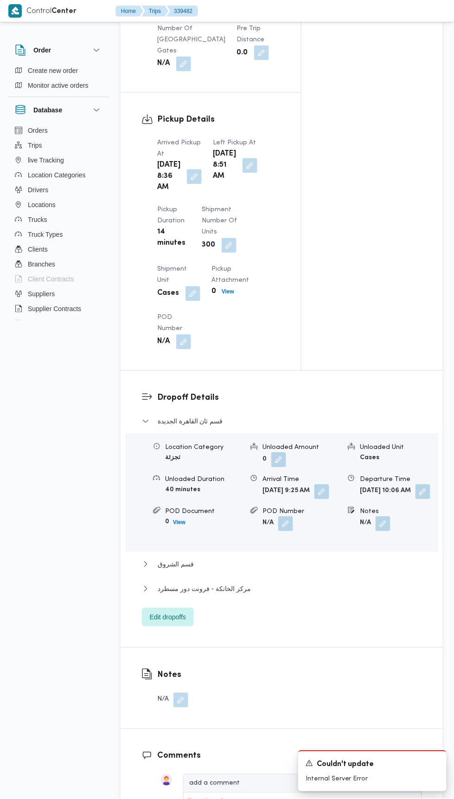
scroll to position [975, 0]
click at [243, 173] on button "button" at bounding box center [250, 165] width 15 height 15
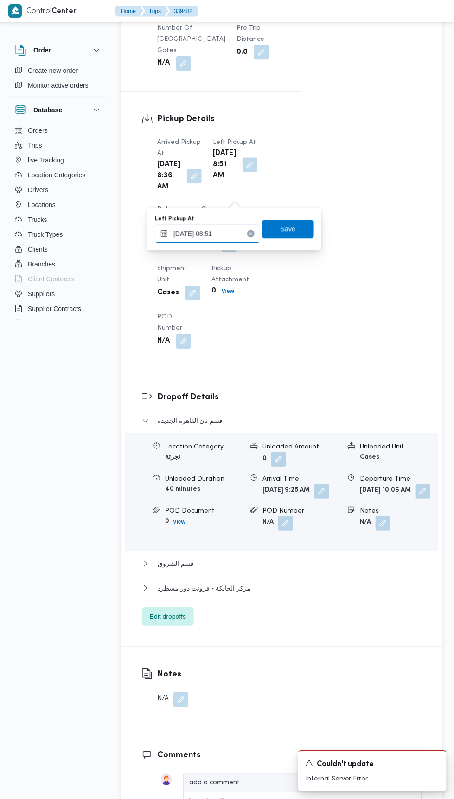
click at [224, 233] on input "[DATE] 08:51" at bounding box center [207, 234] width 105 height 19
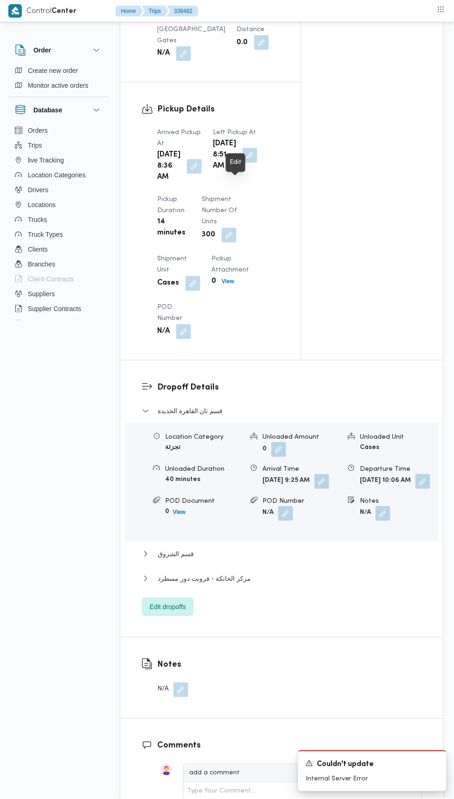
scroll to position [984, 0]
click at [315, 490] on button "button" at bounding box center [322, 482] width 15 height 15
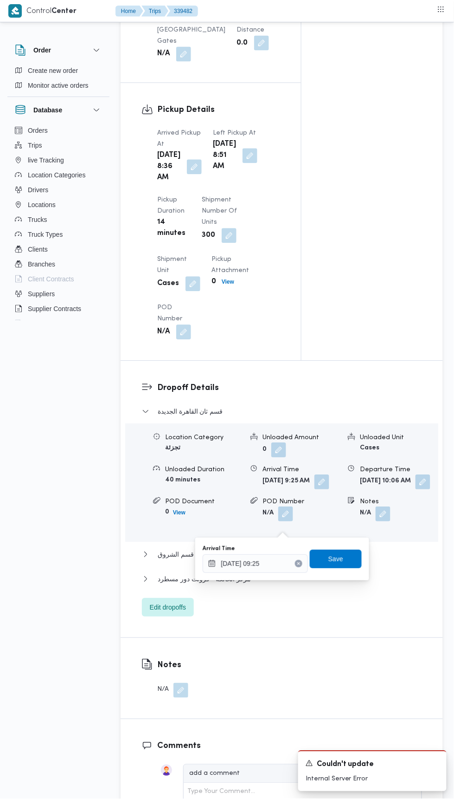
click at [300, 563] on icon "Clear input" at bounding box center [298, 563] width 2 height 2
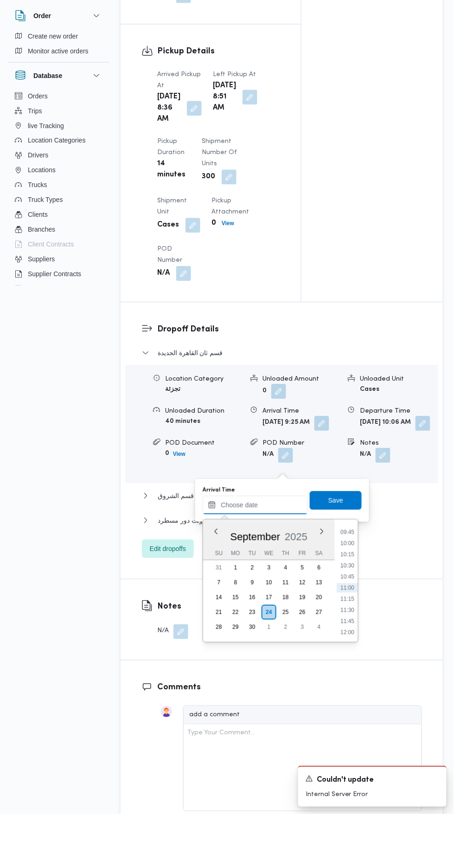
scroll to position [1008, 0]
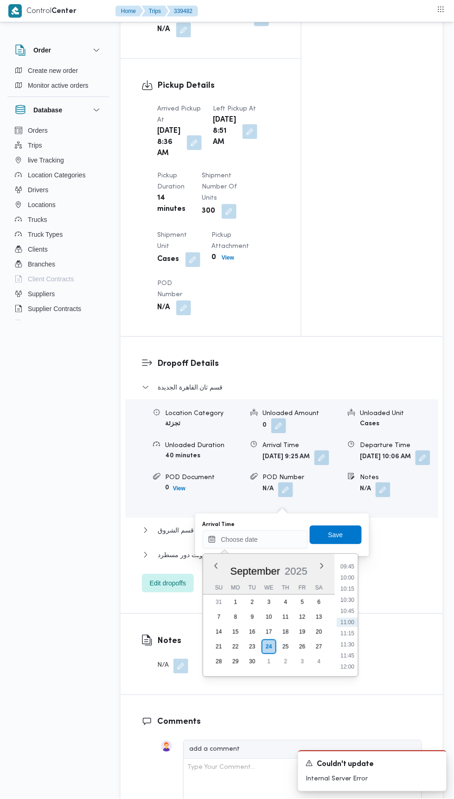
click at [349, 575] on li "10:00" at bounding box center [347, 578] width 21 height 9
type input "[DATE] 10:00"
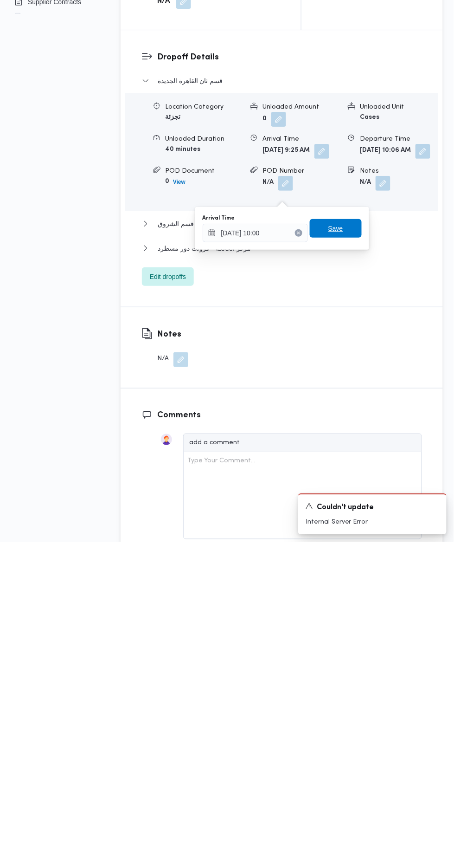
click at [349, 534] on span "Save" at bounding box center [336, 535] width 52 height 19
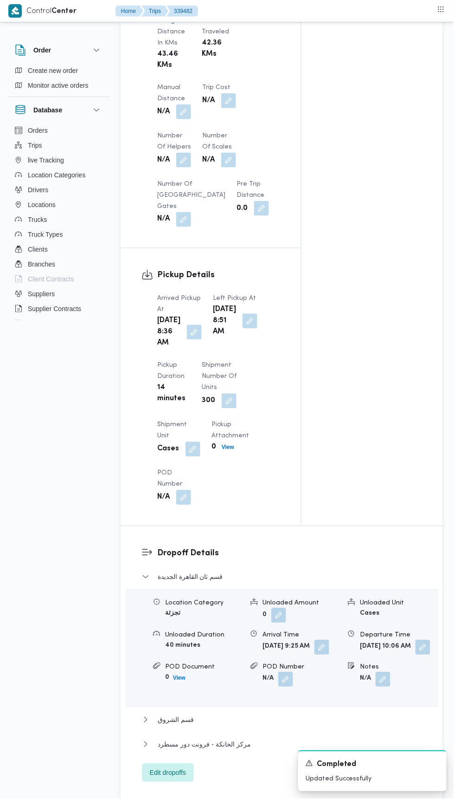
scroll to position [792, 0]
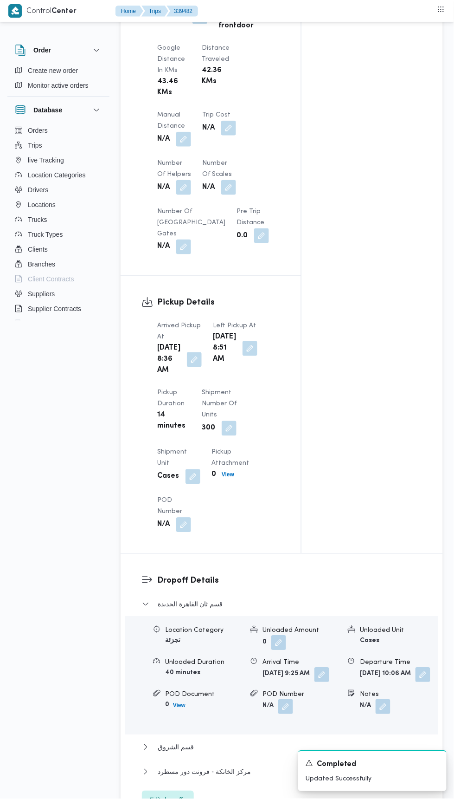
click at [243, 356] on button "button" at bounding box center [250, 348] width 15 height 15
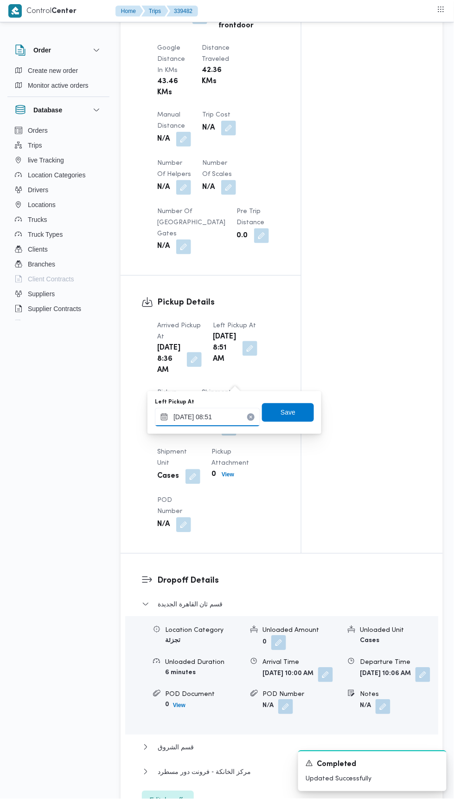
click at [234, 415] on input "[DATE] 08:51" at bounding box center [207, 417] width 105 height 19
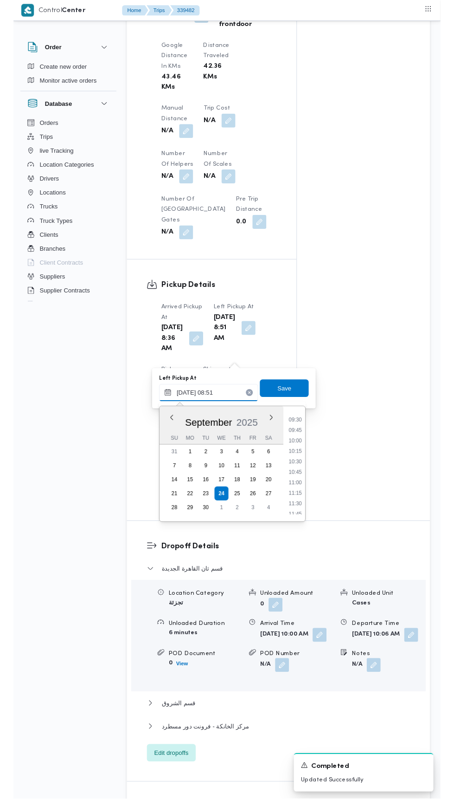
scroll to position [420, 0]
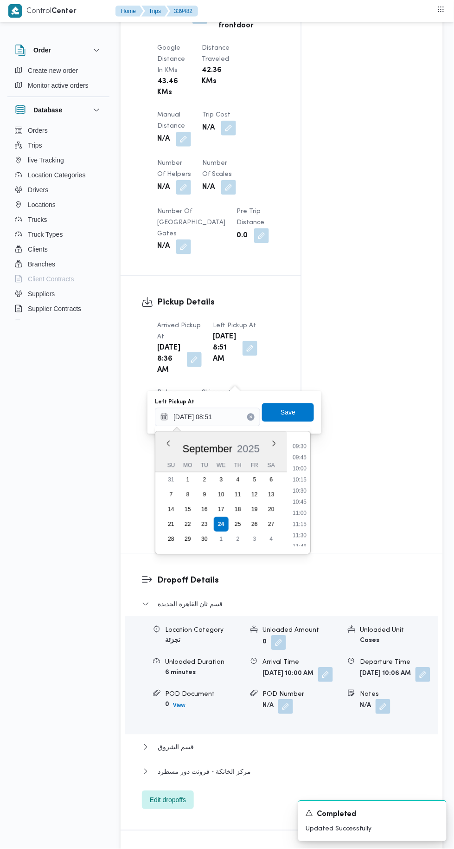
click at [307, 455] on li "09:45" at bounding box center [299, 457] width 21 height 9
type input "[DATE] 09:45"
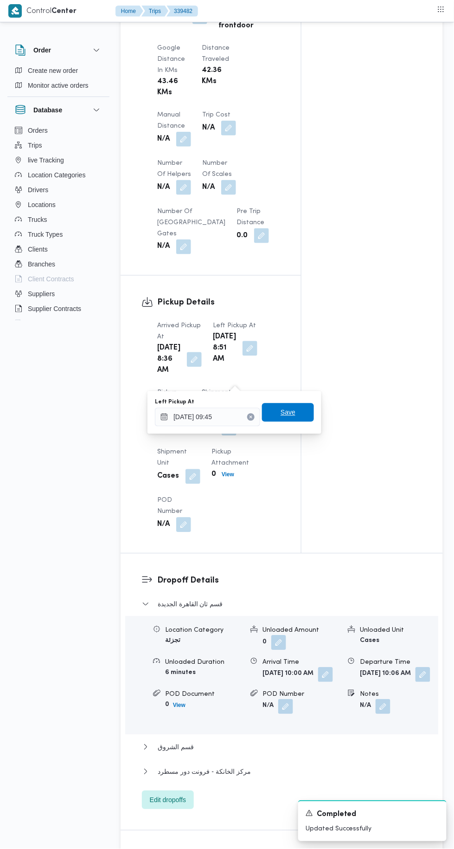
click at [305, 412] on span "Save" at bounding box center [288, 412] width 52 height 19
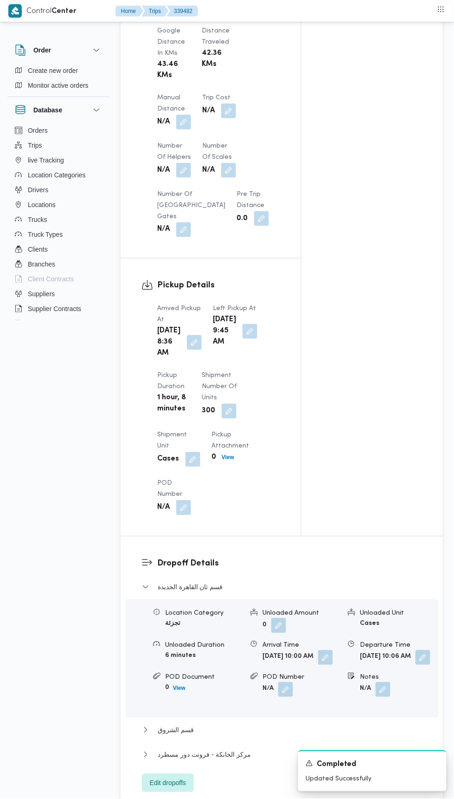
scroll to position [838, 0]
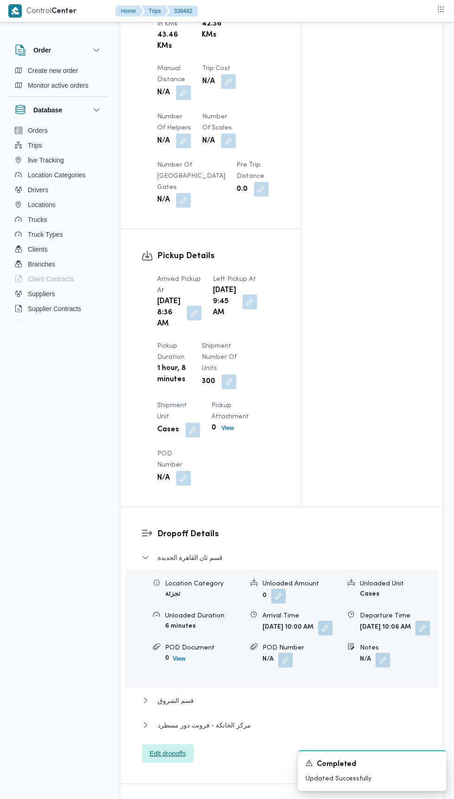
click at [166, 759] on span "Edit dropoffs" at bounding box center [168, 753] width 36 height 11
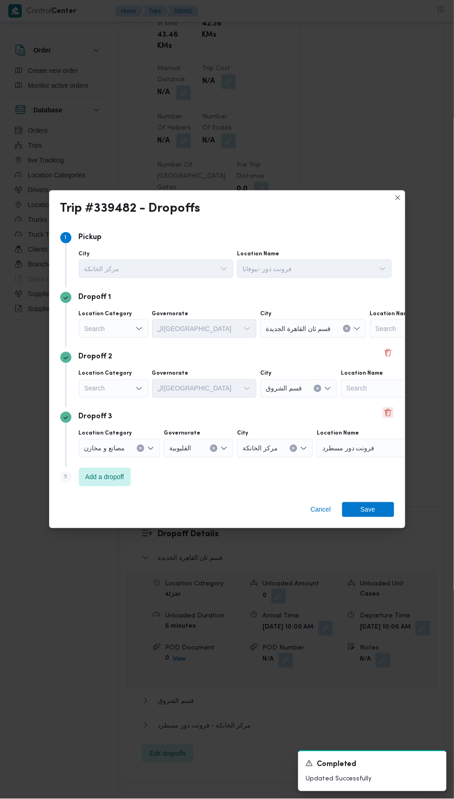
click at [388, 418] on button "Delete" at bounding box center [388, 412] width 11 height 11
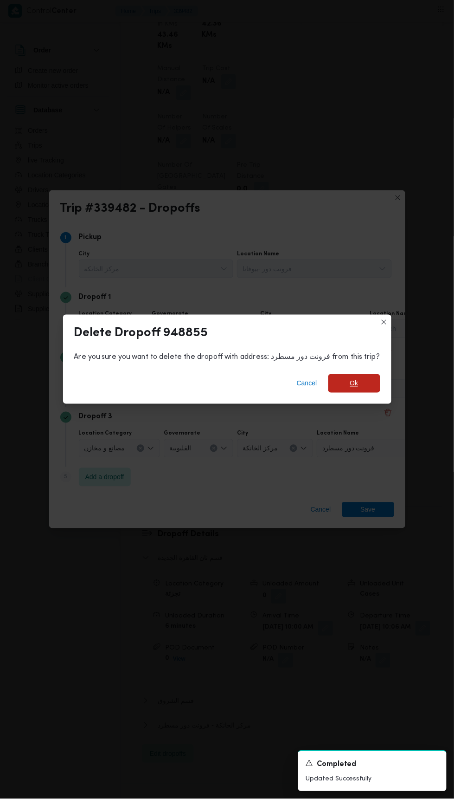
click at [350, 389] on span "Ok" at bounding box center [354, 383] width 8 height 11
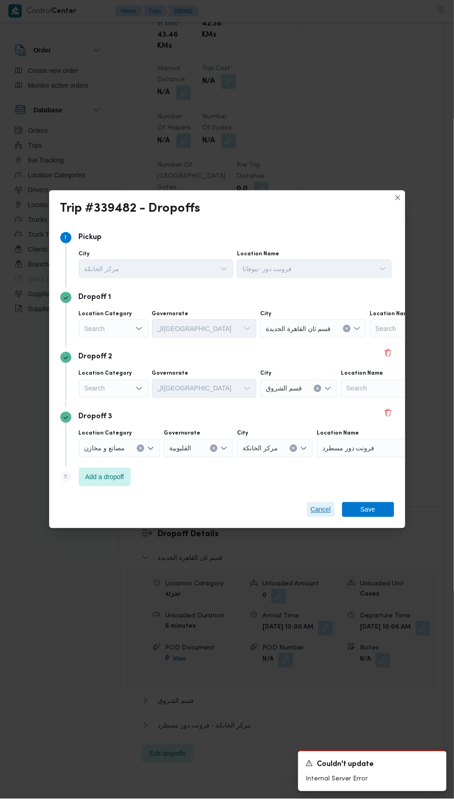
click at [318, 515] on span "Cancel" at bounding box center [321, 509] width 20 height 11
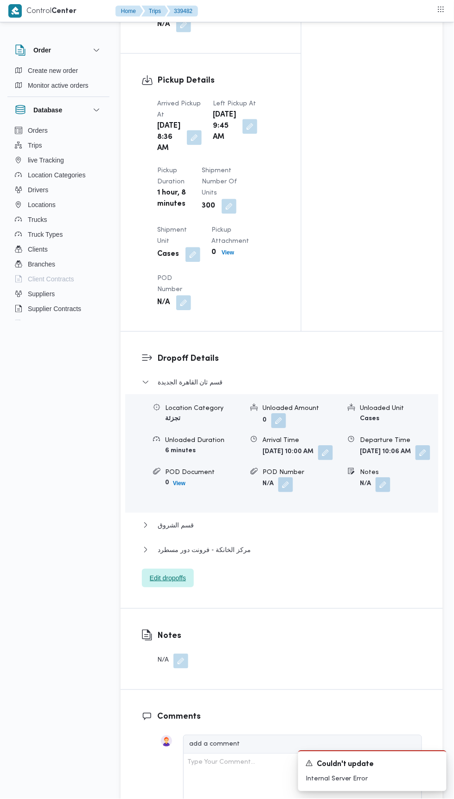
scroll to position [1032, 0]
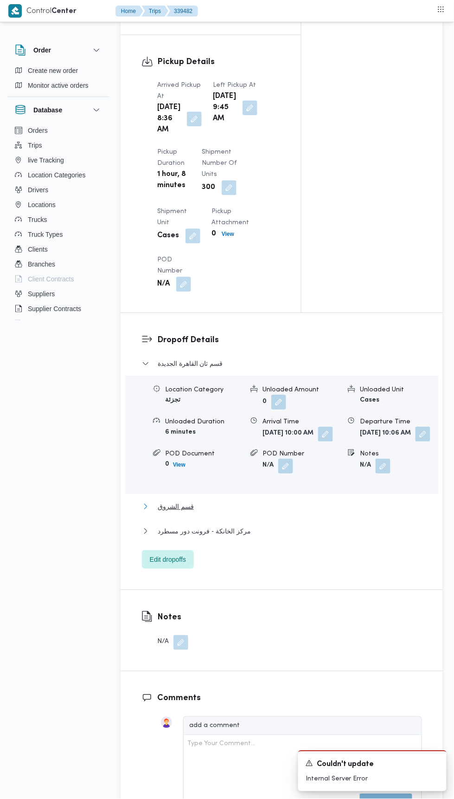
click at [293, 512] on button "قسم الشروق" at bounding box center [282, 506] width 280 height 11
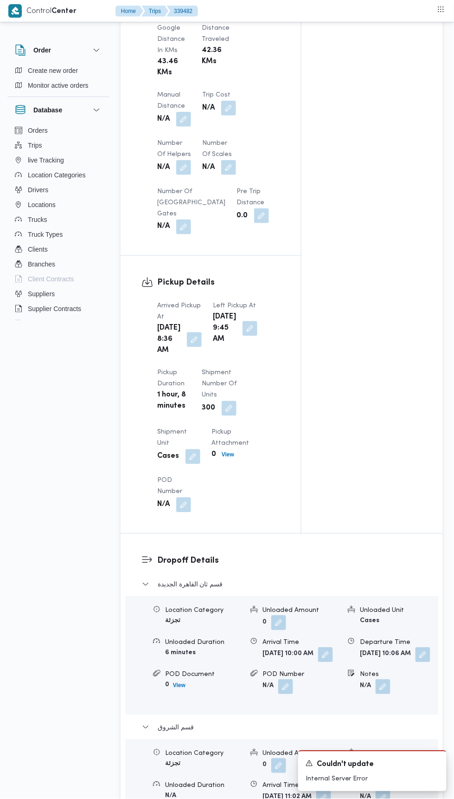
scroll to position [0, 0]
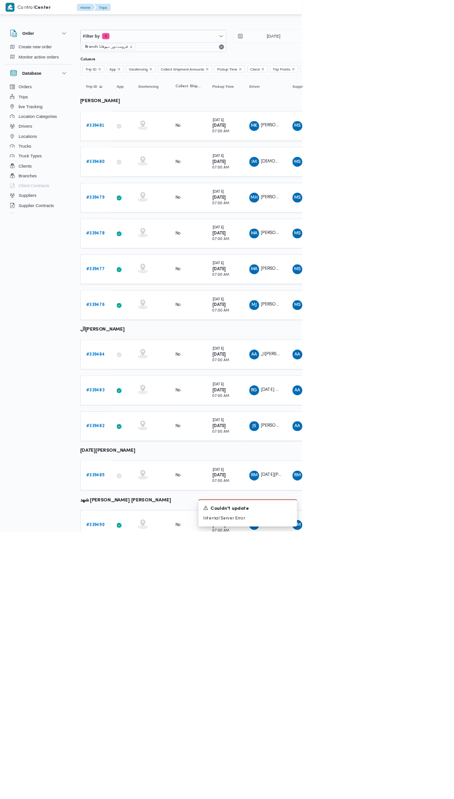
click at [145, 711] on b "# 339485" at bounding box center [143, 714] width 28 height 6
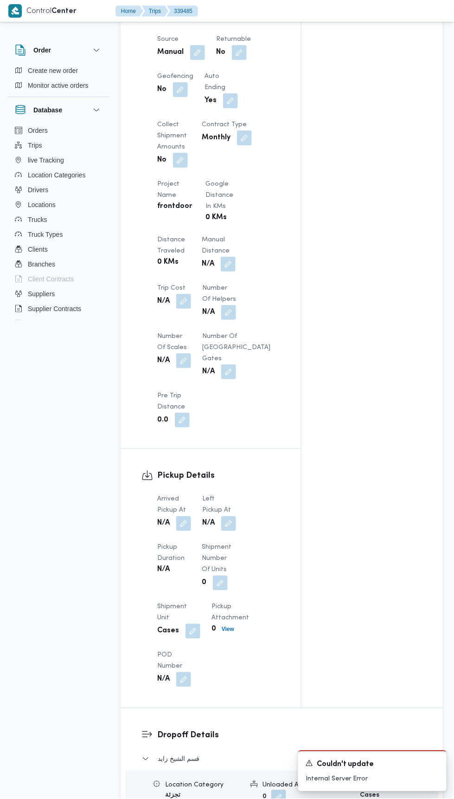
scroll to position [570, 0]
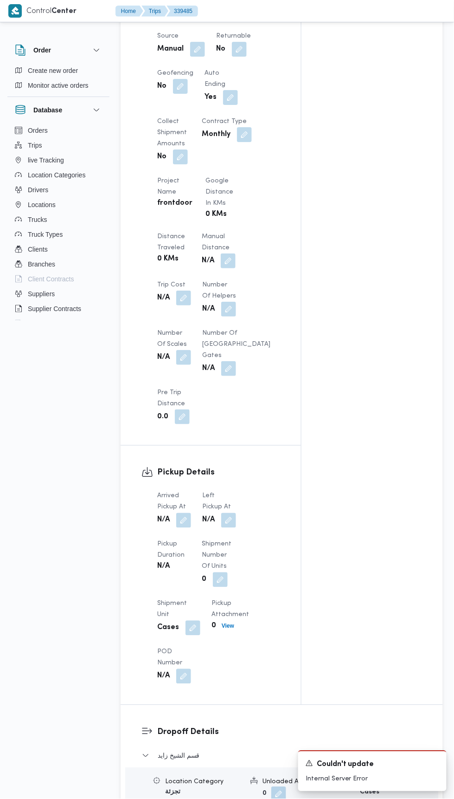
click at [184, 527] on button "button" at bounding box center [183, 520] width 15 height 15
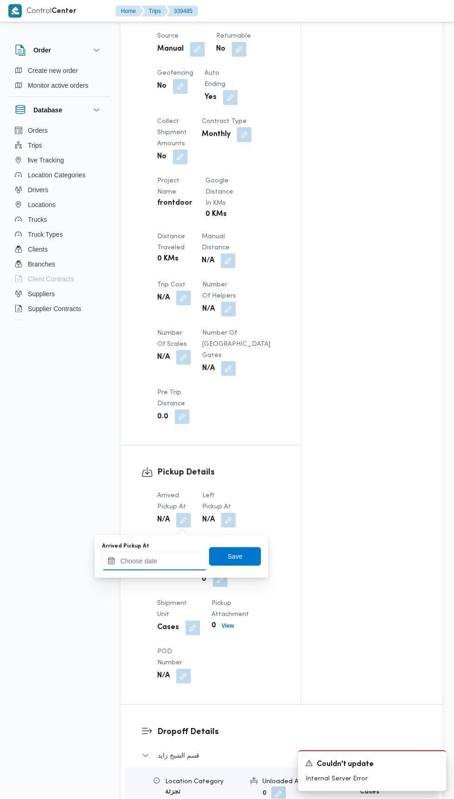
click at [180, 561] on input "Arrived Pickup At" at bounding box center [154, 561] width 105 height 19
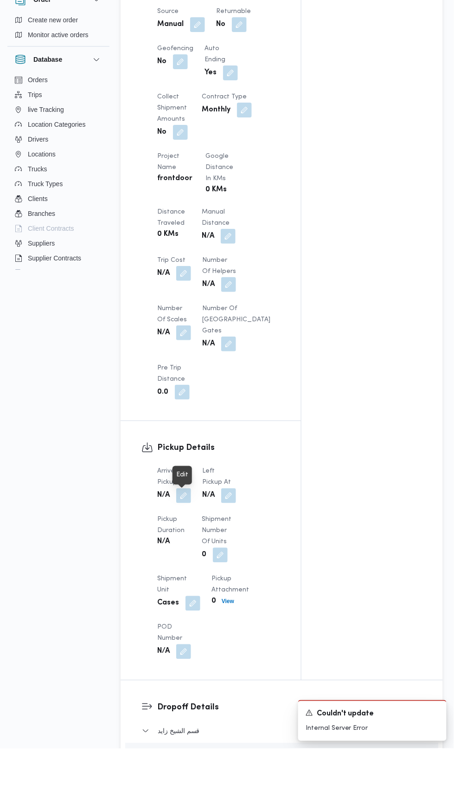
scroll to position [544, 0]
click at [186, 552] on button "button" at bounding box center [183, 546] width 15 height 15
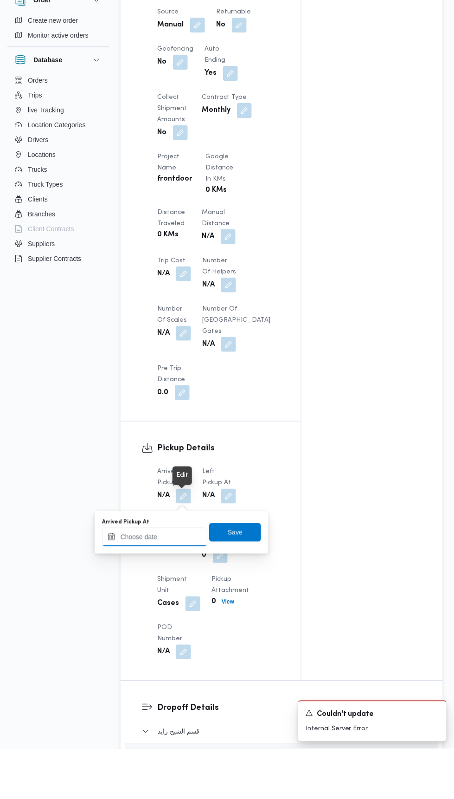
click at [181, 584] on input "Arrived Pickup At" at bounding box center [154, 587] width 105 height 19
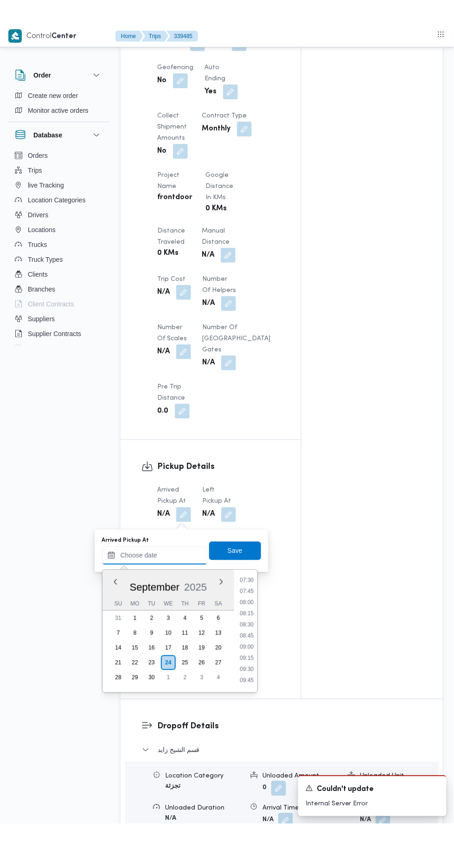
scroll to position [336, 0]
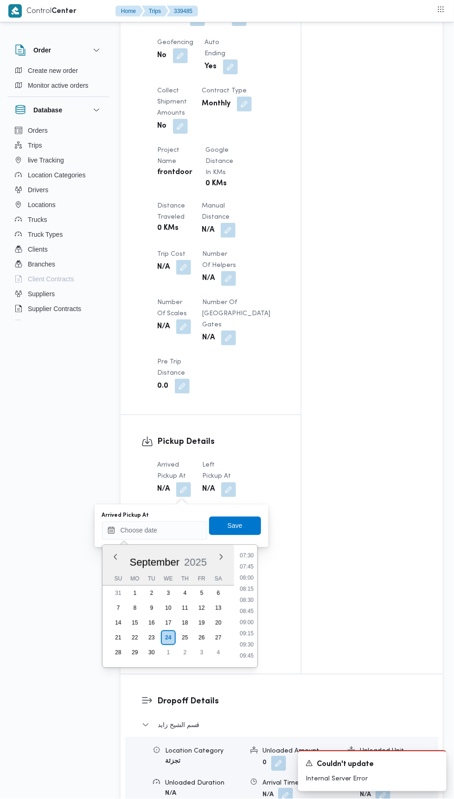
click at [246, 599] on li "08:30" at bounding box center [246, 599] width 21 height 9
type input "[DATE] 08:30"
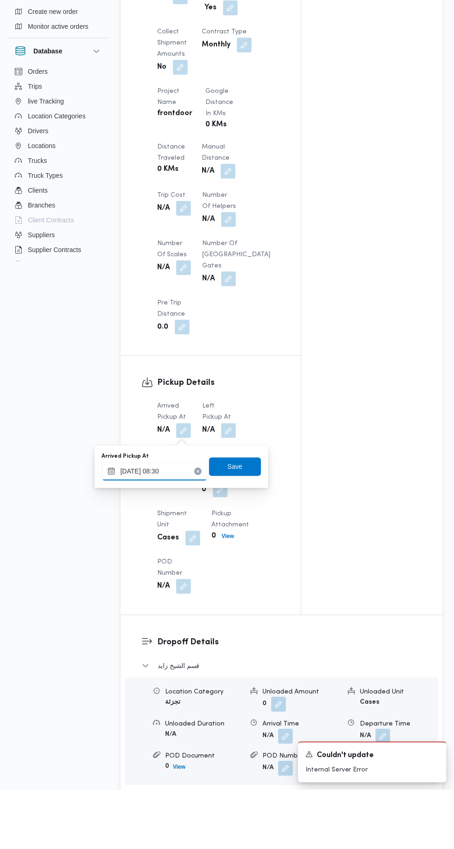
scroll to position [601, 0]
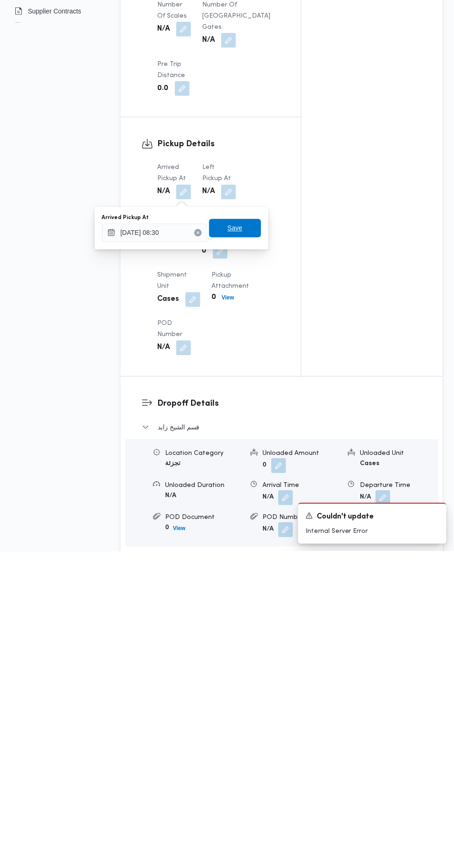
click at [261, 532] on span "Save" at bounding box center [235, 526] width 52 height 19
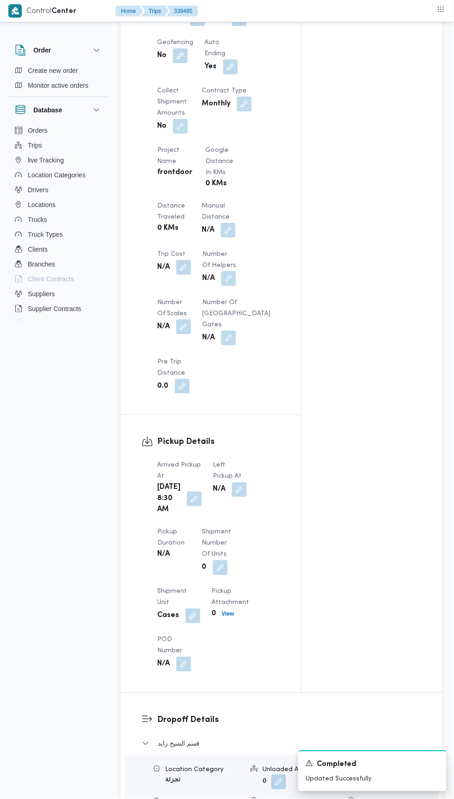
click at [232, 497] on button "button" at bounding box center [239, 489] width 15 height 15
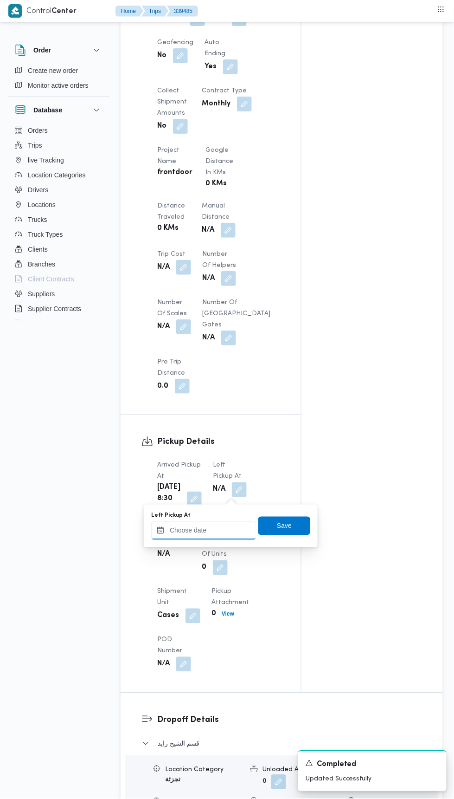
click at [238, 527] on input "Left Pickup At" at bounding box center [203, 530] width 105 height 19
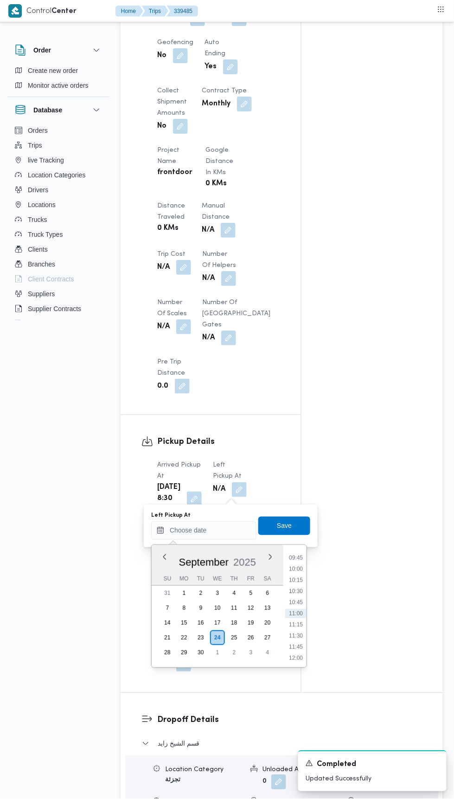
click at [302, 578] on li "10:15" at bounding box center [295, 579] width 21 height 9
type input "[DATE] 10:15"
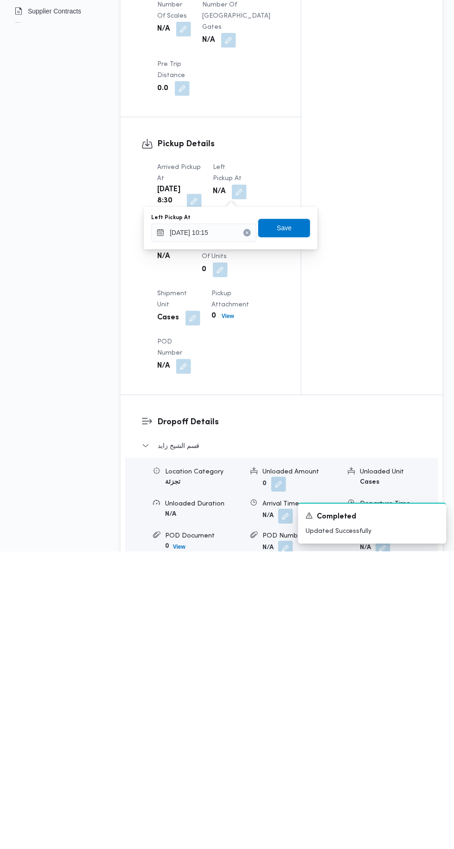
click at [316, 524] on div "You are in a dialog. To close this dialog, hit escape. Left Pickup At [DATE] 10…" at bounding box center [231, 525] width 174 height 43
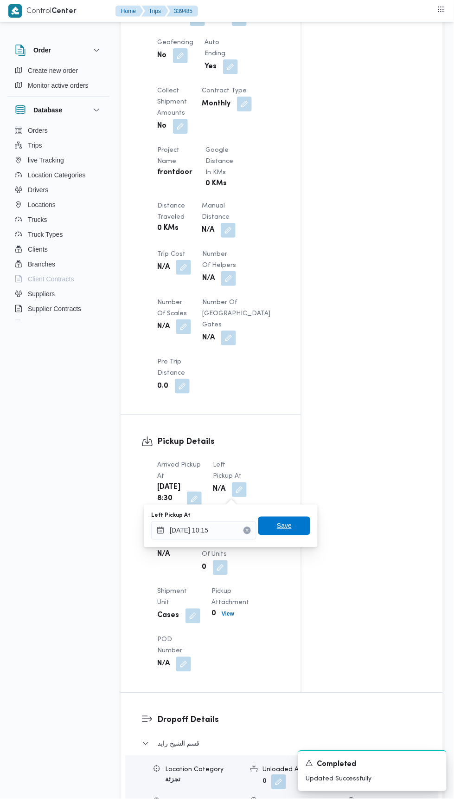
click at [295, 528] on span "Save" at bounding box center [284, 526] width 52 height 19
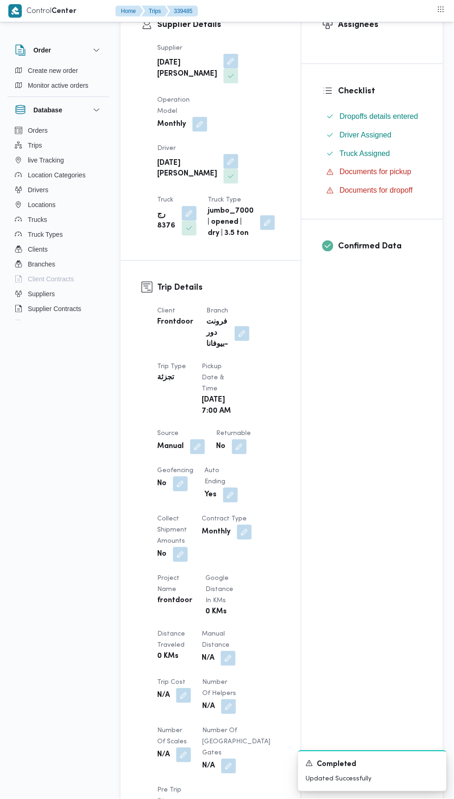
scroll to position [173, 0]
click at [201, 449] on button "button" at bounding box center [197, 446] width 15 height 15
click at [243, 450] on button "button" at bounding box center [239, 446] width 15 height 15
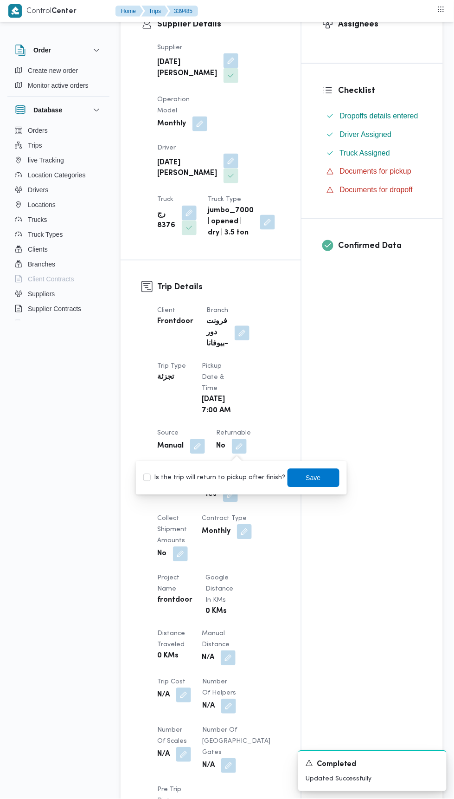
click at [240, 477] on label "Is the trip will return to pickup after finish?" at bounding box center [214, 477] width 142 height 11
checkbox input "true"
click at [320, 483] on span "Save" at bounding box center [314, 478] width 52 height 19
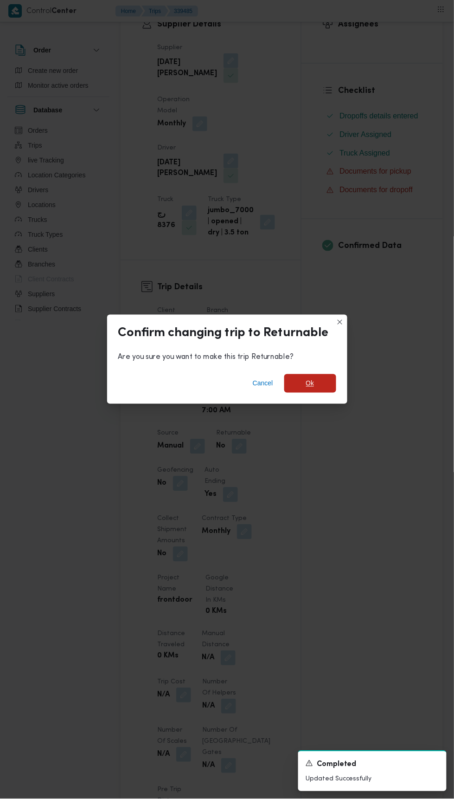
click at [327, 393] on span "Ok" at bounding box center [310, 383] width 52 height 19
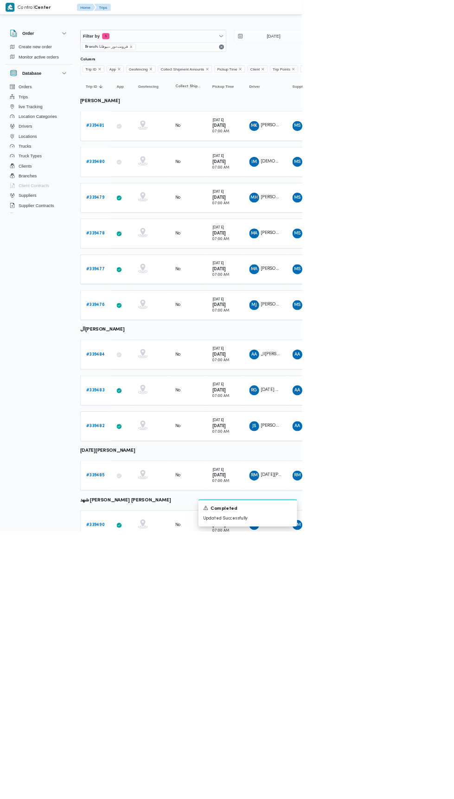
click at [149, 786] on b "# 339490" at bounding box center [143, 789] width 28 height 6
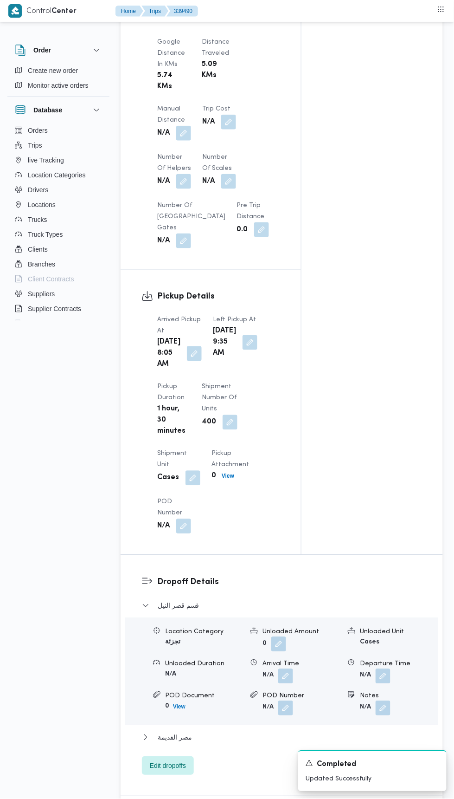
scroll to position [857, 0]
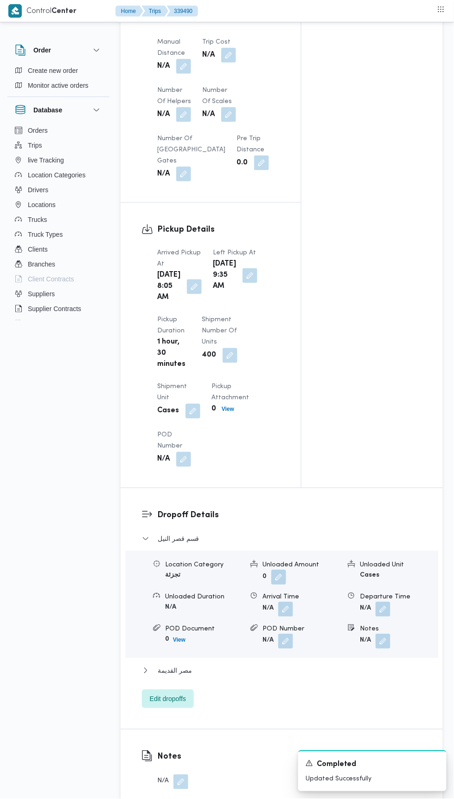
click at [258, 328] on div "Arrived Pickup At [DATE] 8:05 AM Left Pickup At [DATE] 9:35 AM Pickup Duration …" at bounding box center [219, 357] width 134 height 230
click at [243, 283] on button "button" at bounding box center [250, 275] width 15 height 15
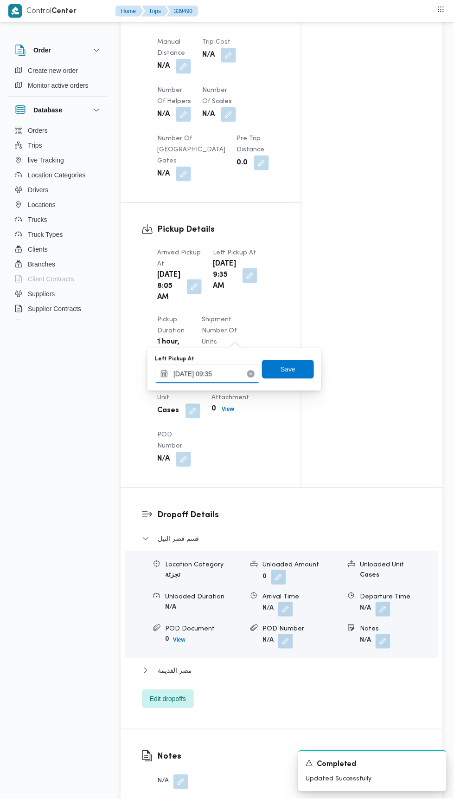
click at [239, 373] on input "[DATE] 09:35" at bounding box center [207, 374] width 105 height 19
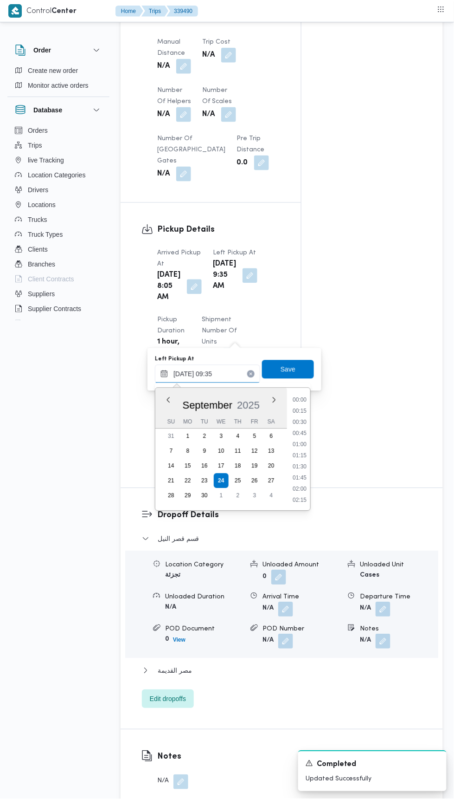
scroll to position [367, 0]
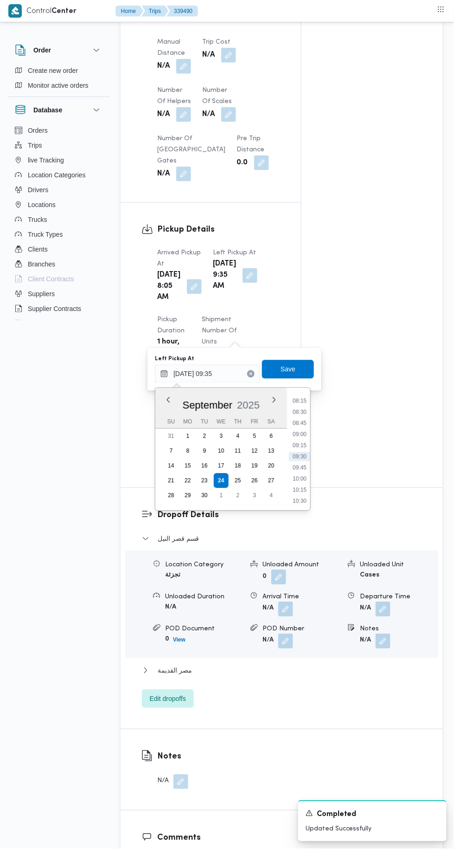
click at [303, 476] on li "10:00" at bounding box center [299, 478] width 21 height 9
type input "[DATE] 10:00"
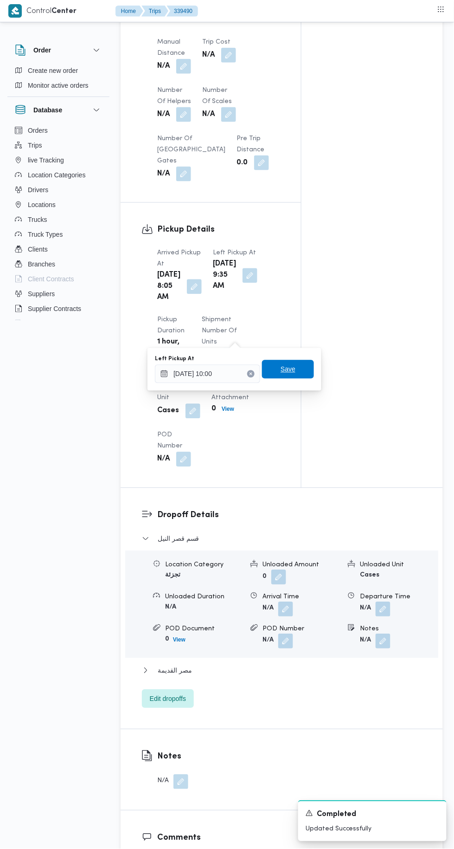
click at [303, 364] on span "Save" at bounding box center [288, 369] width 52 height 19
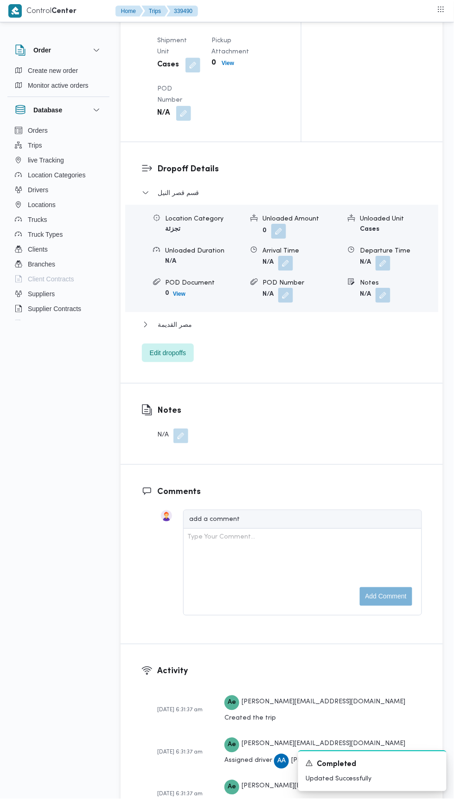
scroll to position [1202, 0]
click at [191, 363] on span "Edit dropoffs" at bounding box center [168, 354] width 52 height 19
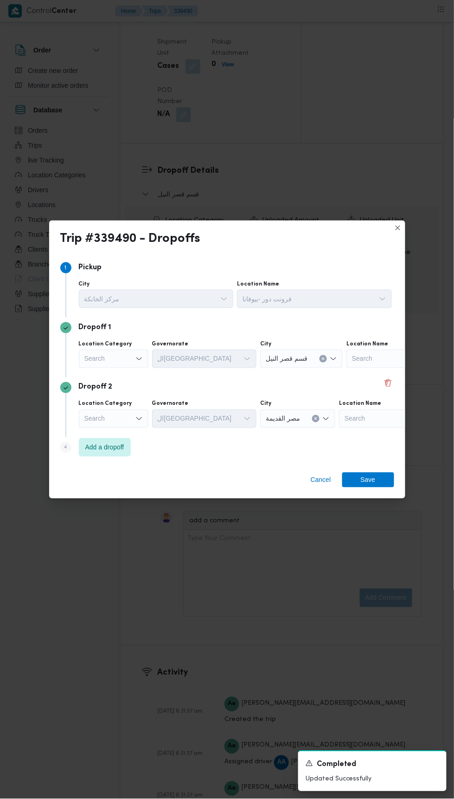
click at [135, 368] on div "Search" at bounding box center [114, 358] width 70 height 19
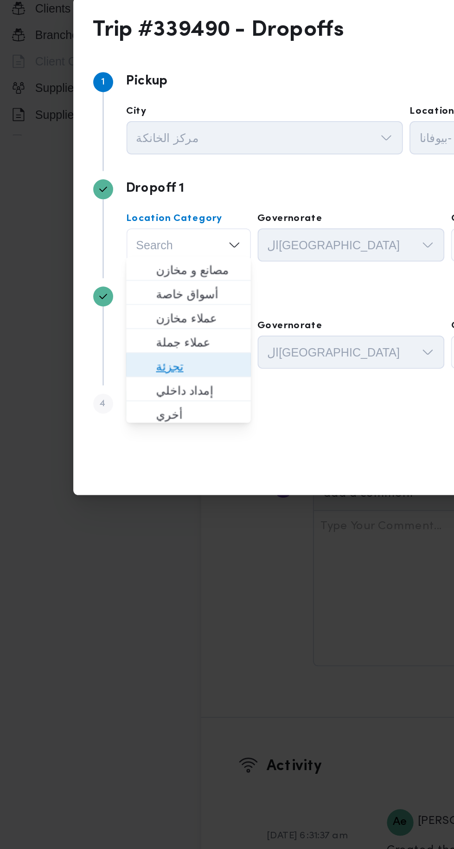
click at [135, 446] on span "تجزئة" at bounding box center [119, 449] width 47 height 11
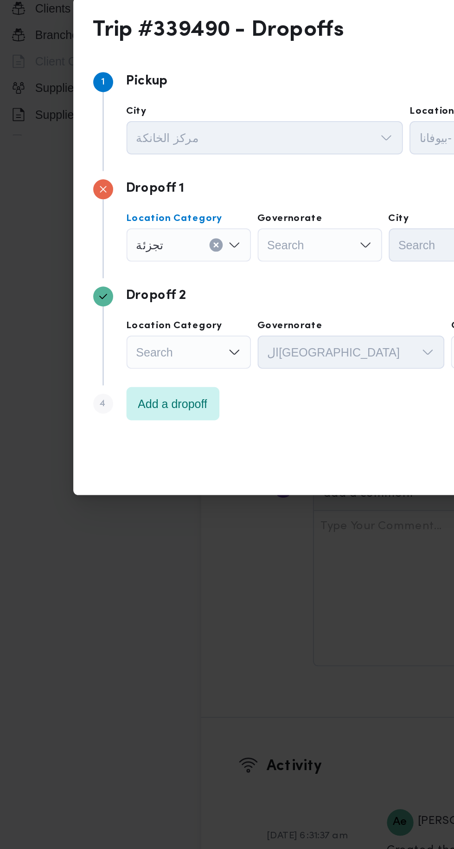
click at [138, 440] on icon "Open list of options" at bounding box center [139, 441] width 6 height 3
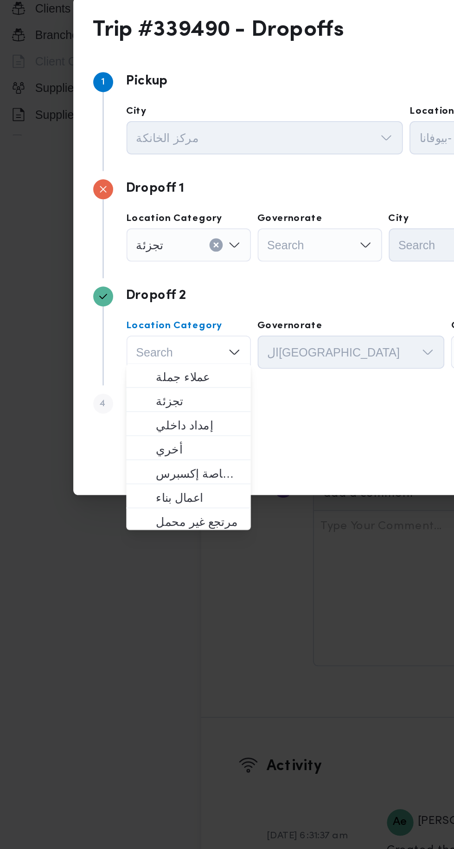
scroll to position [40, 0]
click at [136, 471] on span "تجزئة" at bounding box center [119, 468] width 47 height 11
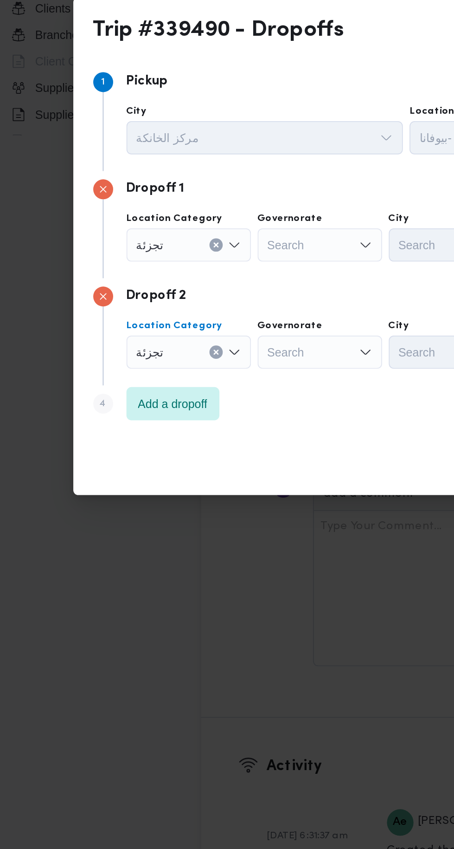
click at [200, 382] on div "Search" at bounding box center [187, 381] width 70 height 19
type input "جيز"
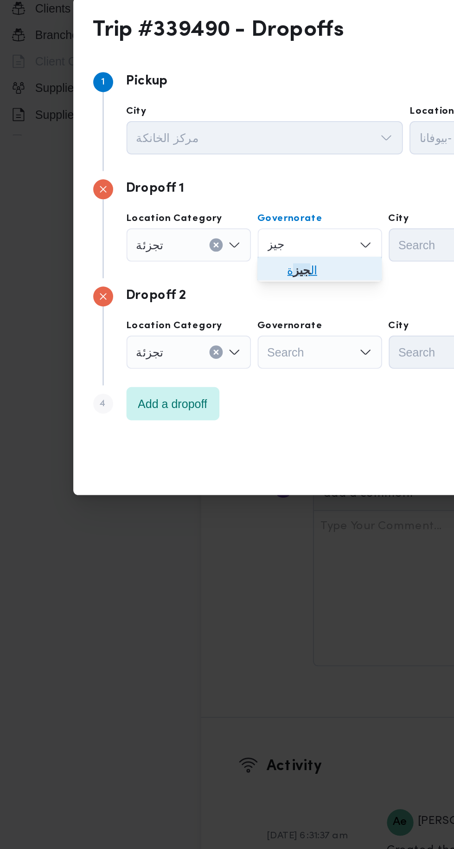
click at [200, 394] on span "ال جيز ة" at bounding box center [192, 395] width 47 height 11
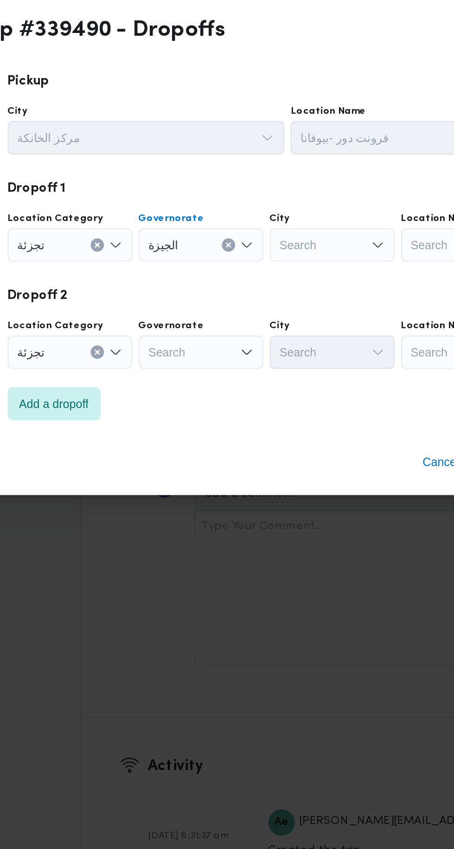
click at [267, 379] on div "Search" at bounding box center [261, 381] width 70 height 19
type input "فيص"
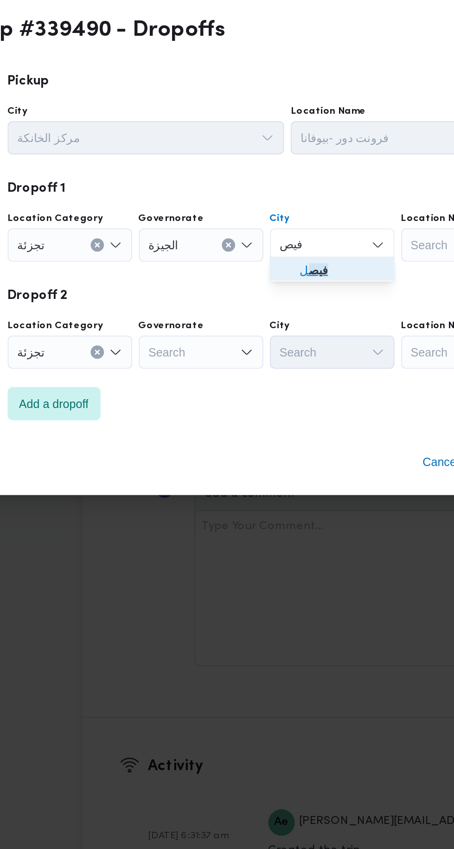
click at [276, 397] on span "[PERSON_NAME]" at bounding box center [265, 395] width 47 height 11
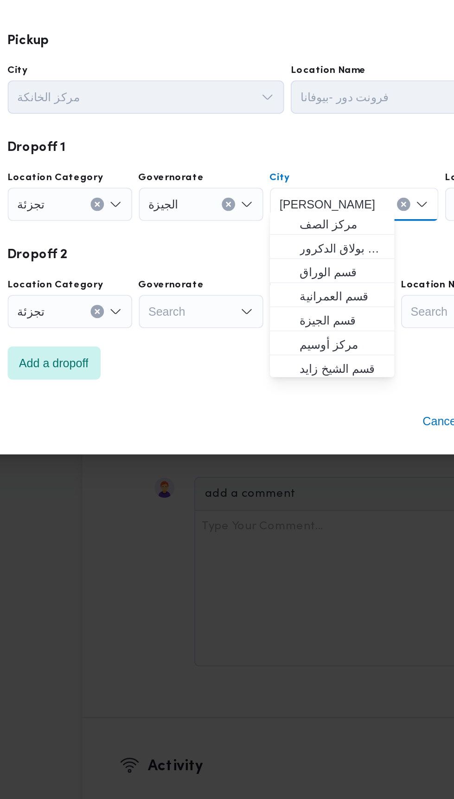
click at [204, 438] on div "Step 4 is disabled 4 Add a dropoff" at bounding box center [227, 449] width 334 height 24
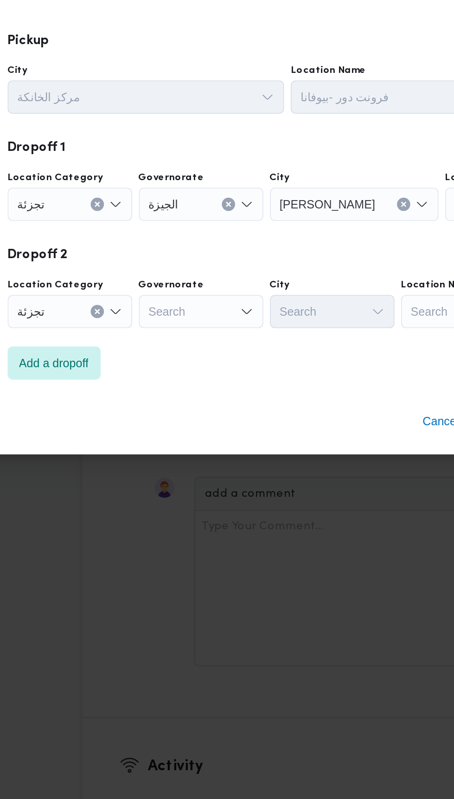
click at [198, 409] on div "Search" at bounding box center [187, 418] width 70 height 19
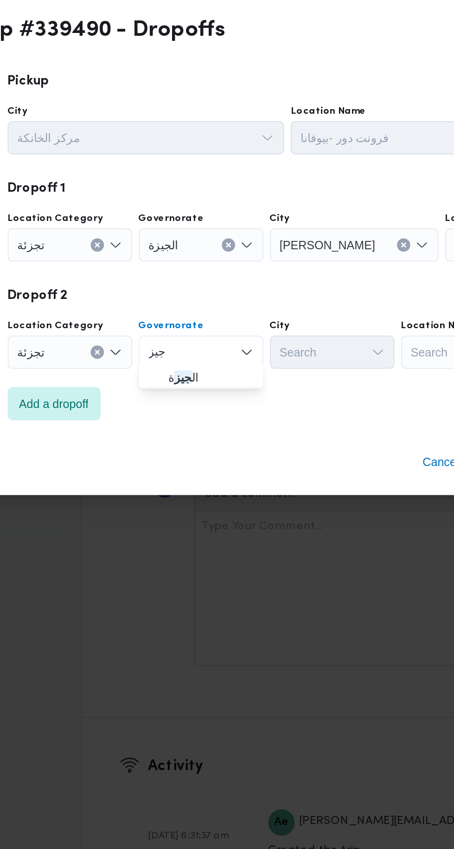
type input "جيز"
click at [203, 455] on span "ال جيز ة" at bounding box center [192, 455] width 47 height 11
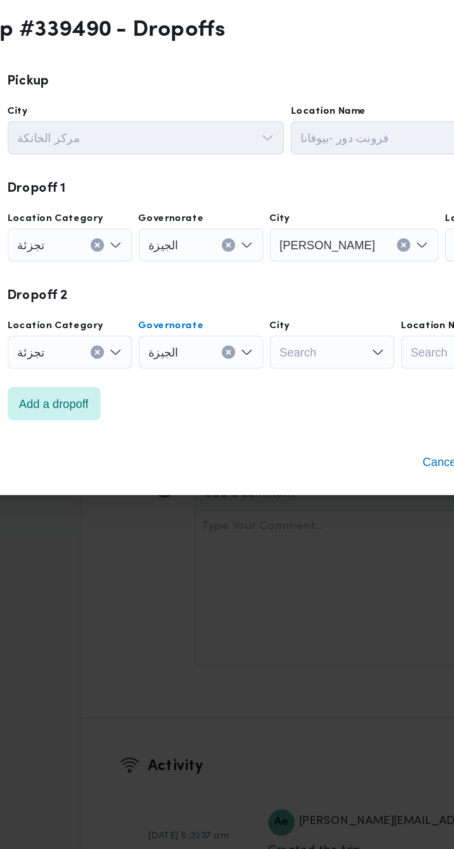
click at [268, 436] on div "Search" at bounding box center [261, 441] width 70 height 19
type input "هرم"
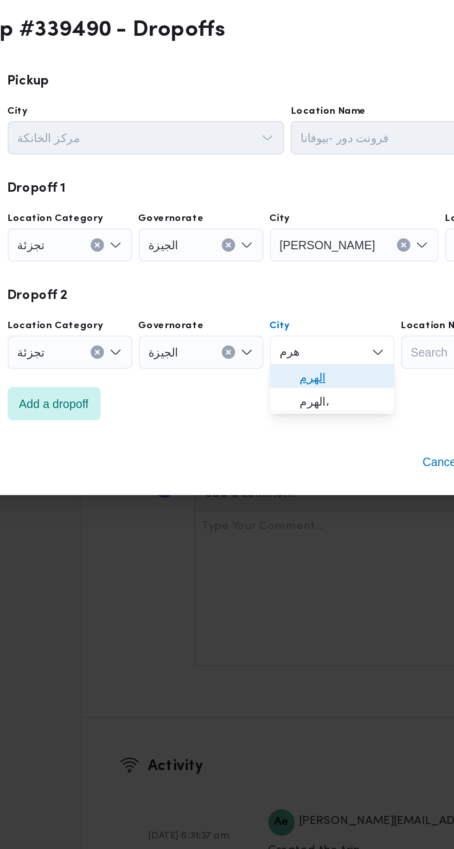
click at [271, 455] on span "الهرم" at bounding box center [265, 455] width 47 height 11
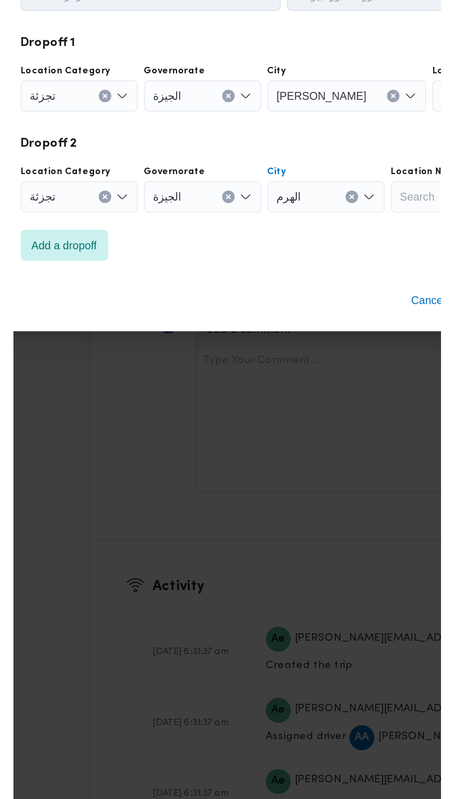
scroll to position [1202, 0]
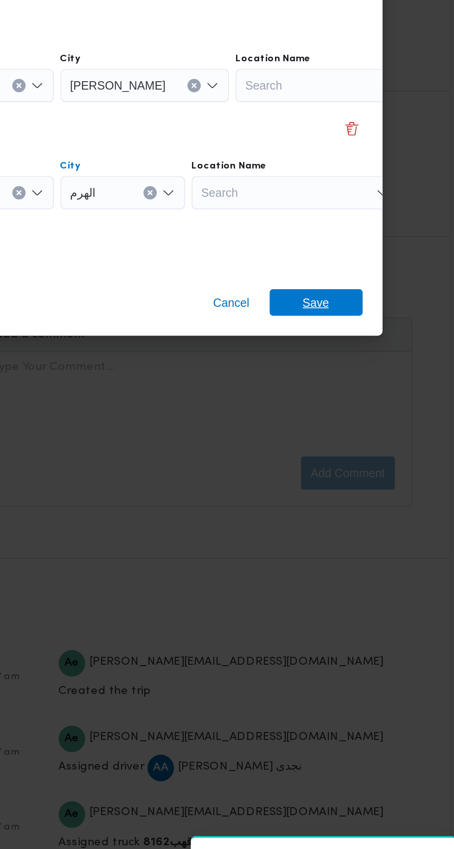
click at [390, 495] on span "Save" at bounding box center [368, 502] width 52 height 15
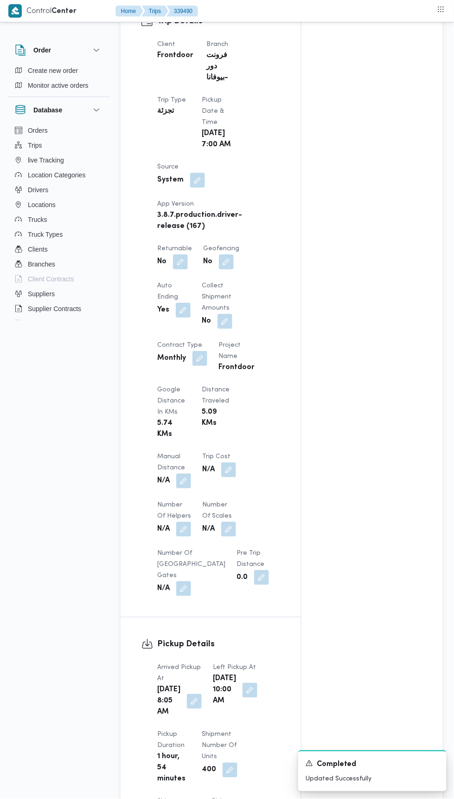
scroll to position [400, 0]
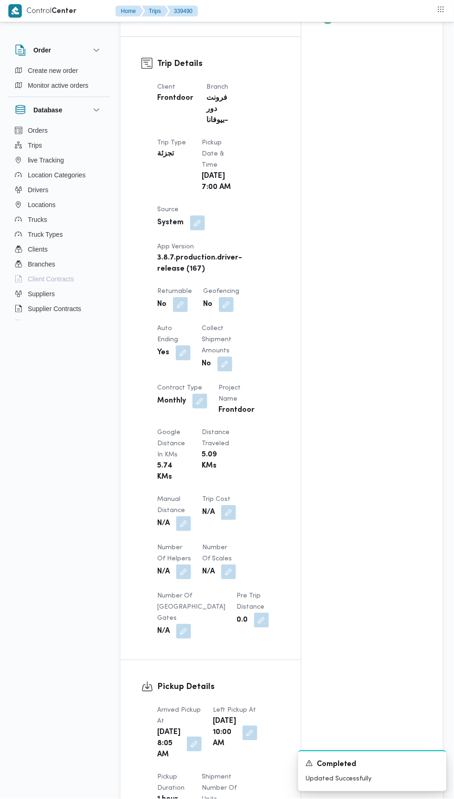
click at [181, 312] on button "button" at bounding box center [180, 304] width 15 height 15
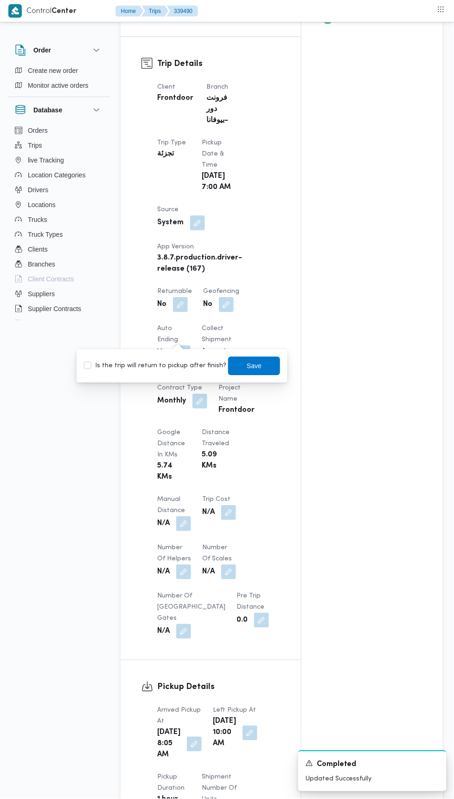
click at [185, 368] on label "Is the trip will return to pickup after finish?" at bounding box center [155, 365] width 142 height 11
checkbox input "true"
click at [252, 360] on span "Save" at bounding box center [254, 365] width 15 height 11
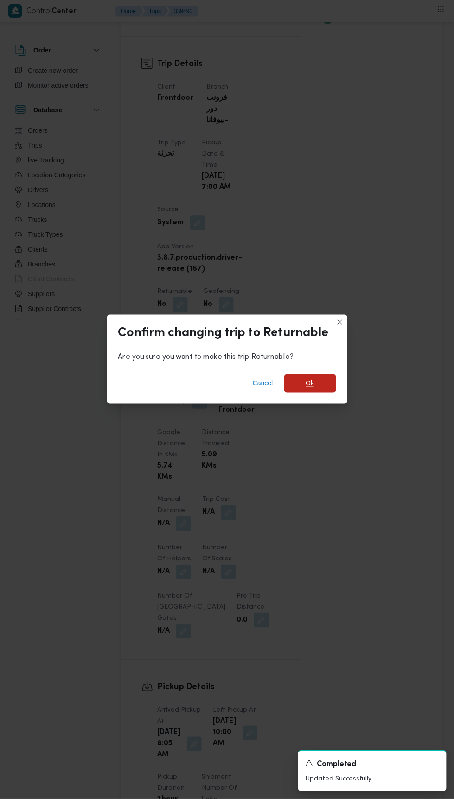
click at [324, 376] on span "Ok" at bounding box center [310, 383] width 52 height 19
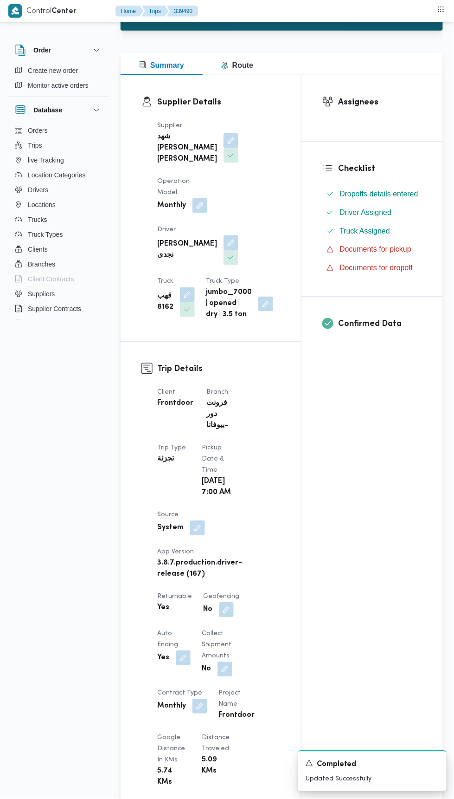
scroll to position [0, 0]
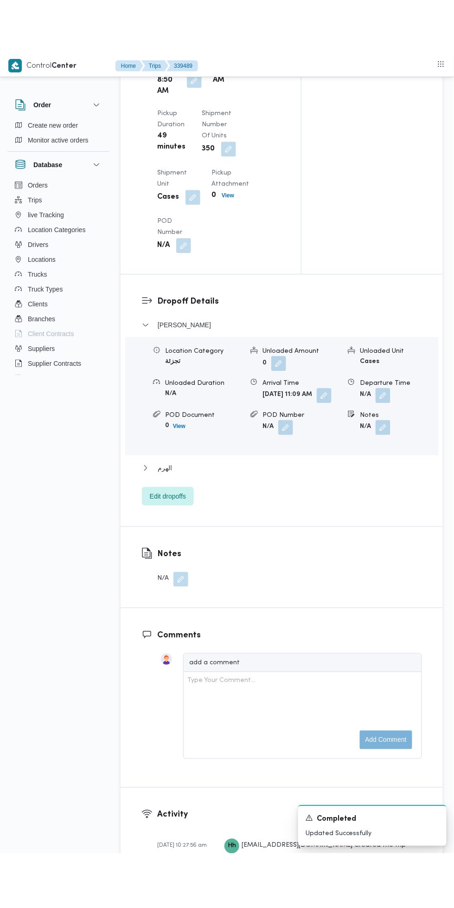
scroll to position [1123, 0]
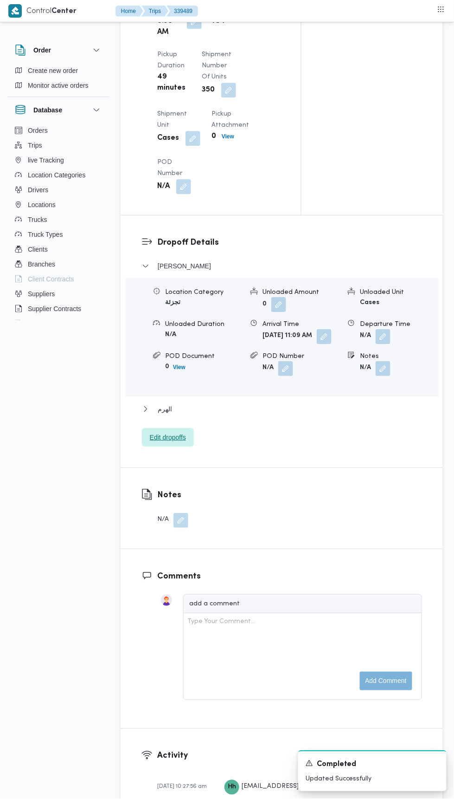
click at [146, 446] on span "Edit dropoffs" at bounding box center [168, 437] width 52 height 19
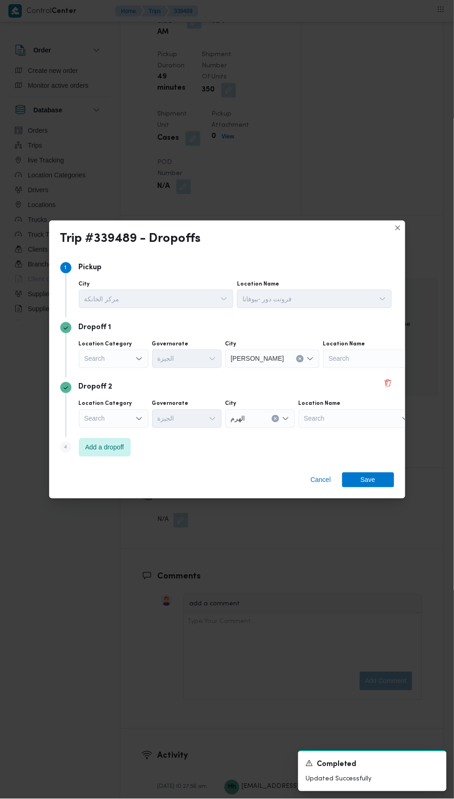
click at [132, 368] on div "Search" at bounding box center [114, 358] width 70 height 19
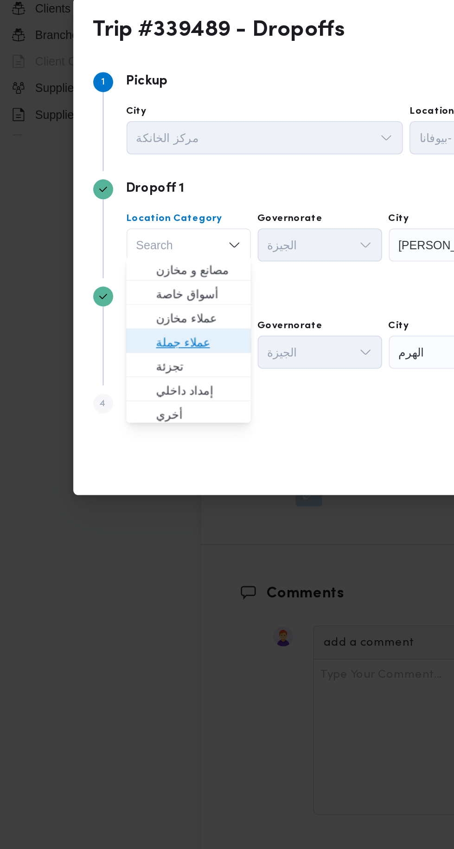
click at [125, 437] on span "عملاء جملة" at bounding box center [119, 435] width 47 height 11
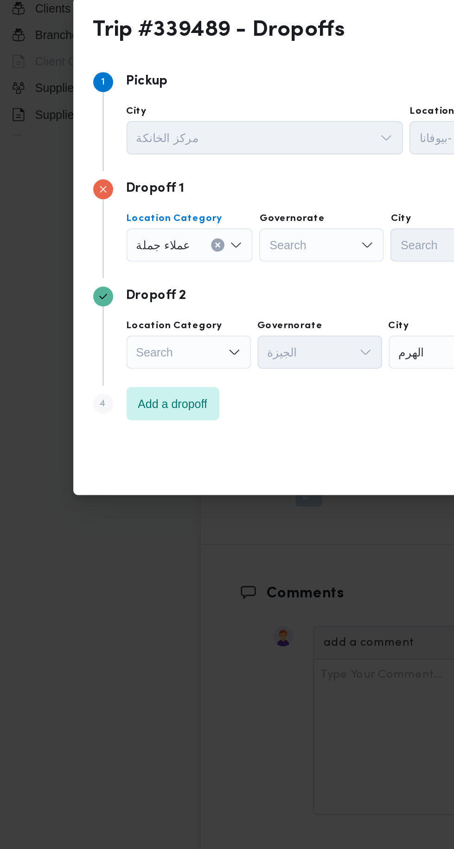
click at [128, 439] on div "Search" at bounding box center [114, 441] width 70 height 19
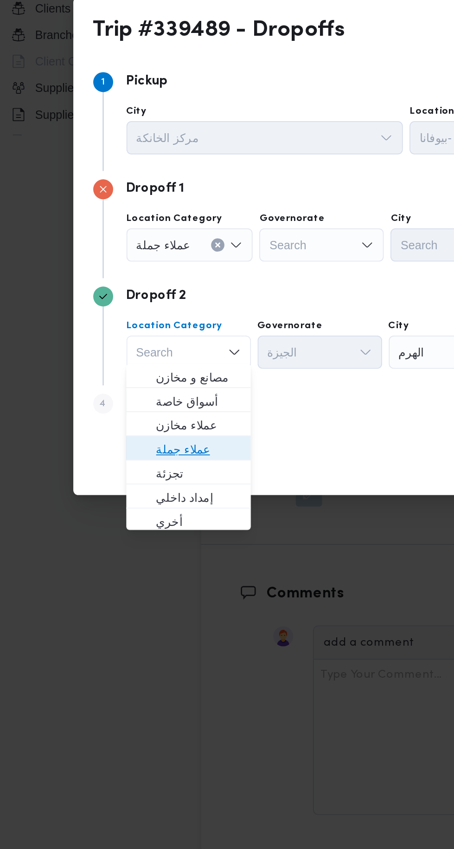
click at [130, 491] on span "عملاء جملة" at bounding box center [119, 495] width 47 height 11
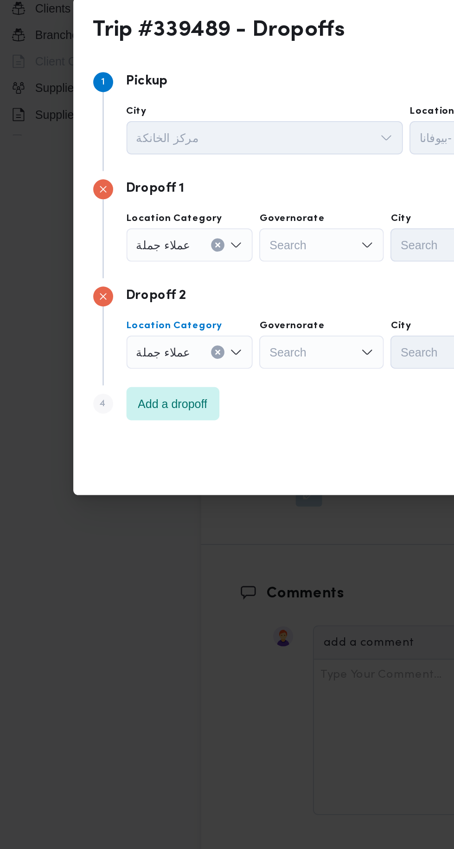
click at [200, 372] on div "Search" at bounding box center [188, 381] width 70 height 19
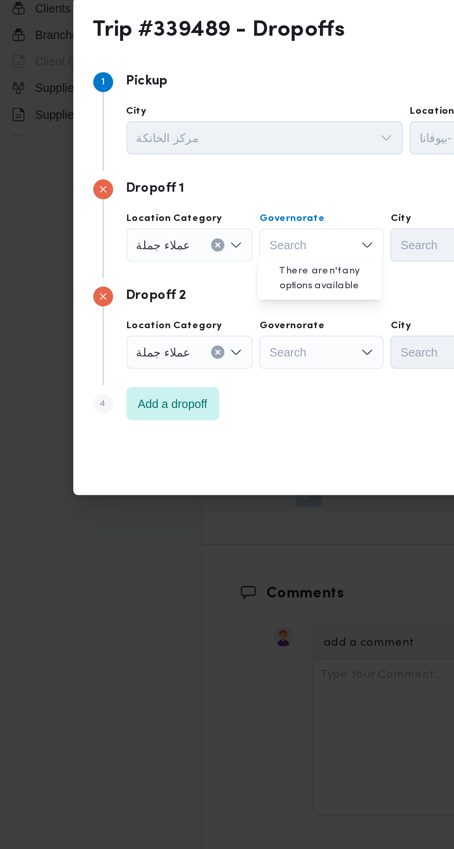
click at [132, 386] on div "عملاء جملة" at bounding box center [114, 381] width 71 height 19
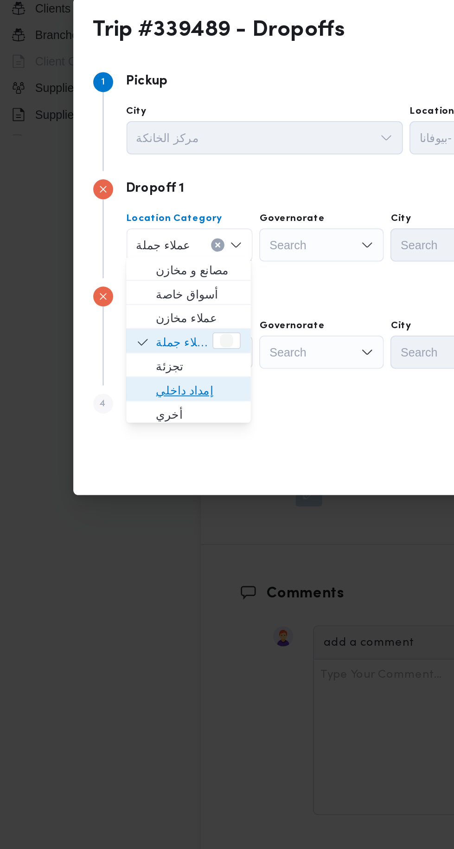
click at [125, 455] on span "إمداد داخلي" at bounding box center [114, 462] width 62 height 15
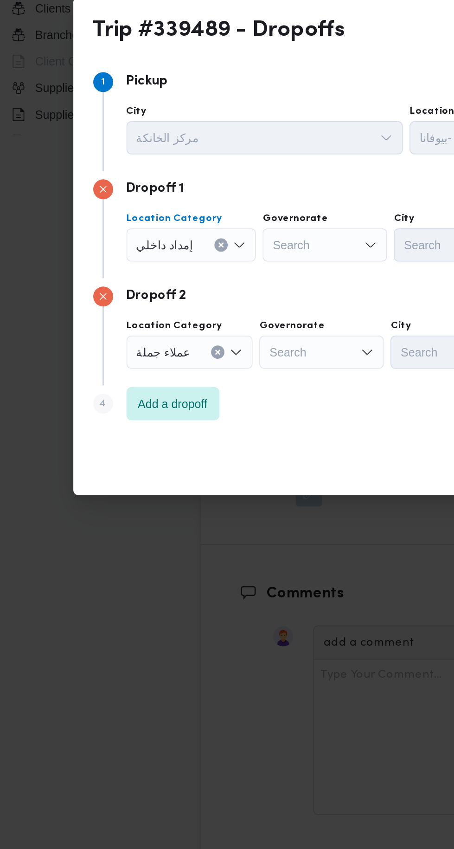
click at [120, 378] on input "Location Category" at bounding box center [120, 381] width 1 height 11
click at [136, 378] on div "إمداد داخلي Combo box. Selected. إمداد داخلي. Press Backspace to delete إمداد د…" at bounding box center [115, 381] width 73 height 19
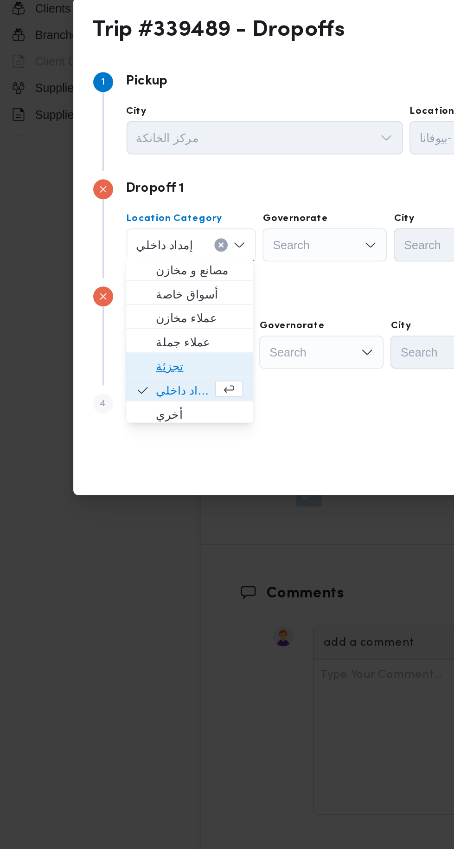
click at [124, 451] on span "تجزئة" at bounding box center [120, 449] width 49 height 11
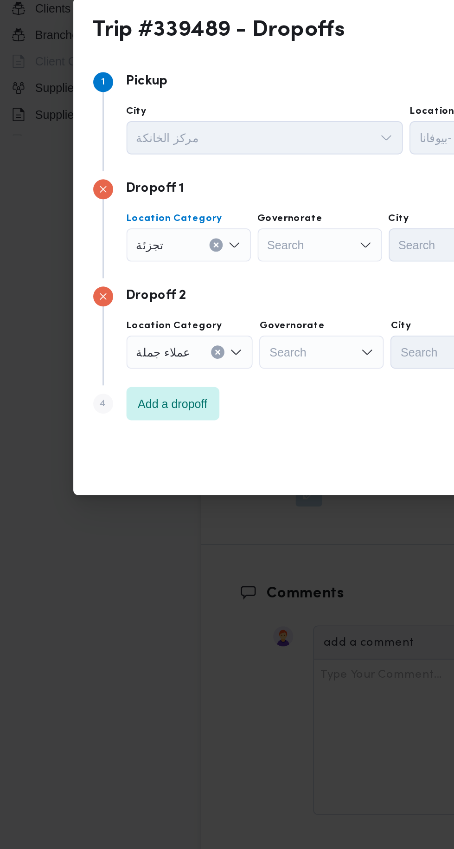
click at [132, 433] on div "عملاء جملة" at bounding box center [114, 441] width 71 height 19
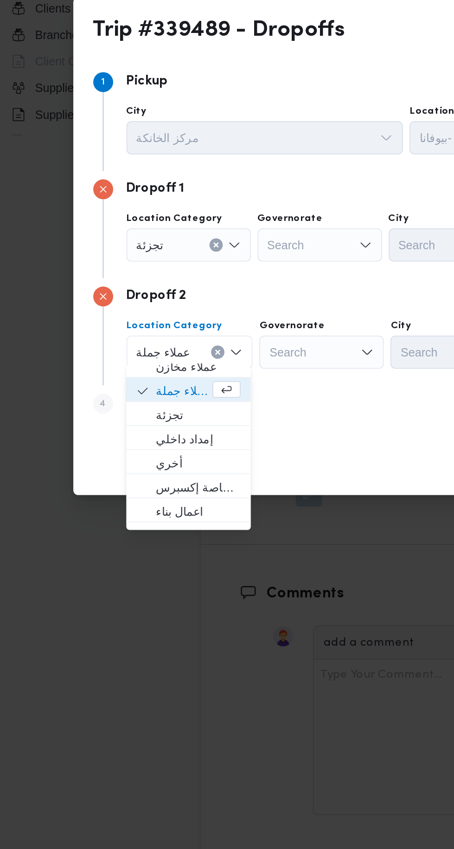
scroll to position [41, 0]
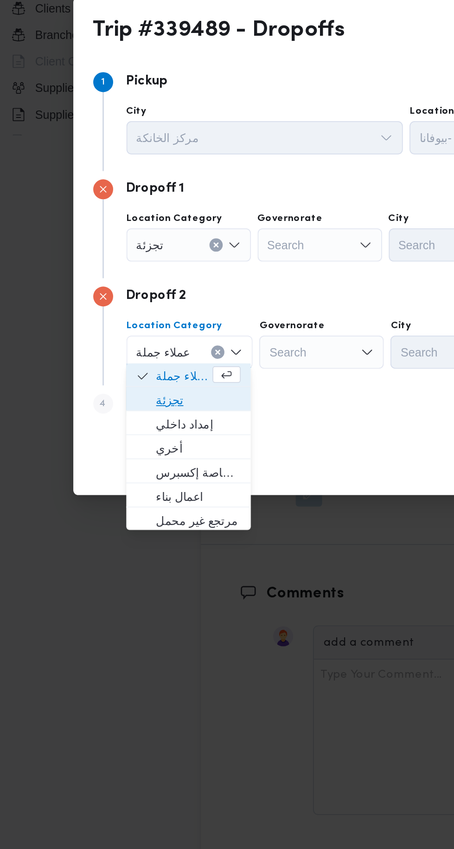
click at [136, 470] on span "تجزئة" at bounding box center [119, 468] width 47 height 11
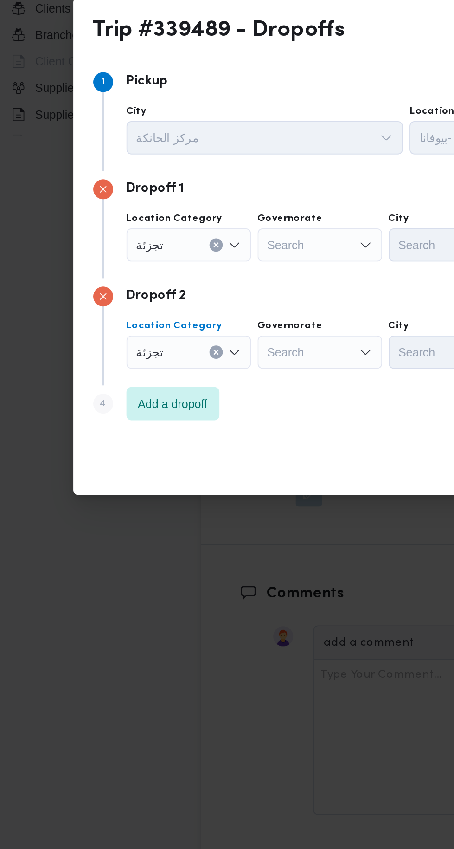
click at [193, 379] on div "Search" at bounding box center [187, 381] width 70 height 19
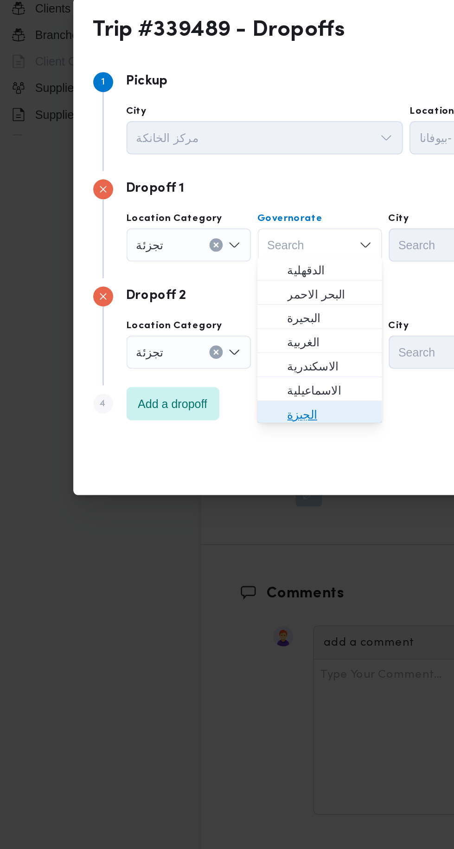
click at [196, 478] on span "الجيزة" at bounding box center [192, 476] width 47 height 11
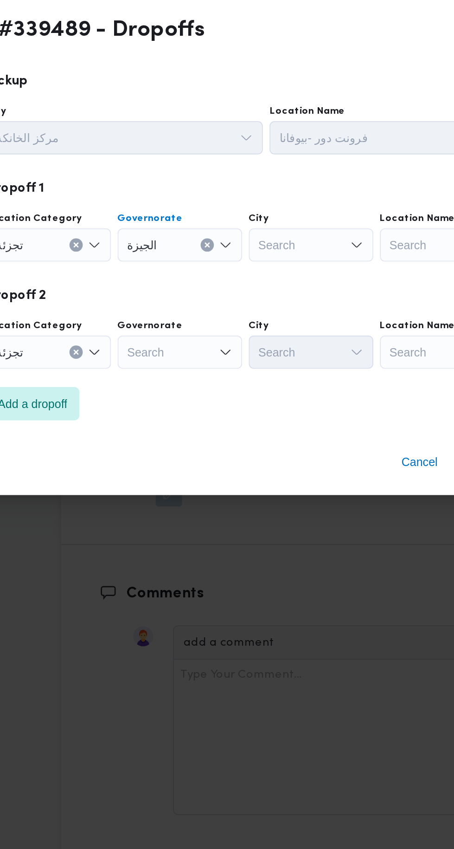
click at [268, 381] on div "Search" at bounding box center [261, 381] width 70 height 19
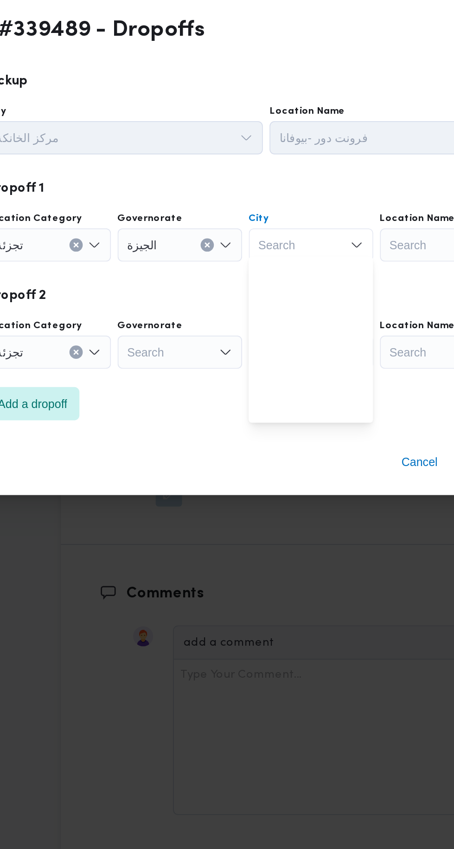
scroll to position [245, 0]
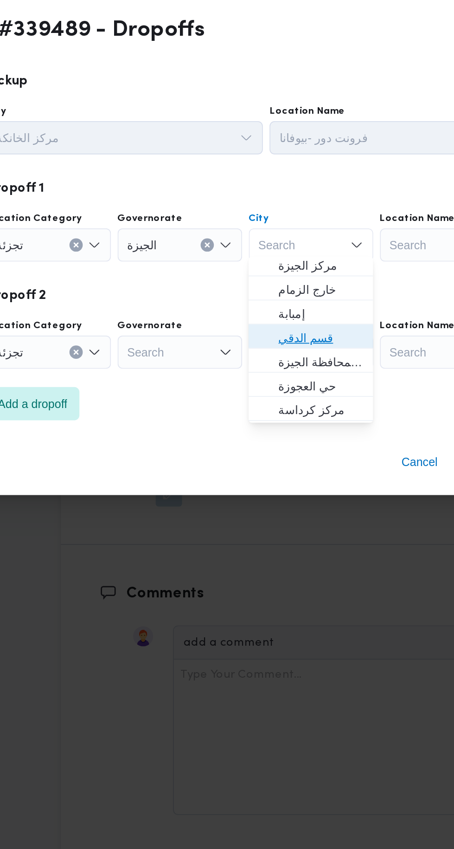
click at [284, 432] on span "قسم الدقي" at bounding box center [265, 433] width 47 height 11
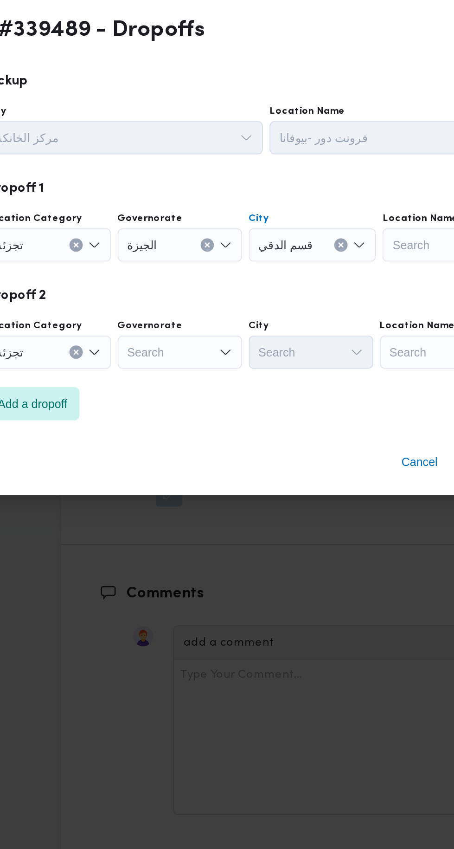
click at [194, 441] on div "Search" at bounding box center [187, 441] width 70 height 19
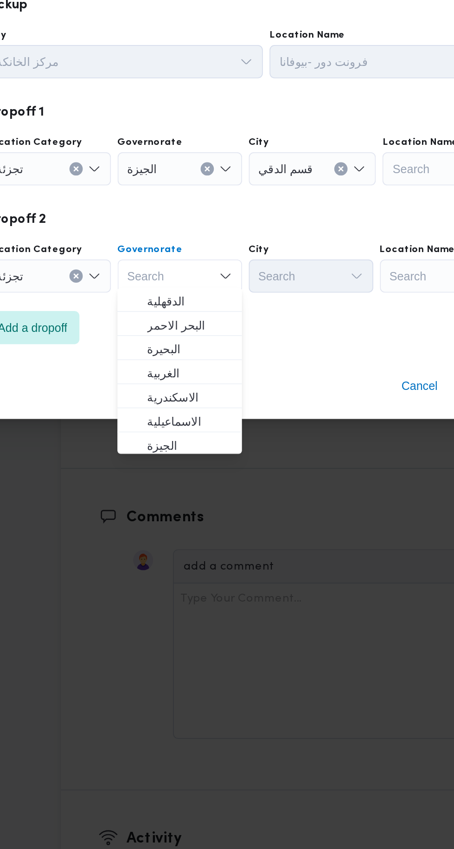
scroll to position [1123, 0]
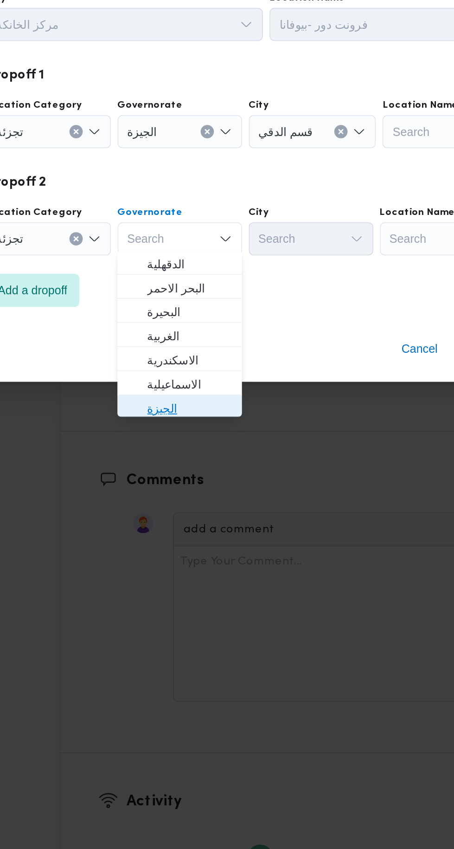
click at [205, 539] on span "الجيزة" at bounding box center [192, 535] width 47 height 11
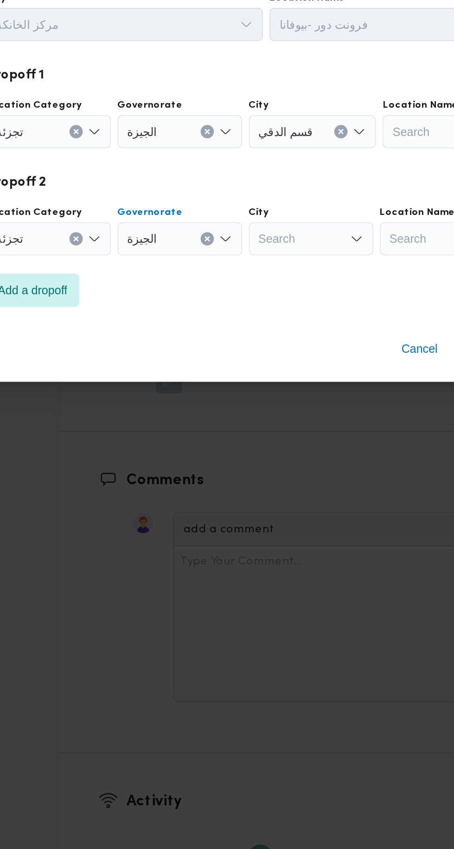
click at [277, 445] on div "Search" at bounding box center [261, 441] width 70 height 19
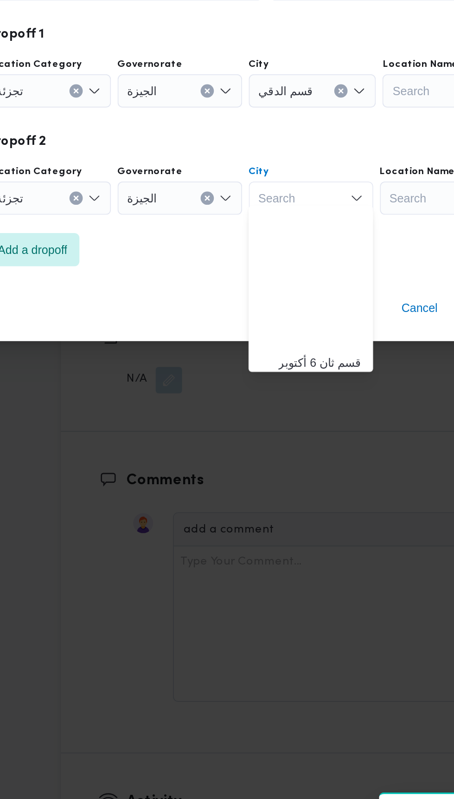
scroll to position [245, 0]
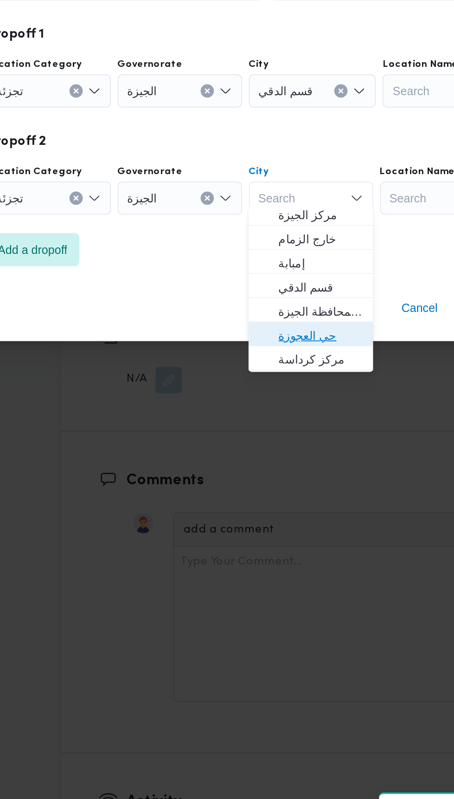
click at [282, 492] on span "حي العجوزة" at bounding box center [265, 495] width 47 height 11
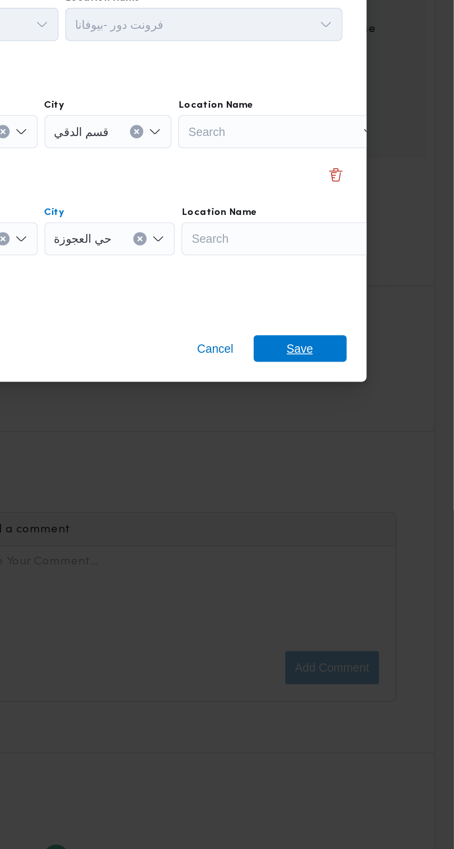
click at [387, 502] on span "Save" at bounding box center [368, 502] width 52 height 15
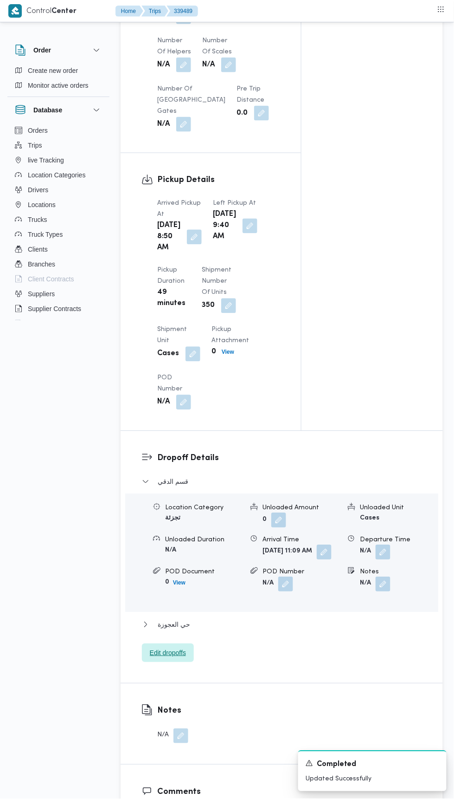
scroll to position [905, 0]
click at [192, 246] on button "button" at bounding box center [194, 238] width 15 height 15
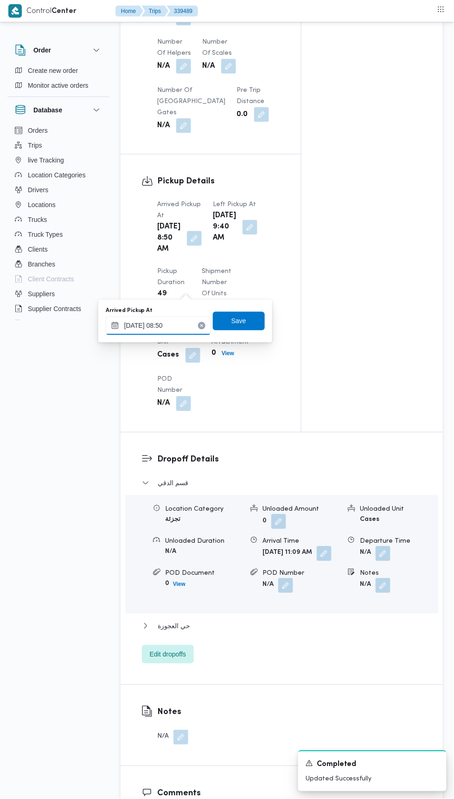
click at [181, 324] on input "[DATE] 08:50" at bounding box center [158, 325] width 105 height 19
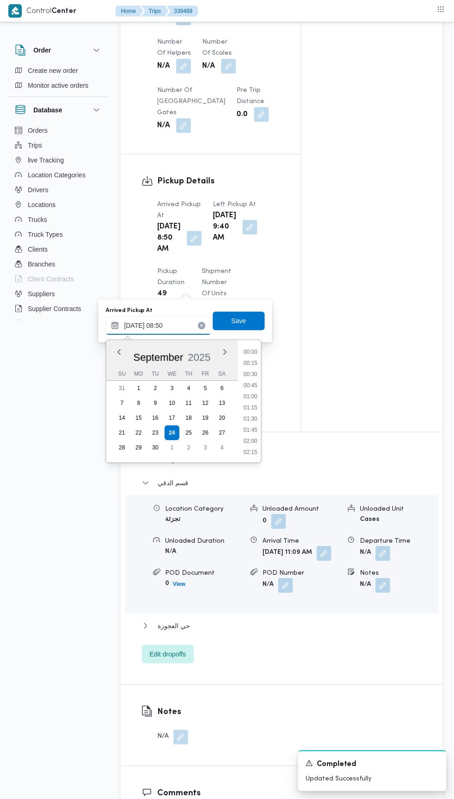
scroll to position [333, 0]
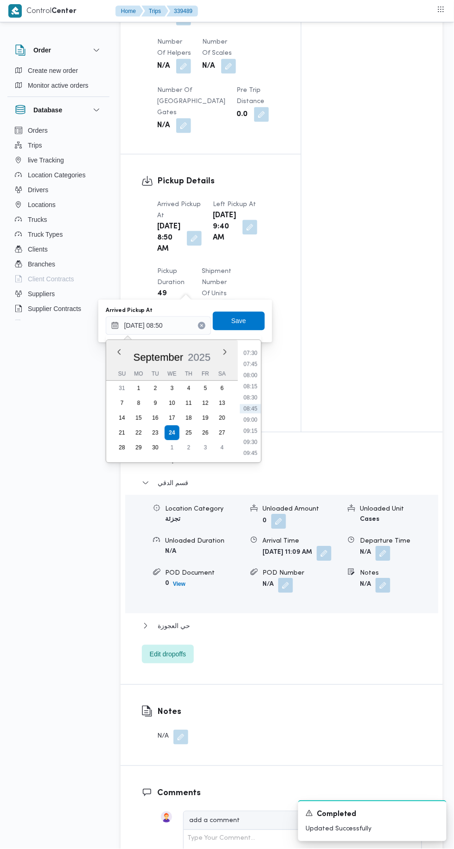
click at [251, 363] on li "07:45" at bounding box center [250, 364] width 21 height 9
type input "[DATE] 07:45"
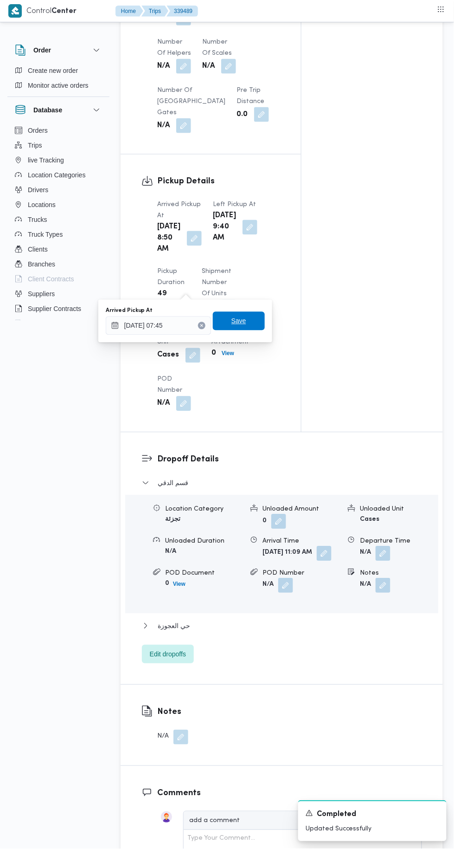
click at [245, 324] on span "Save" at bounding box center [239, 321] width 15 height 11
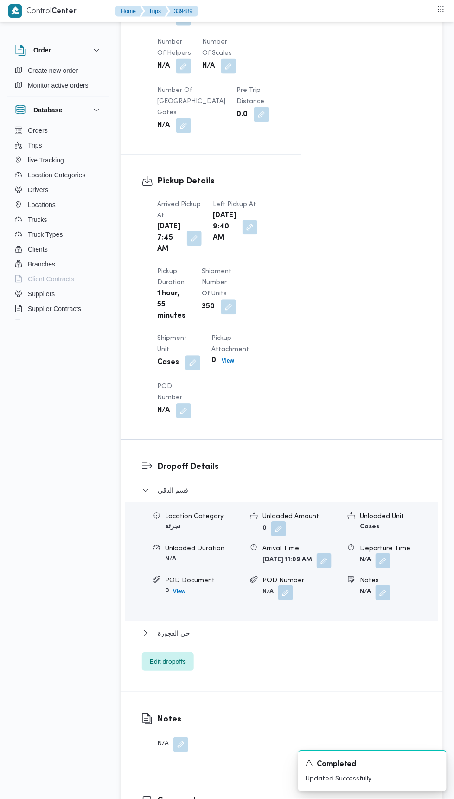
click at [243, 235] on button "button" at bounding box center [250, 227] width 15 height 15
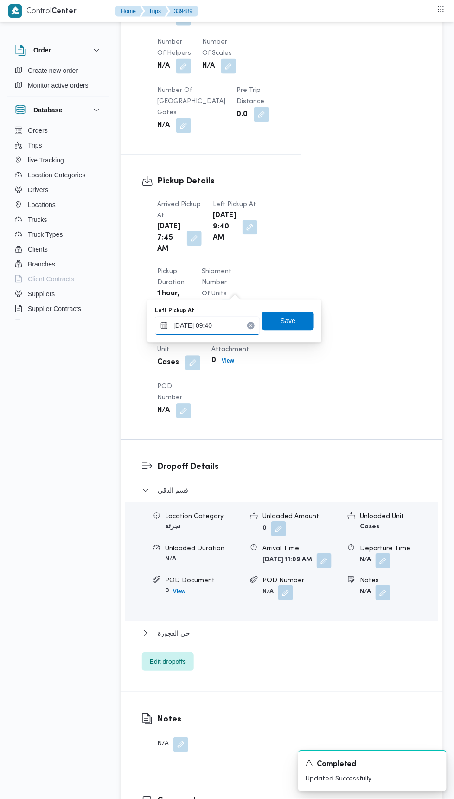
click at [231, 329] on input "[DATE] 09:40" at bounding box center [207, 325] width 105 height 19
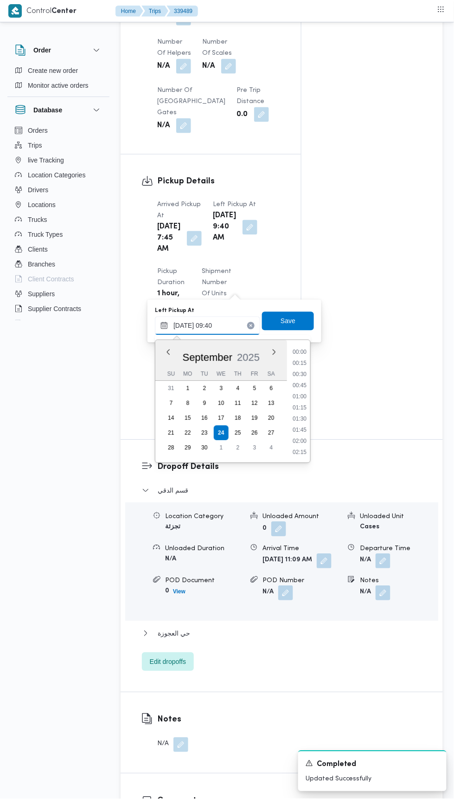
scroll to position [367, 0]
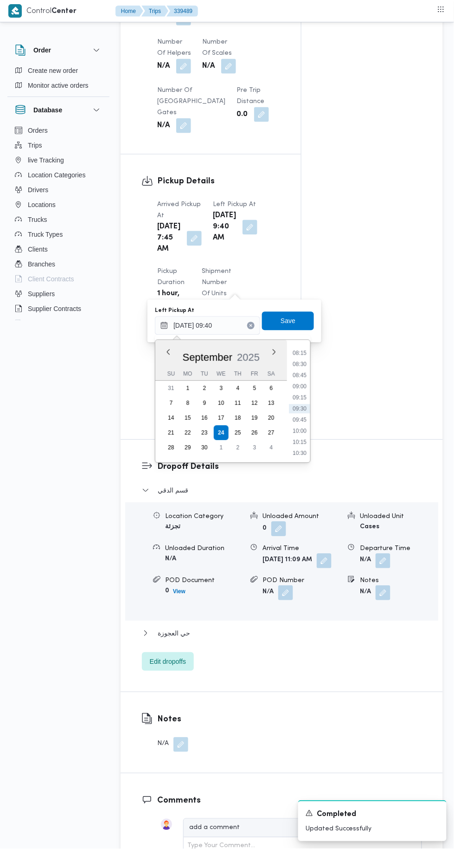
click at [306, 430] on li "10:00" at bounding box center [299, 430] width 21 height 9
type input "[DATE] 10:00"
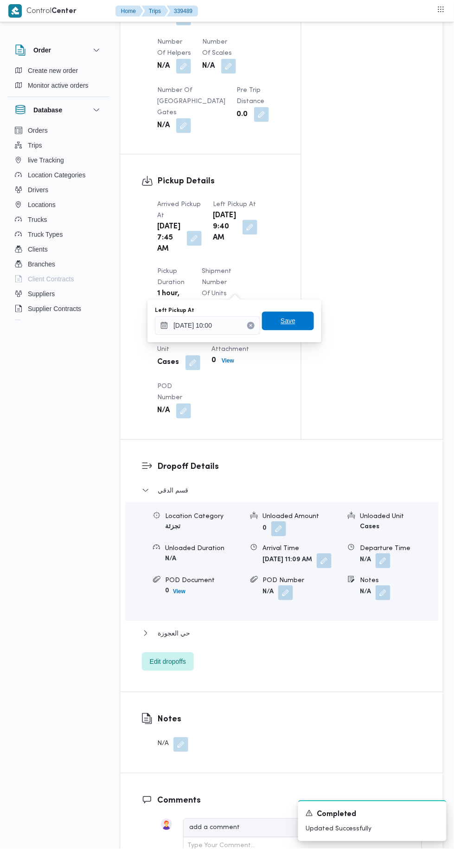
click at [290, 321] on span "Save" at bounding box center [288, 321] width 15 height 11
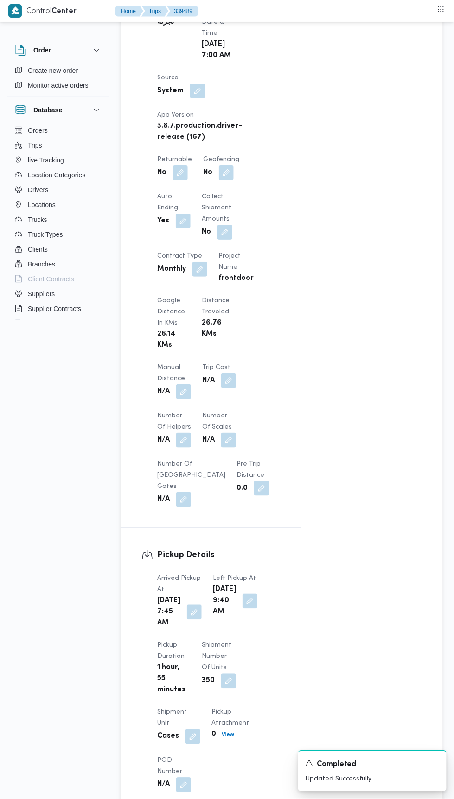
scroll to position [423, 0]
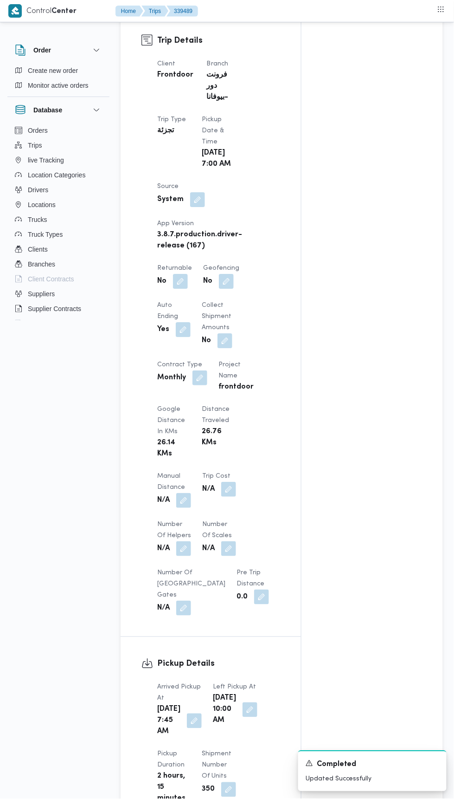
click at [187, 289] on button "button" at bounding box center [180, 281] width 15 height 15
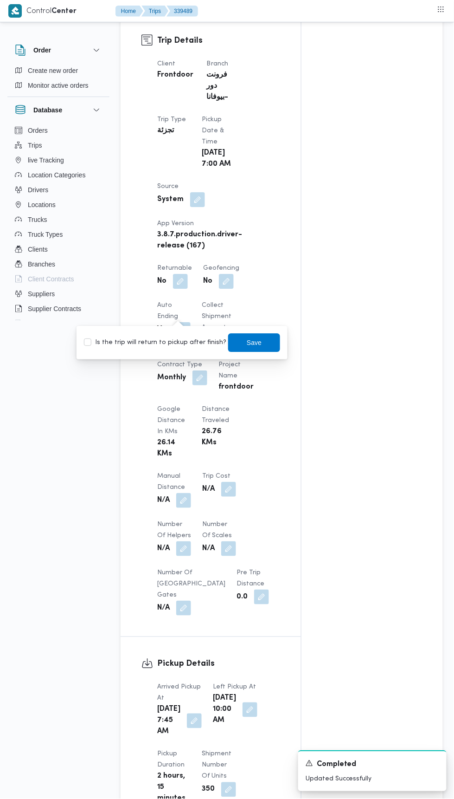
click at [182, 344] on label "Is the trip will return to pickup after finish?" at bounding box center [155, 342] width 142 height 11
checkbox input "true"
click at [247, 342] on span "Save" at bounding box center [254, 342] width 15 height 11
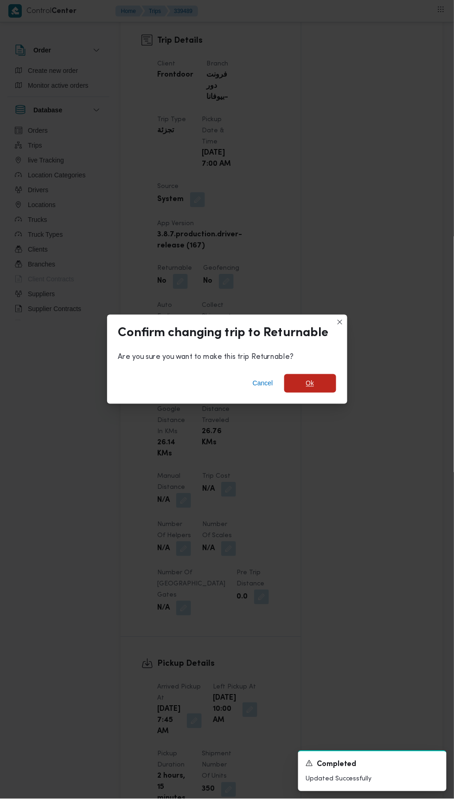
click at [310, 378] on span "Ok" at bounding box center [310, 383] width 8 height 11
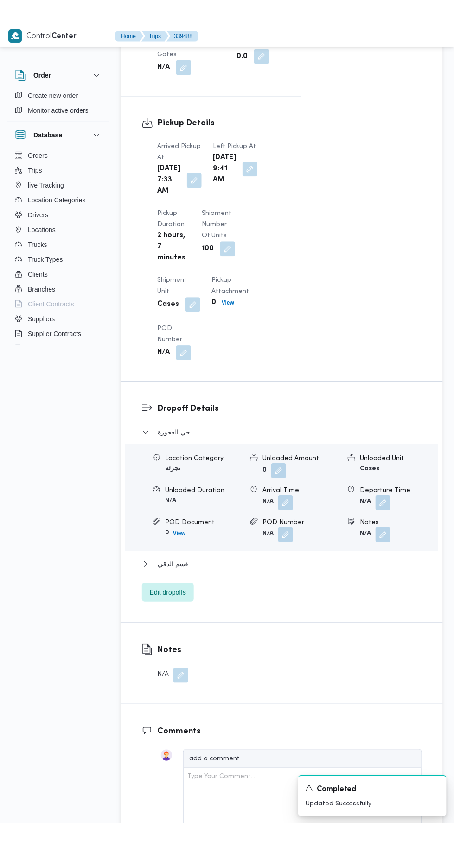
scroll to position [966, 0]
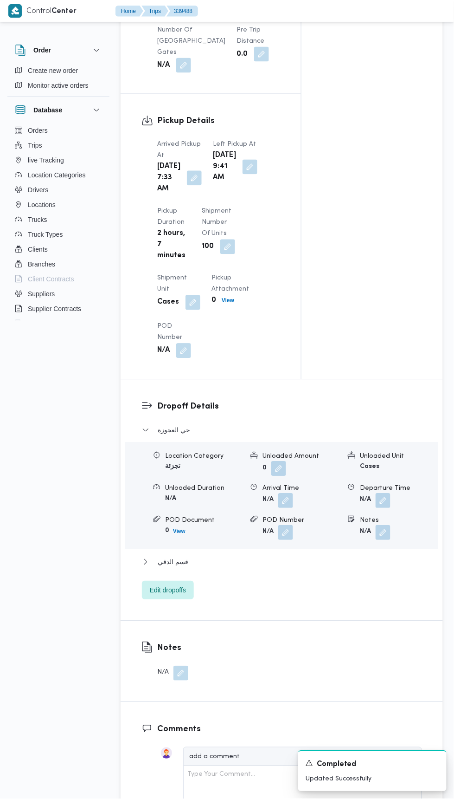
click at [164, 620] on div "Dropoff Details حي العجوزة Location Category تجزئة Unloaded Amount 0 Unloaded U…" at bounding box center [282, 500] width 323 height 241
click at [161, 596] on span "Edit dropoffs" at bounding box center [168, 590] width 36 height 11
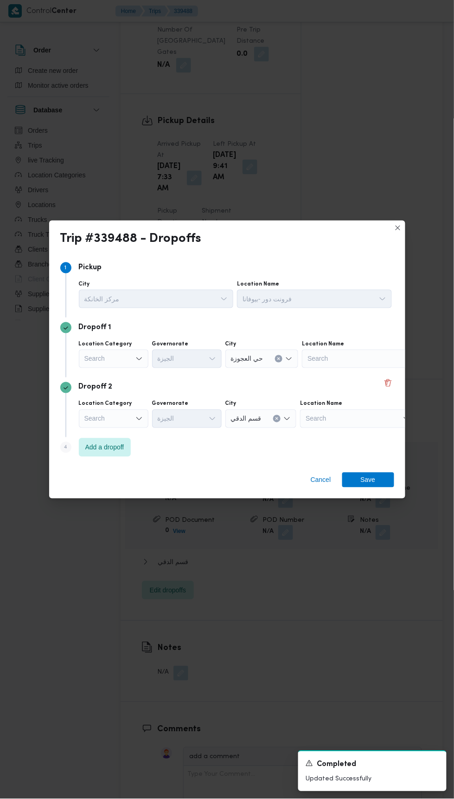
click at [121, 357] on div "Search" at bounding box center [114, 358] width 70 height 19
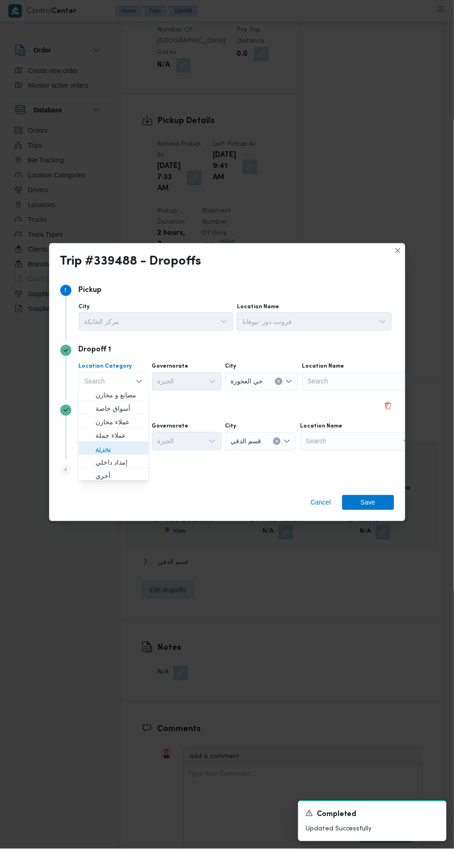
click at [127, 446] on span "تجزئة" at bounding box center [119, 449] width 47 height 11
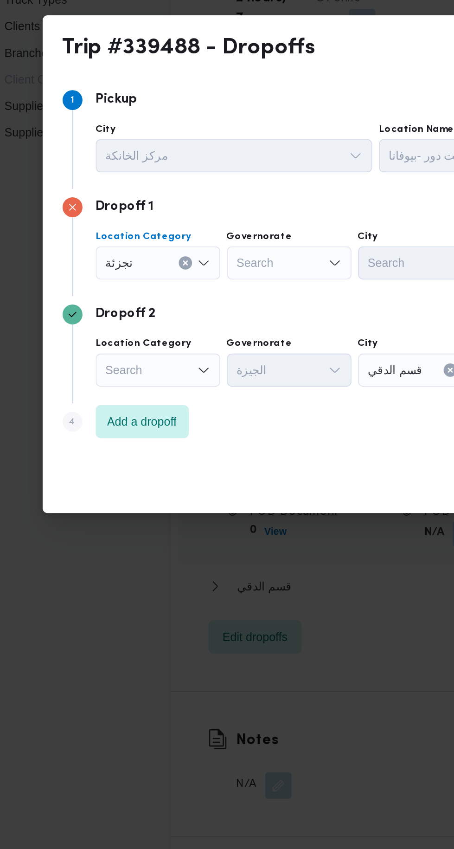
click at [139, 434] on div "Search" at bounding box center [114, 441] width 70 height 19
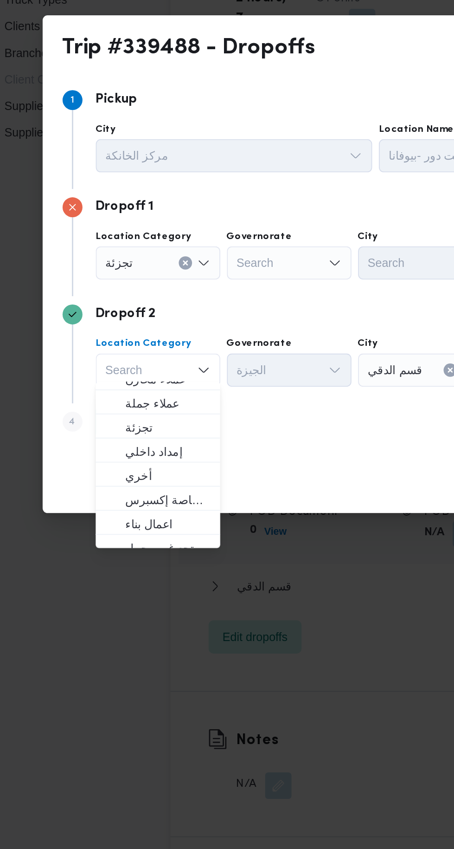
scroll to position [36, 0]
click at [139, 473] on span "تجزئة" at bounding box center [119, 473] width 47 height 11
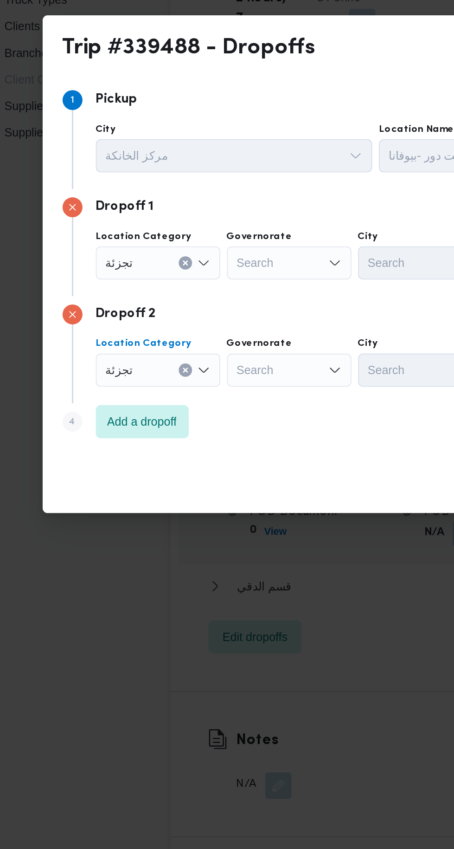
click at [207, 382] on div "Search" at bounding box center [187, 381] width 70 height 19
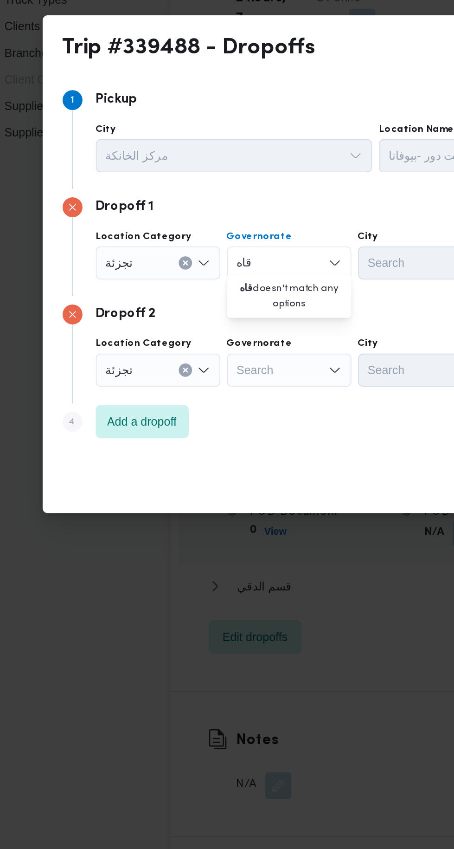
scroll to position [0, 0]
type input "قاه"
click at [191, 435] on div "Search" at bounding box center [187, 441] width 70 height 19
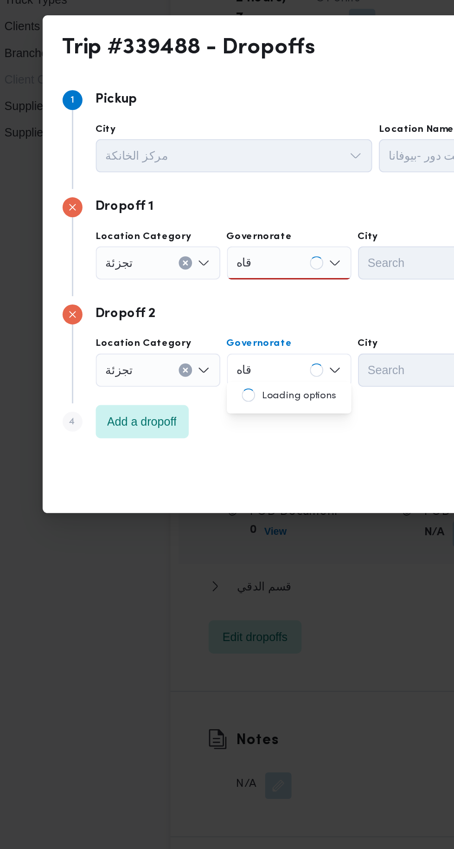
type input "قاه"
click at [186, 377] on div "قاه قاه" at bounding box center [187, 381] width 70 height 19
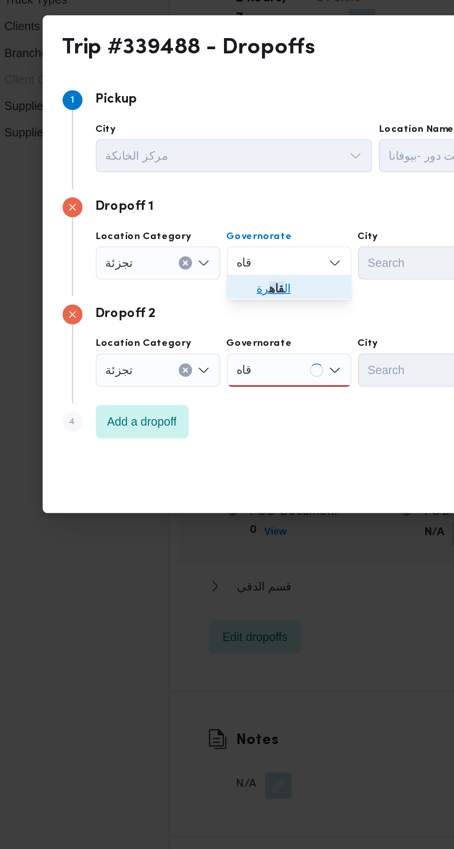
click at [203, 400] on span "ال قاه رة" at bounding box center [192, 395] width 47 height 11
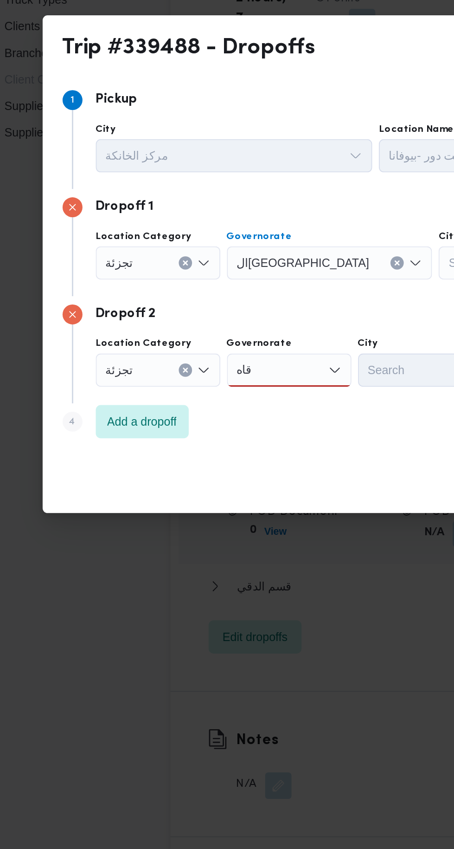
click at [271, 376] on div "Search" at bounding box center [306, 381] width 70 height 19
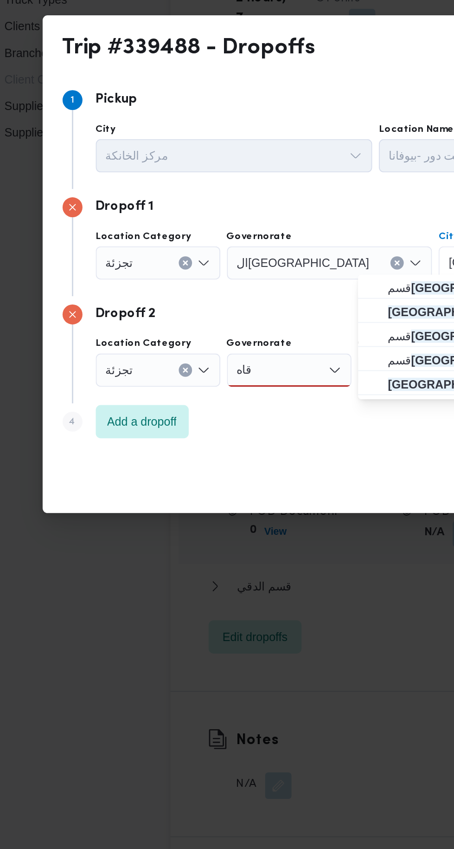
type input "[GEOGRAPHIC_DATA]"
click at [264, 432] on mark "[GEOGRAPHIC_DATA]" at bounding box center [290, 435] width 70 height 7
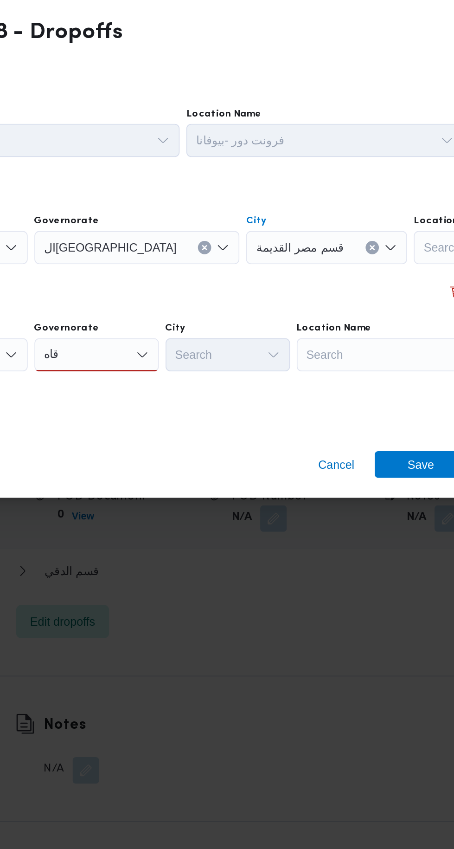
scroll to position [966, 0]
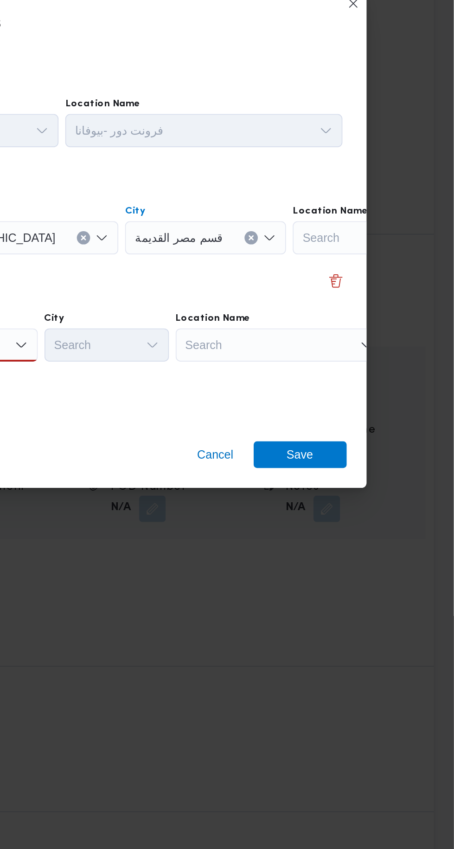
click at [367, 446] on div "Search" at bounding box center [357, 441] width 116 height 19
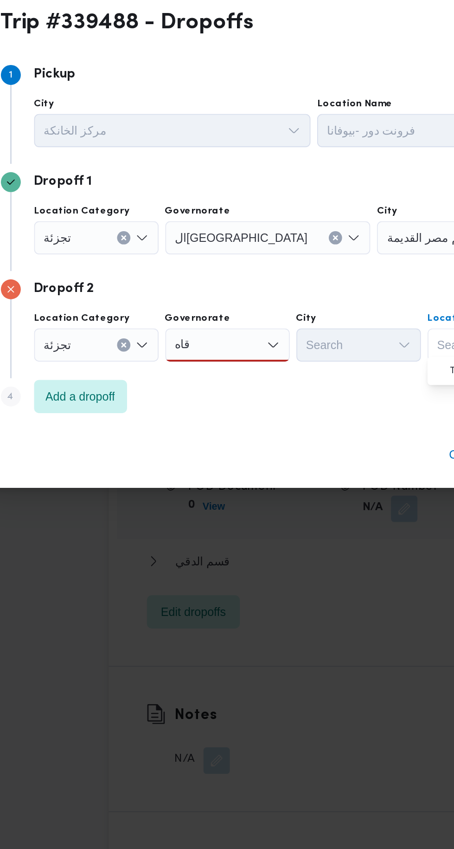
click at [194, 438] on div "قاه قاه" at bounding box center [187, 441] width 70 height 19
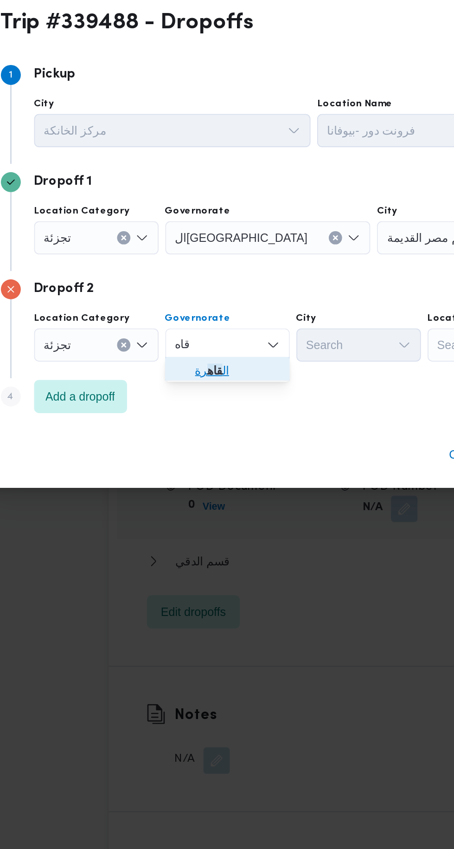
click at [201, 454] on span "ال قاه رة" at bounding box center [192, 455] width 47 height 11
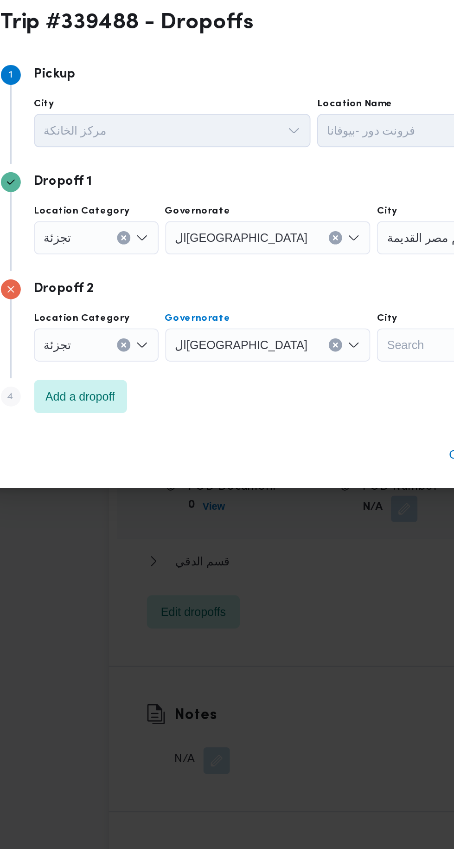
click at [271, 439] on div "Search" at bounding box center [306, 441] width 70 height 19
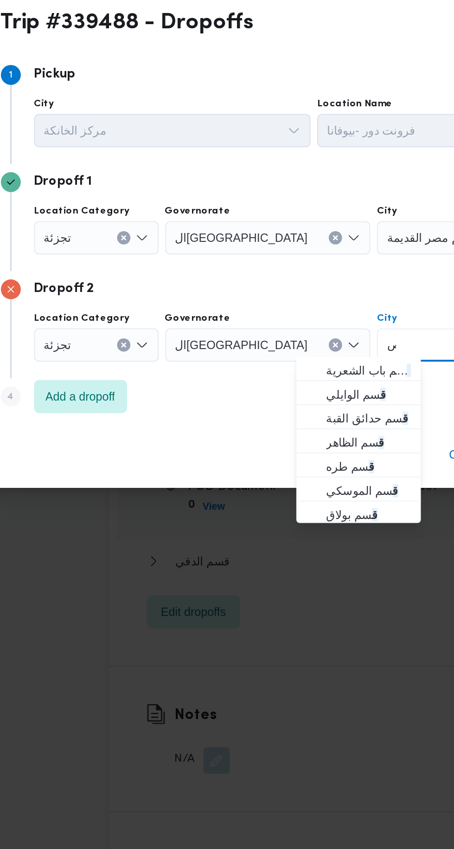
scroll to position [0, 0]
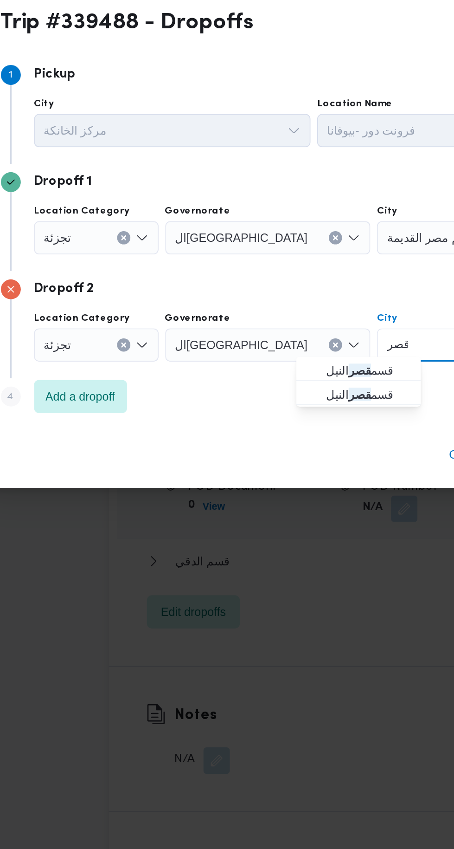
type input "قصر"
click at [275, 451] on span "قسم قصر النيل" at bounding box center [265, 455] width 47 height 11
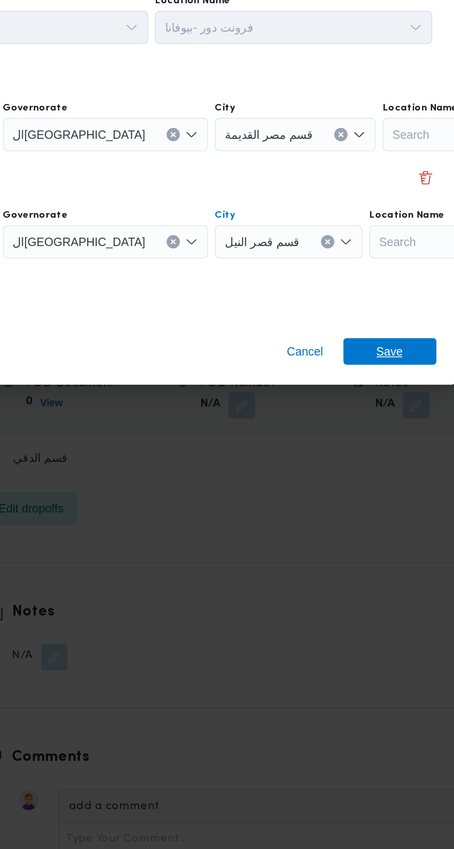
click at [384, 501] on span "Save" at bounding box center [368, 502] width 52 height 15
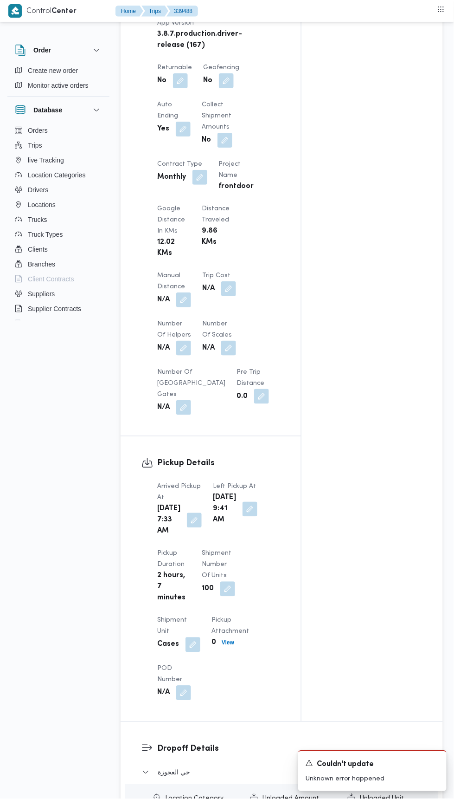
scroll to position [525, 0]
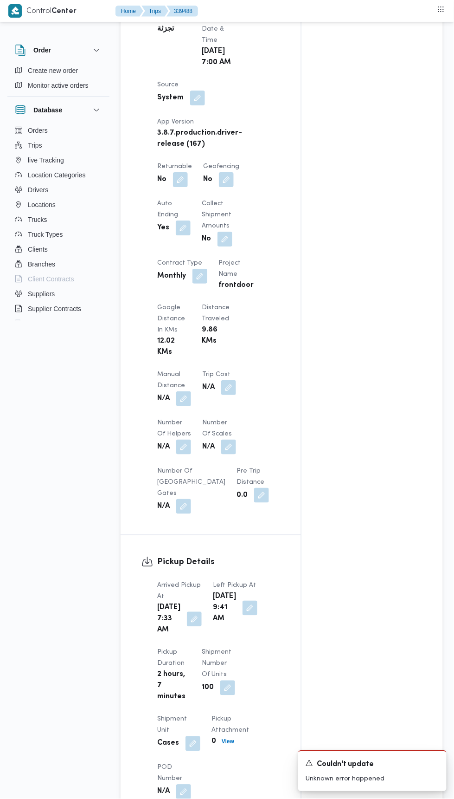
click at [185, 187] on button "button" at bounding box center [180, 179] width 15 height 15
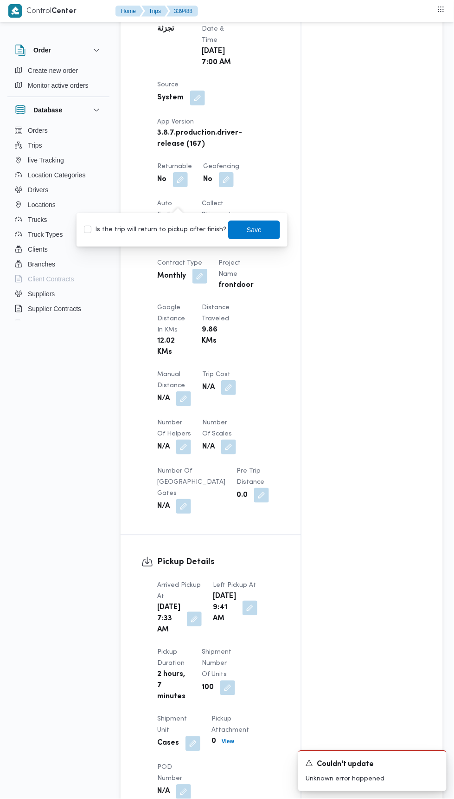
click at [177, 226] on label "Is the trip will return to pickup after finish?" at bounding box center [155, 229] width 142 height 11
checkbox input "true"
click at [247, 229] on span "Save" at bounding box center [254, 229] width 15 height 11
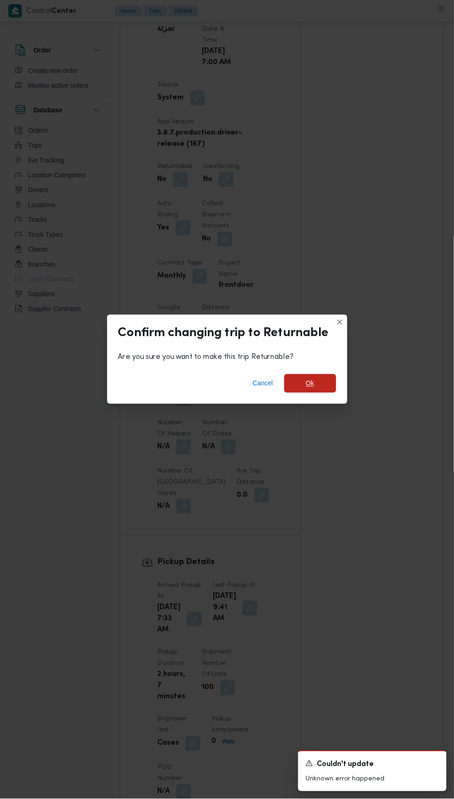
click at [314, 378] on span "Ok" at bounding box center [310, 383] width 8 height 11
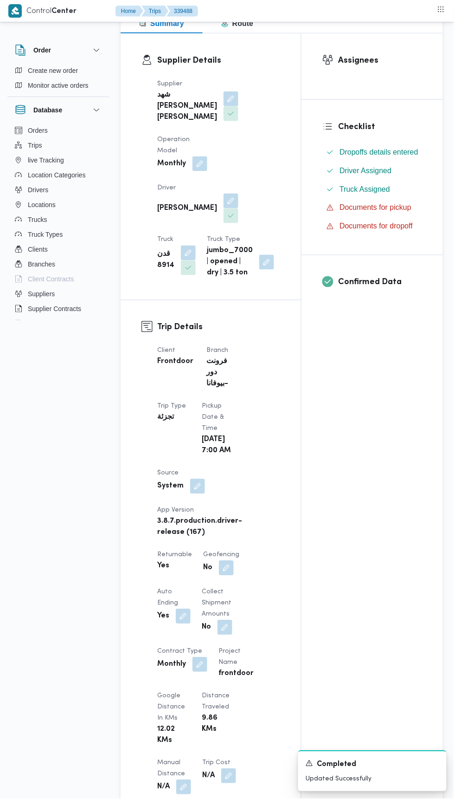
scroll to position [0, 0]
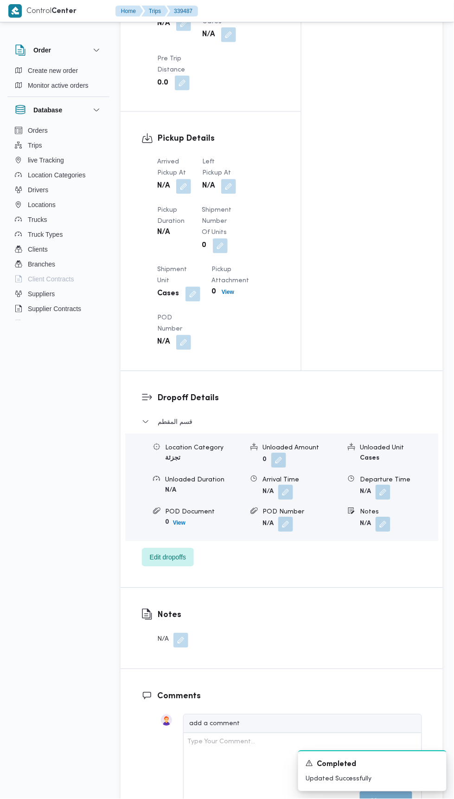
scroll to position [961, 0]
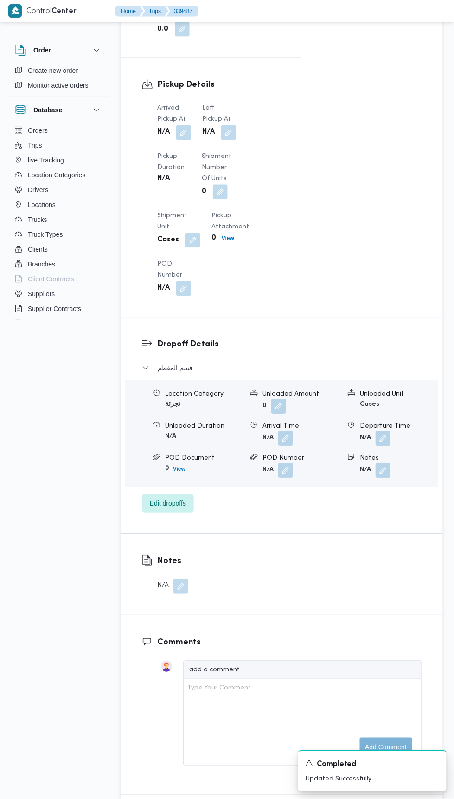
click at [182, 140] on button "button" at bounding box center [183, 132] width 15 height 15
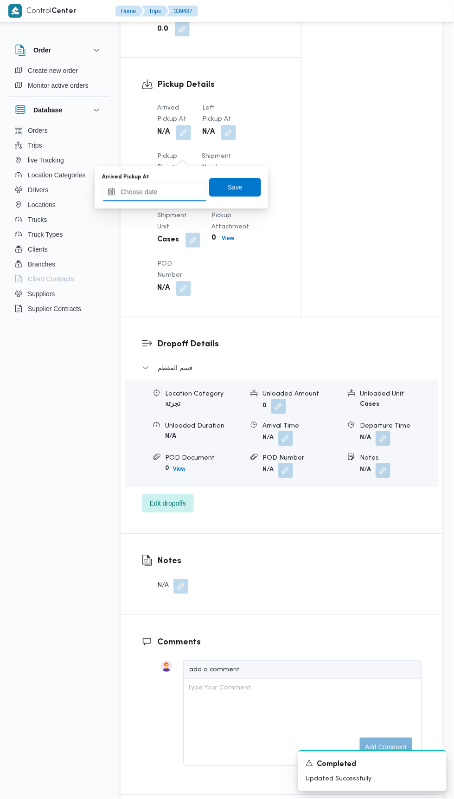
click at [176, 195] on input "Arrived Pickup At" at bounding box center [154, 192] width 105 height 19
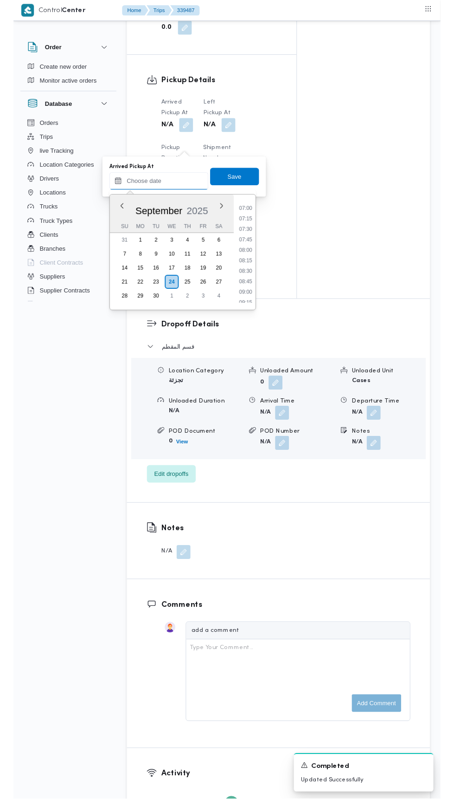
scroll to position [309, 0]
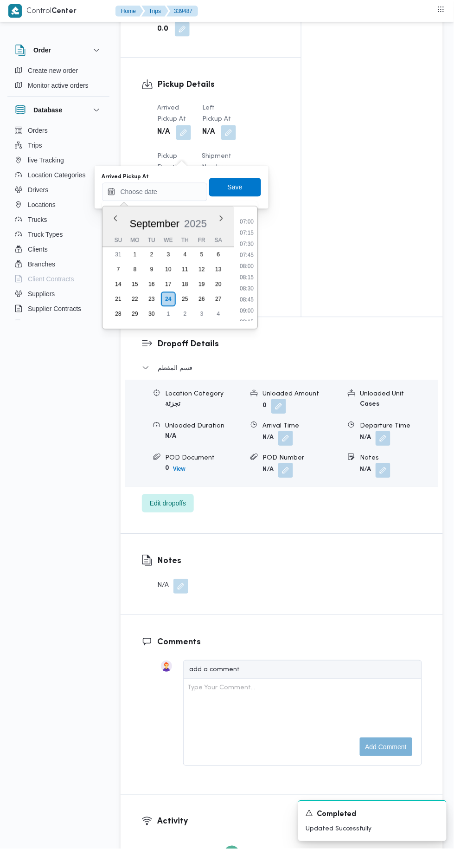
click at [253, 220] on li "07:00" at bounding box center [246, 221] width 21 height 9
type input "[DATE] 07:00"
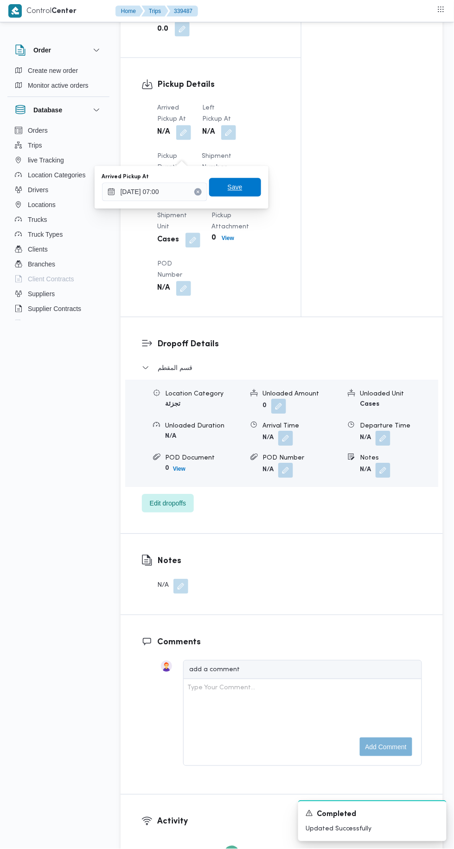
click at [250, 191] on span "Save" at bounding box center [235, 187] width 52 height 19
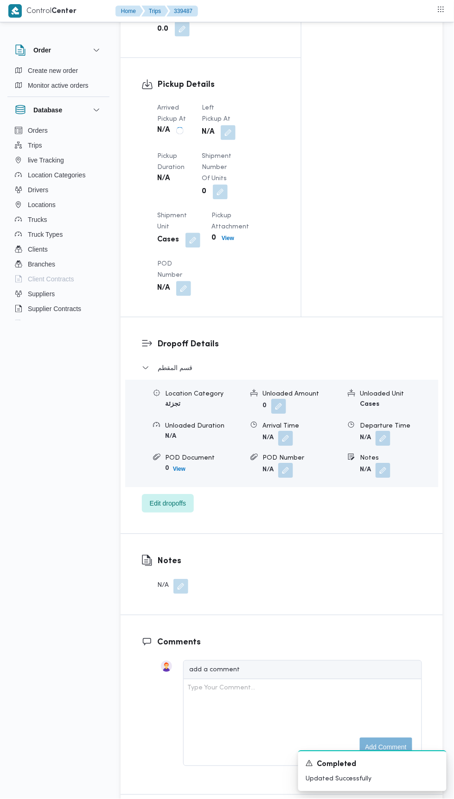
click at [227, 140] on button "button" at bounding box center [228, 132] width 15 height 15
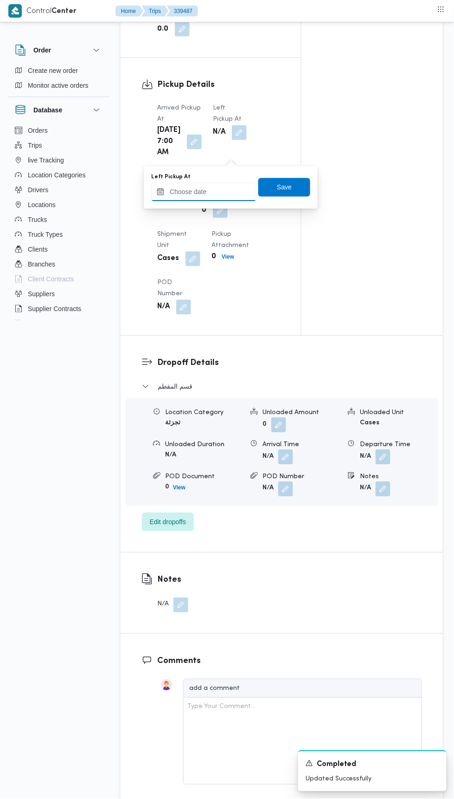
click at [218, 194] on input "Left Pickup At" at bounding box center [203, 192] width 105 height 19
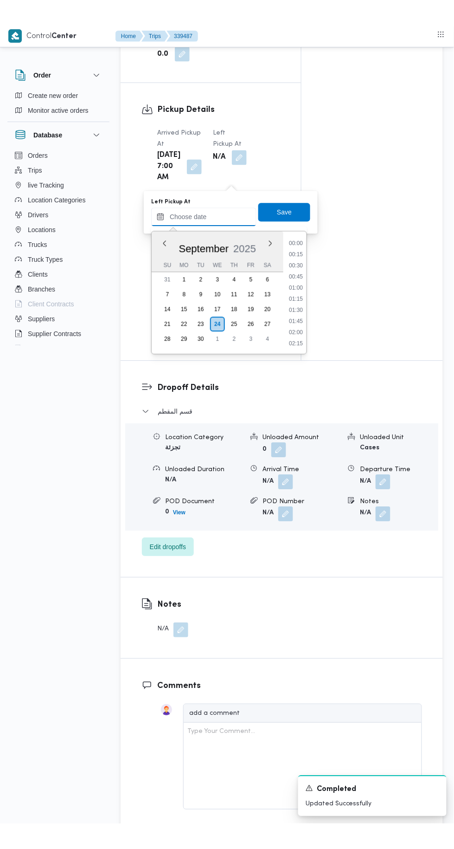
scroll to position [433, 0]
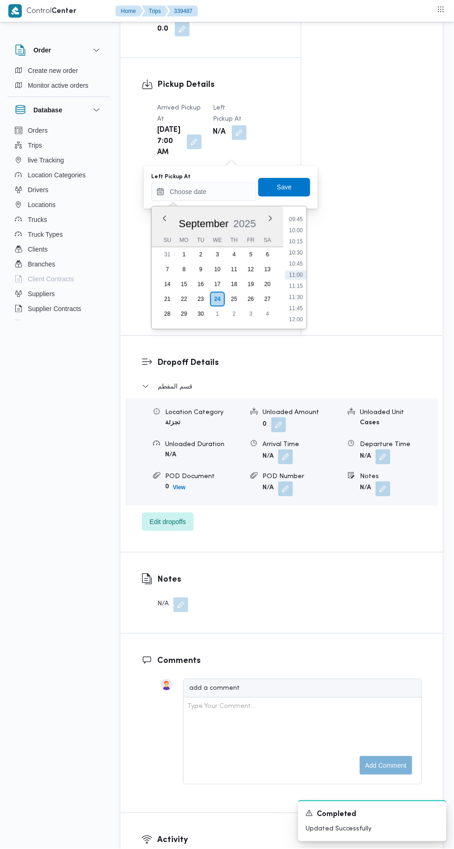
click at [289, 226] on li "10:00" at bounding box center [295, 230] width 21 height 9
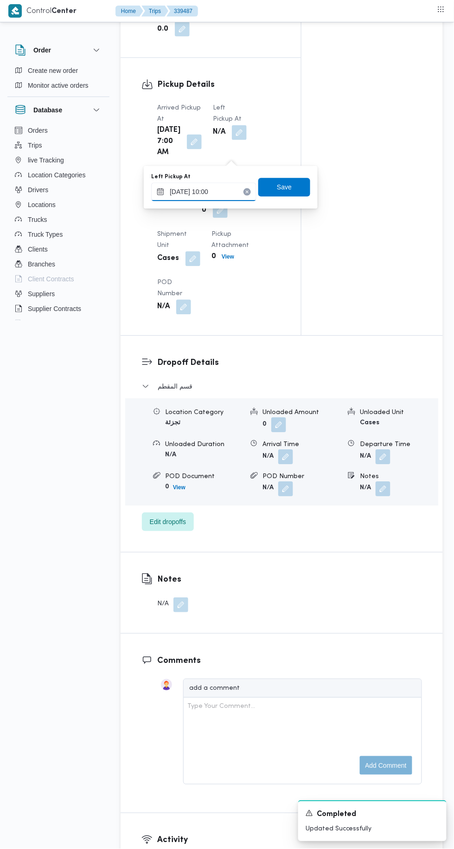
click at [226, 193] on input "[DATE] 10:00" at bounding box center [203, 192] width 105 height 19
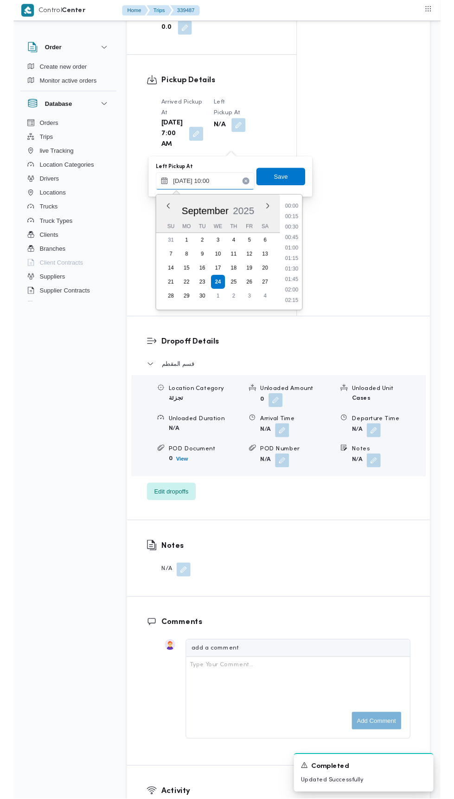
scroll to position [389, 0]
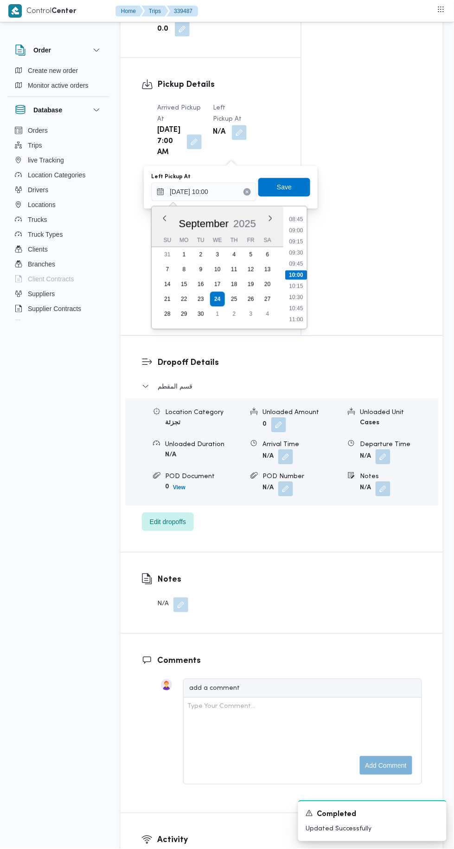
click at [302, 262] on li "09:45" at bounding box center [296, 263] width 21 height 9
type input "[DATE] 09:45"
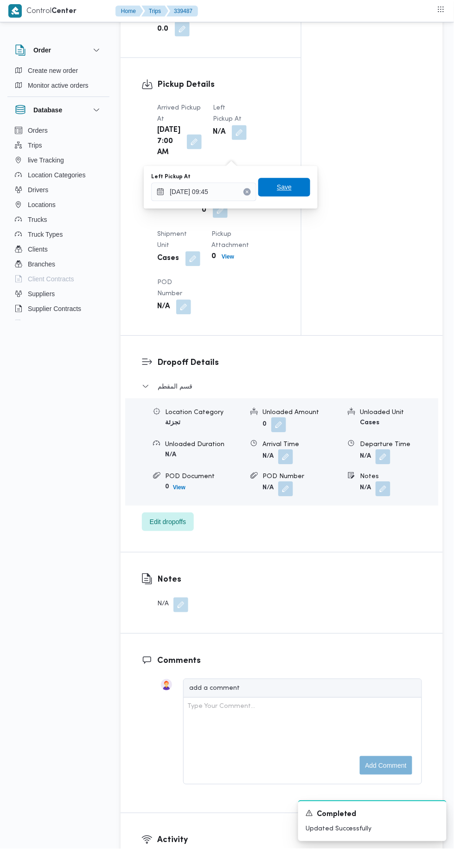
click at [295, 185] on span "Save" at bounding box center [284, 187] width 52 height 19
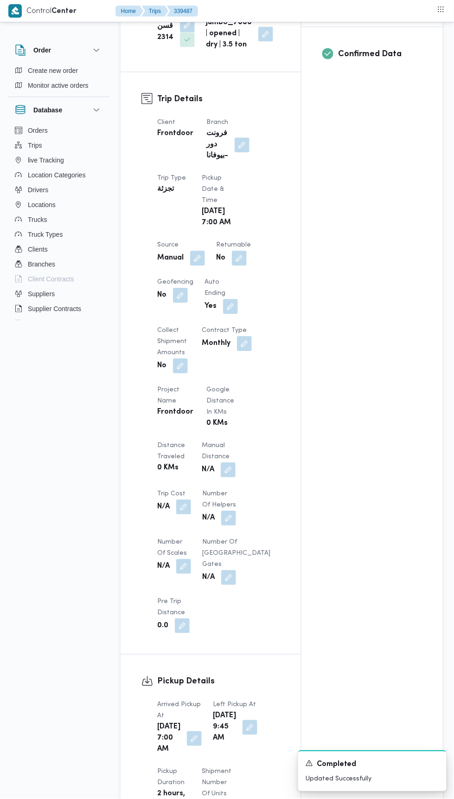
scroll to position [364, 0]
click at [202, 266] on button "button" at bounding box center [197, 259] width 15 height 15
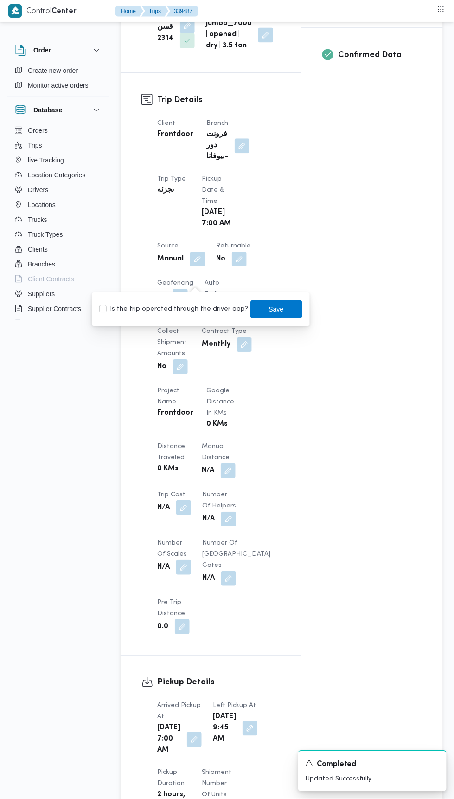
click at [239, 266] on button "button" at bounding box center [239, 259] width 15 height 15
click at [243, 313] on label "Is the trip will return to pickup after finish?" at bounding box center [214, 309] width 142 height 11
checkbox input "true"
click at [297, 300] on span "Save" at bounding box center [314, 309] width 52 height 19
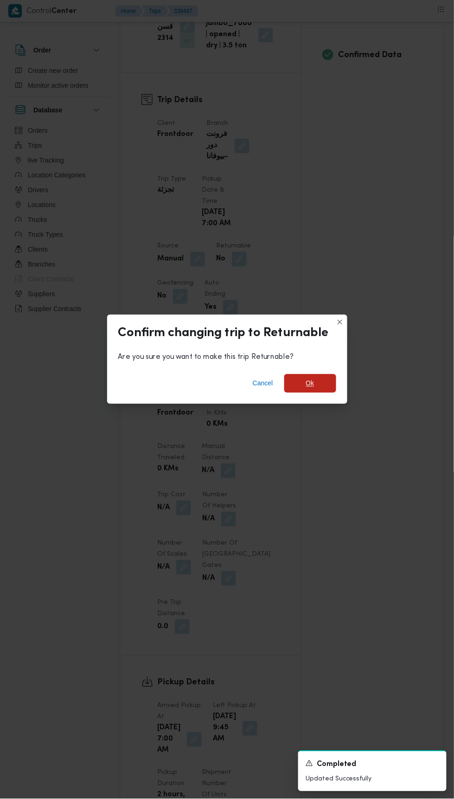
click at [314, 382] on span "Ok" at bounding box center [310, 383] width 8 height 11
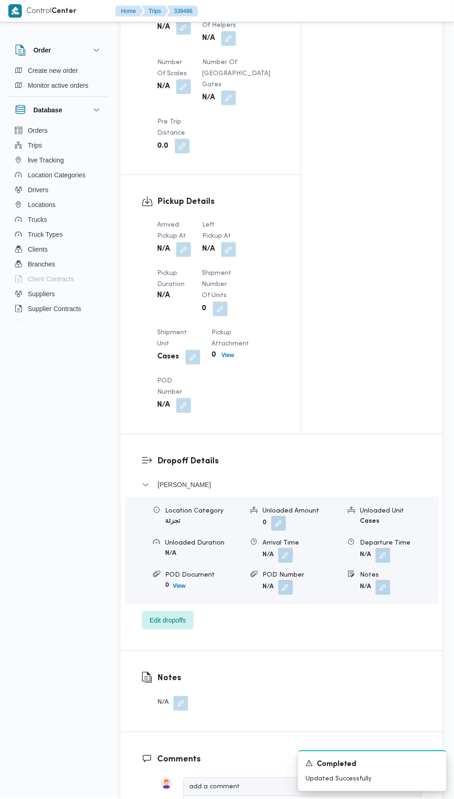
scroll to position [846, 0]
click at [184, 256] on button "button" at bounding box center [183, 248] width 15 height 15
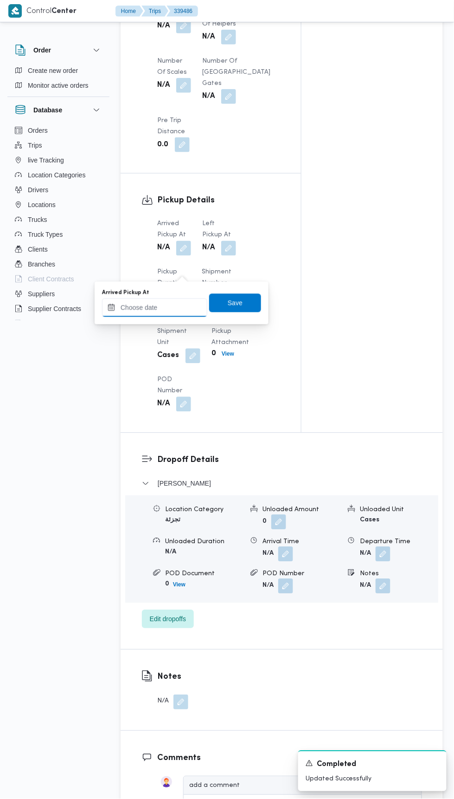
click at [184, 304] on input "Arrived Pickup At" at bounding box center [154, 307] width 105 height 19
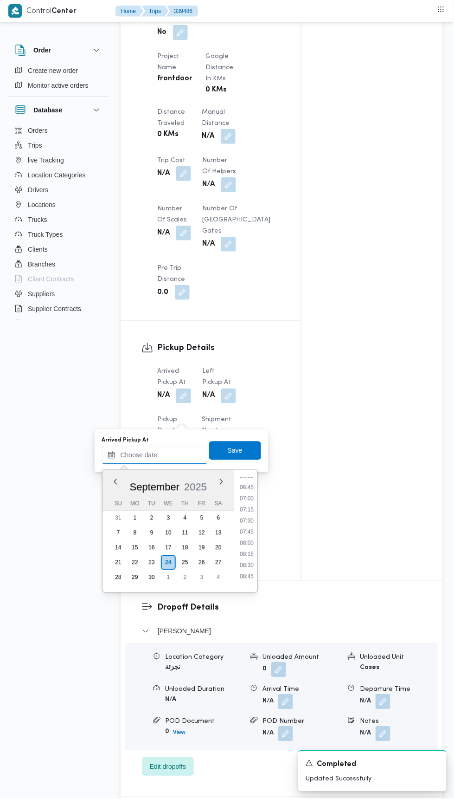
scroll to position [294, 0]
click at [245, 497] on li "07:00" at bounding box center [246, 499] width 21 height 9
type input "[DATE] 07:00"
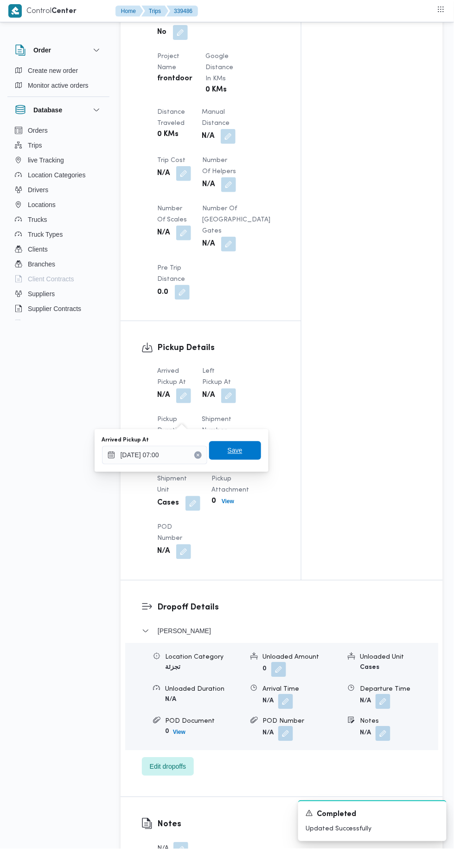
click at [243, 447] on span "Save" at bounding box center [235, 450] width 15 height 11
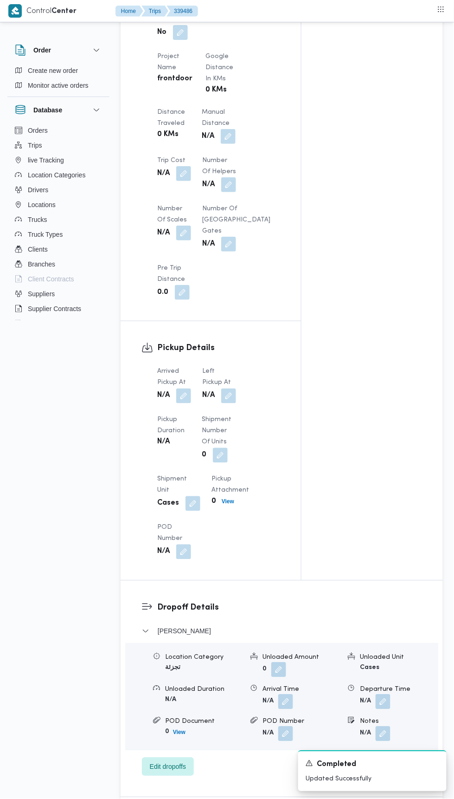
click at [236, 403] on button "button" at bounding box center [228, 395] width 15 height 15
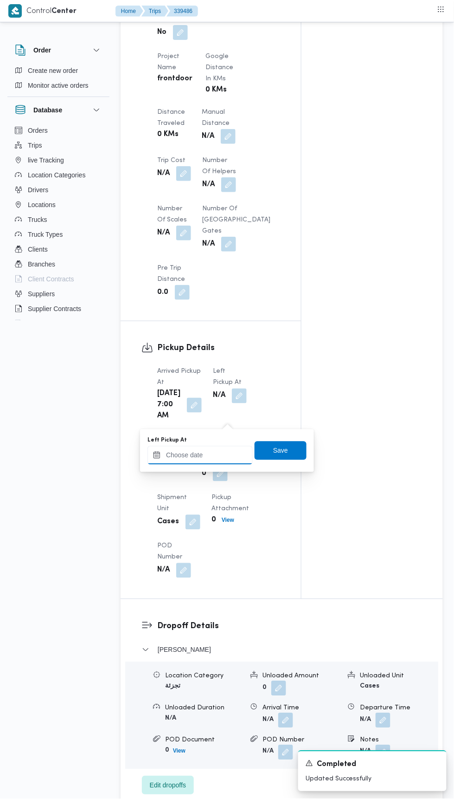
click at [221, 453] on input "Left Pickup At" at bounding box center [200, 455] width 105 height 19
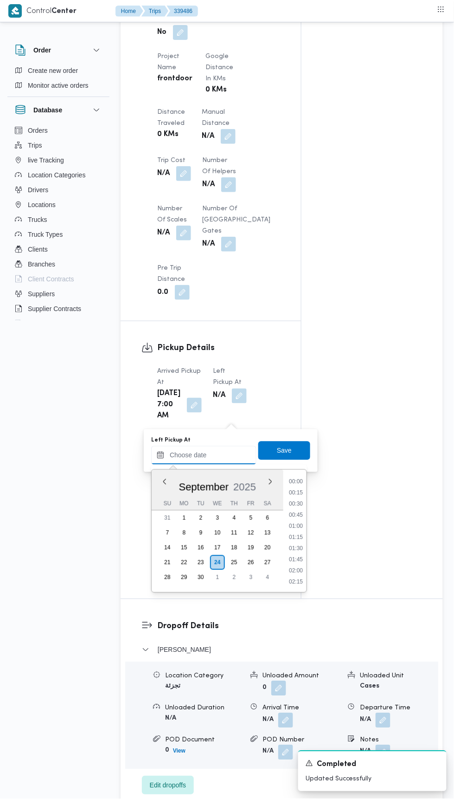
scroll to position [433, 0]
click at [298, 478] on li "09:45" at bounding box center [295, 482] width 21 height 9
type input "[DATE] 09:45"
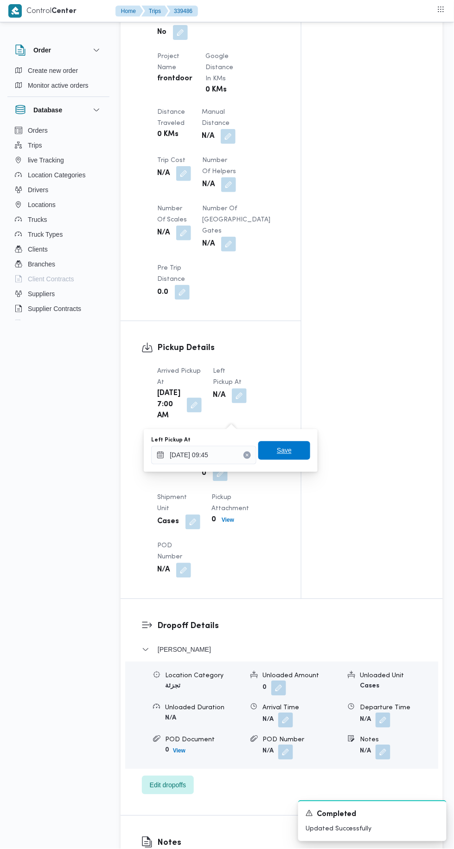
click at [296, 442] on span "Save" at bounding box center [284, 450] width 52 height 19
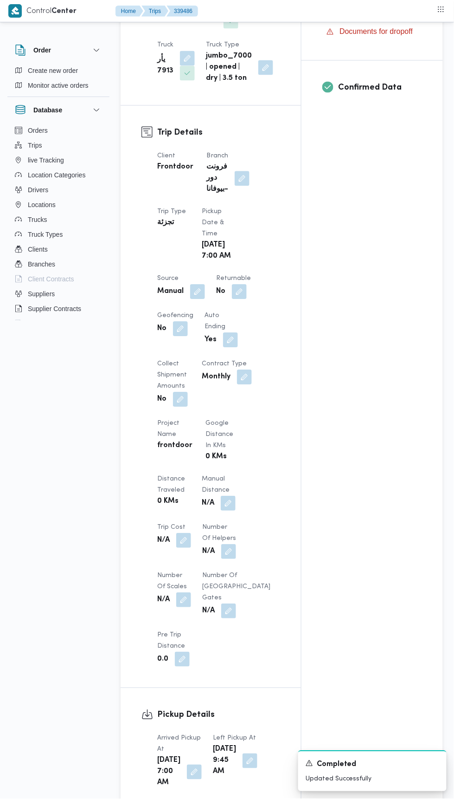
scroll to position [325, 0]
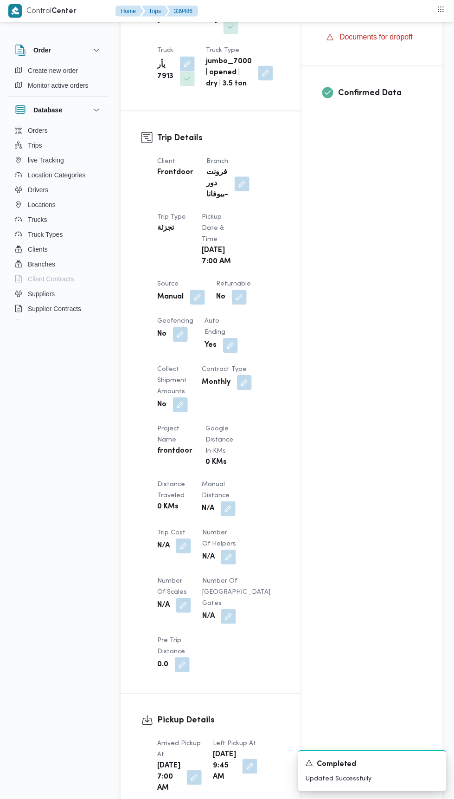
click at [241, 305] on button "button" at bounding box center [239, 297] width 15 height 15
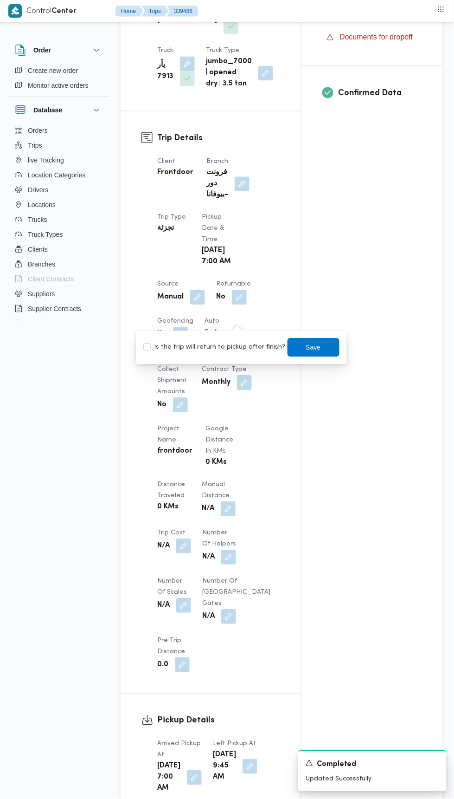
click at [235, 344] on label "Is the trip will return to pickup after finish?" at bounding box center [214, 347] width 142 height 11
checkbox input "true"
click at [318, 345] on span "Save" at bounding box center [314, 347] width 52 height 19
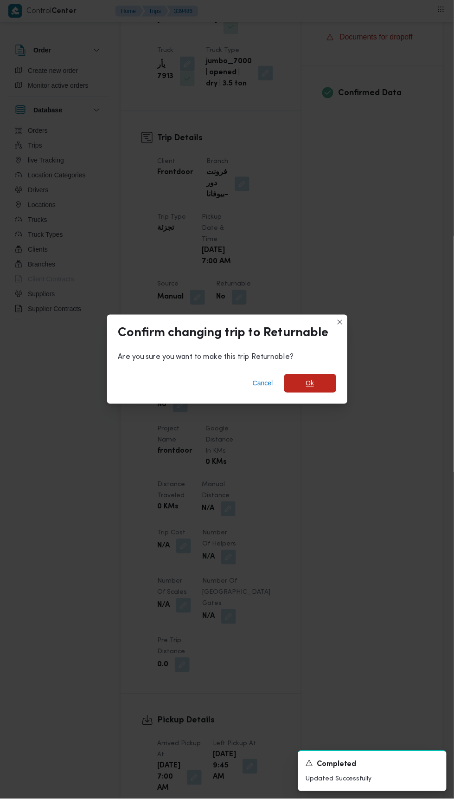
click at [308, 380] on span "Ok" at bounding box center [310, 383] width 8 height 11
